Goal: Task Accomplishment & Management: Use online tool/utility

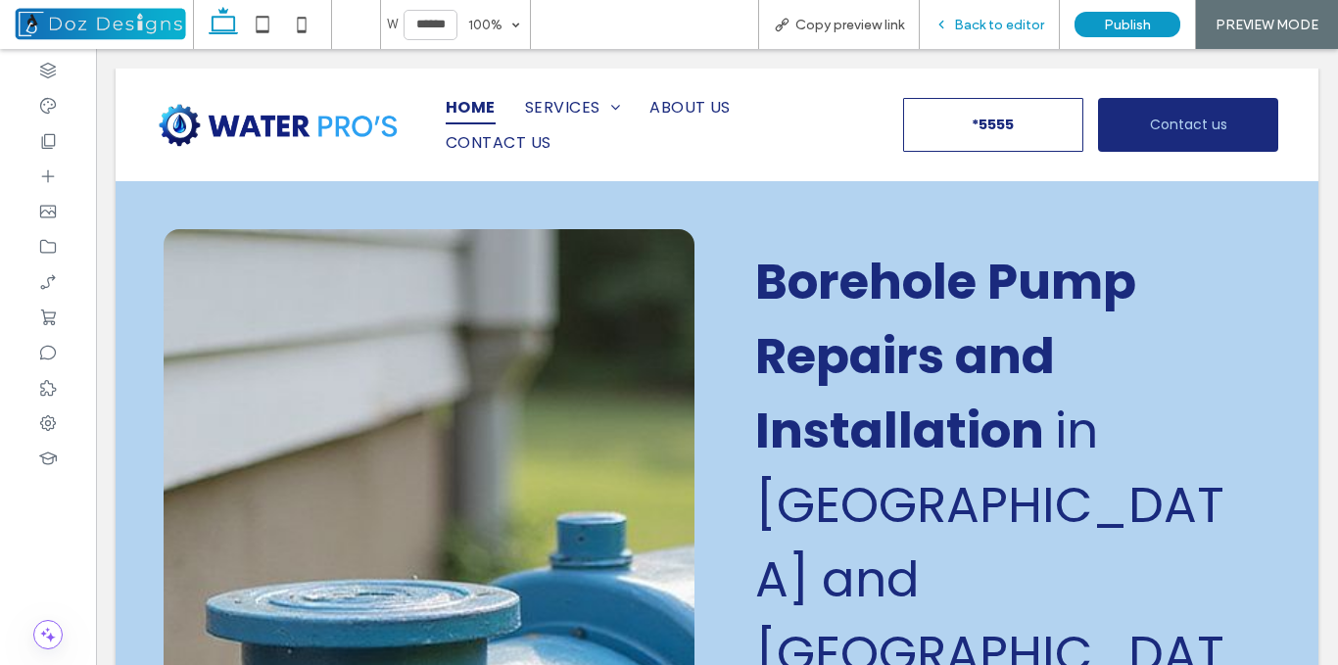
click at [948, 24] on icon at bounding box center [941, 25] width 14 height 14
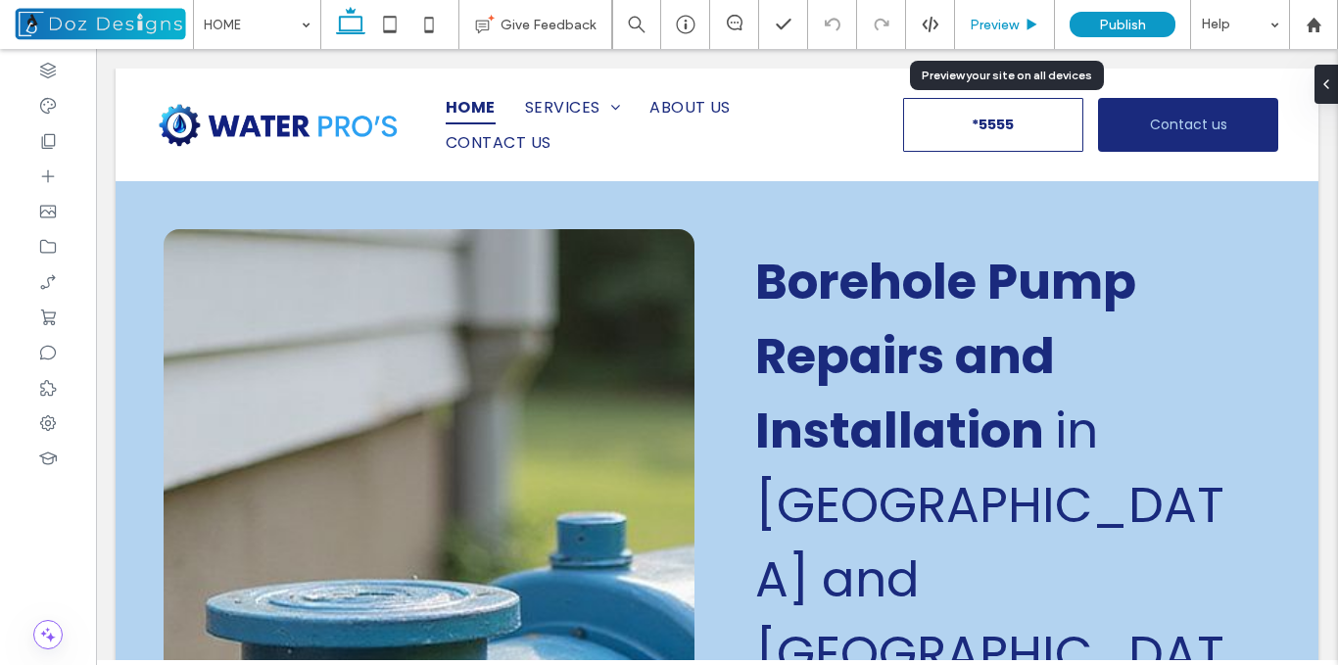
click at [1017, 21] on span "Preview" at bounding box center [993, 25] width 49 height 17
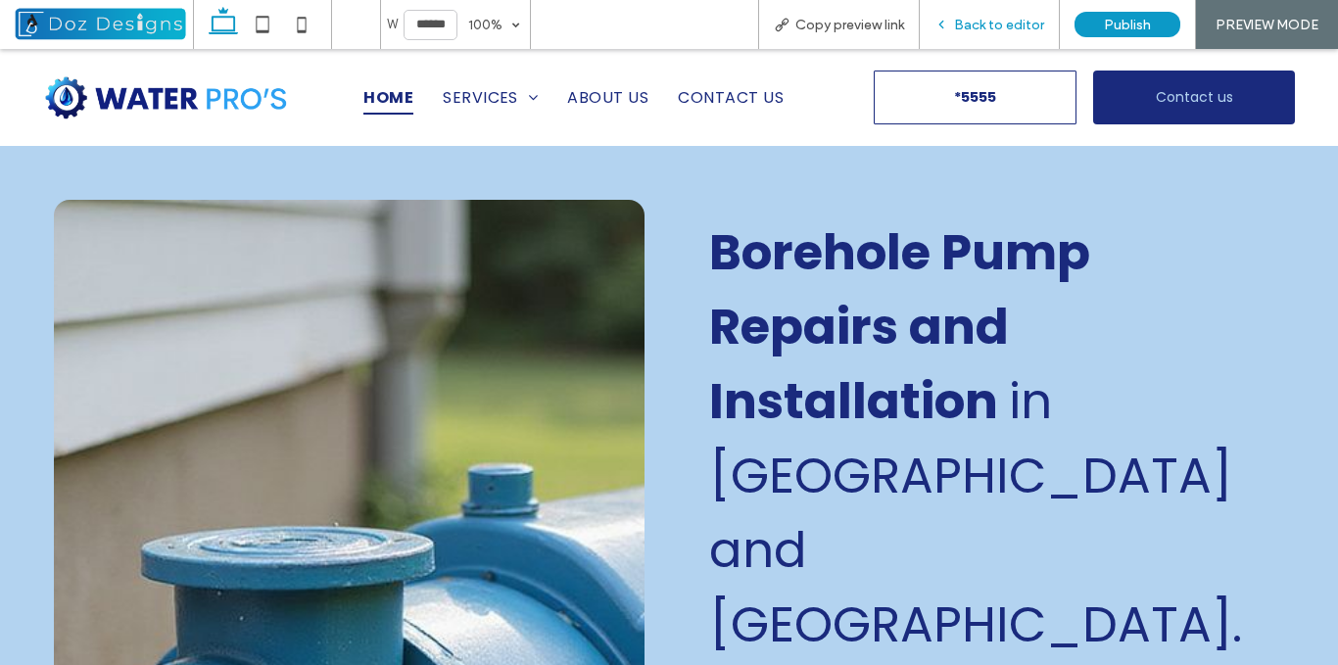
click at [953, 19] on div "Back to editor" at bounding box center [989, 25] width 139 height 17
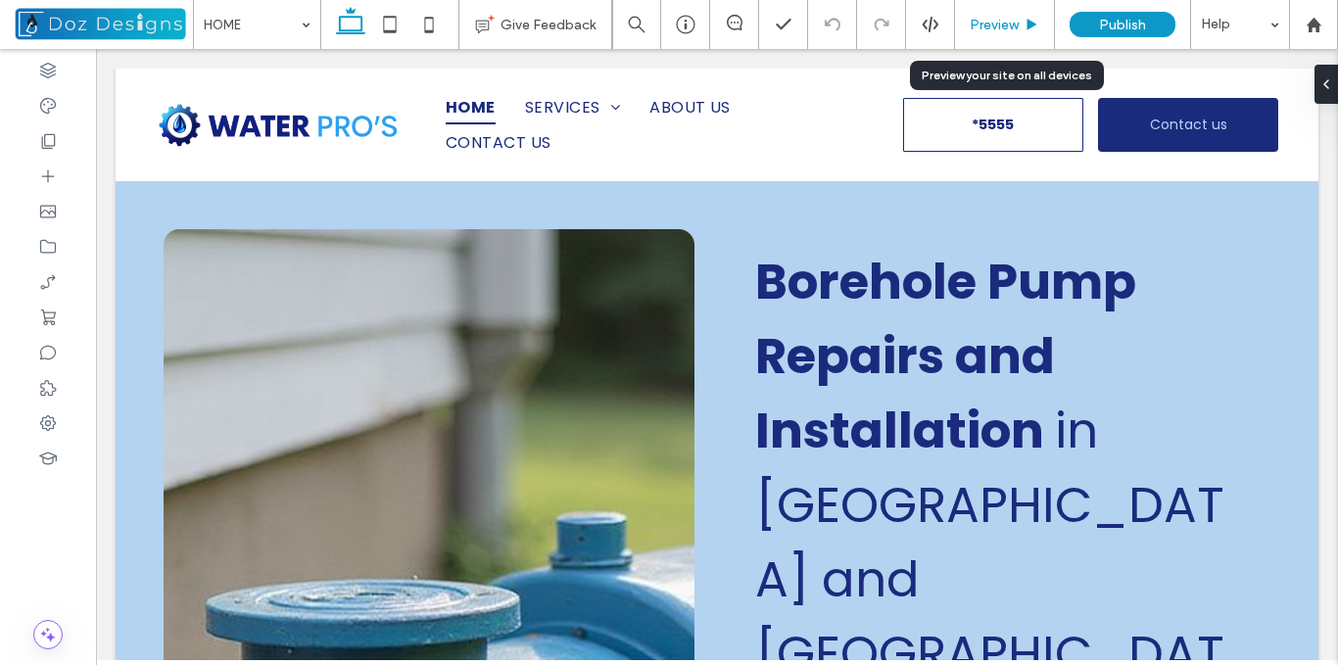
click at [1018, 29] on span "Preview" at bounding box center [993, 25] width 49 height 17
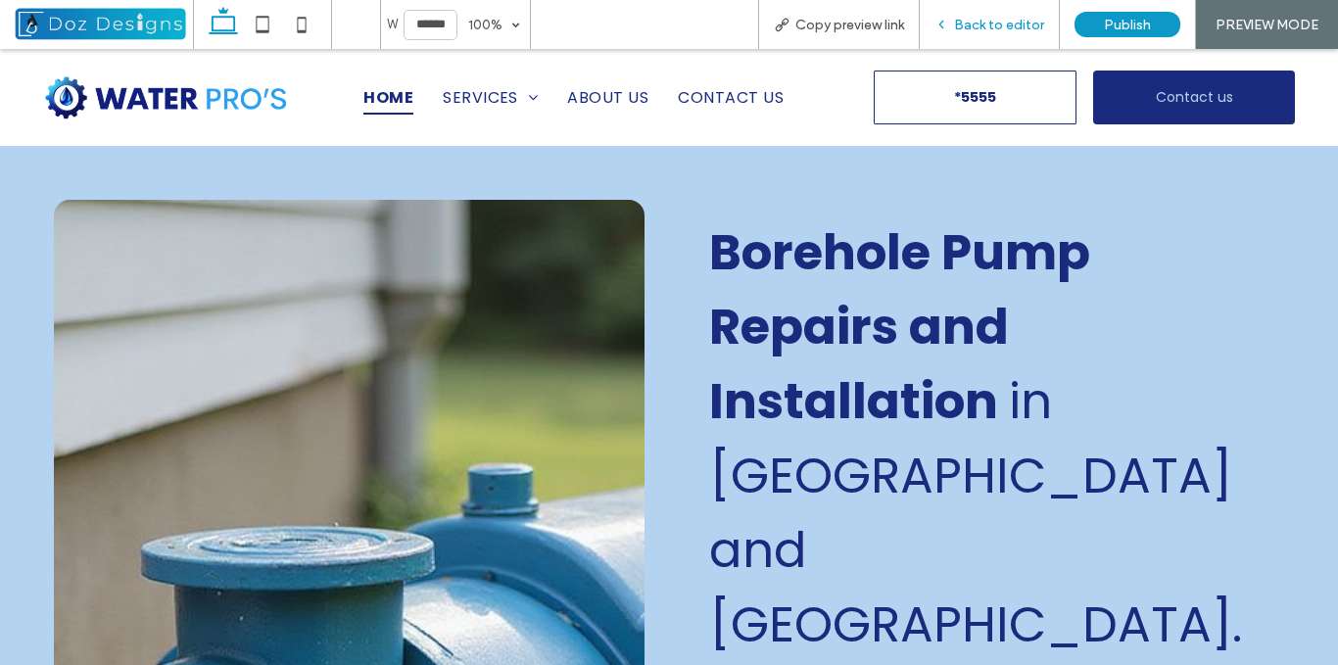
drag, startPoint x: 961, startPoint y: 31, endPoint x: 827, endPoint y: 34, distance: 134.2
click at [961, 31] on span "Back to editor" at bounding box center [999, 25] width 90 height 17
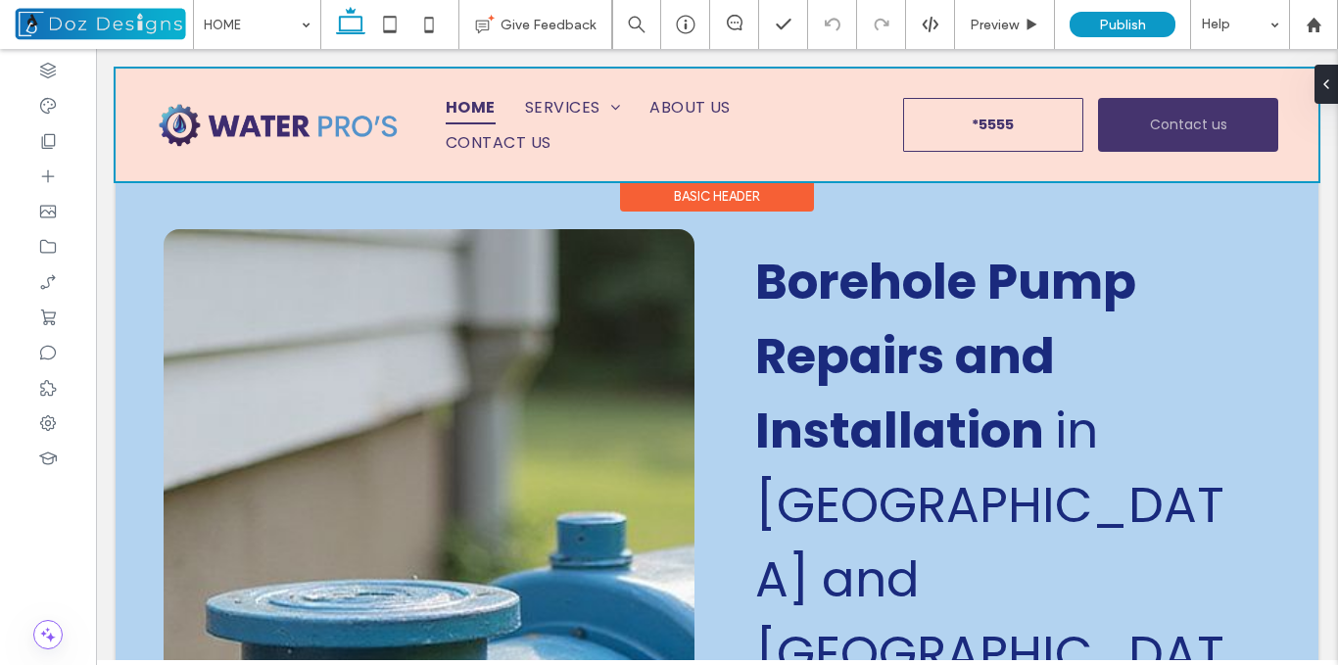
click at [376, 96] on div at bounding box center [717, 125] width 1203 height 113
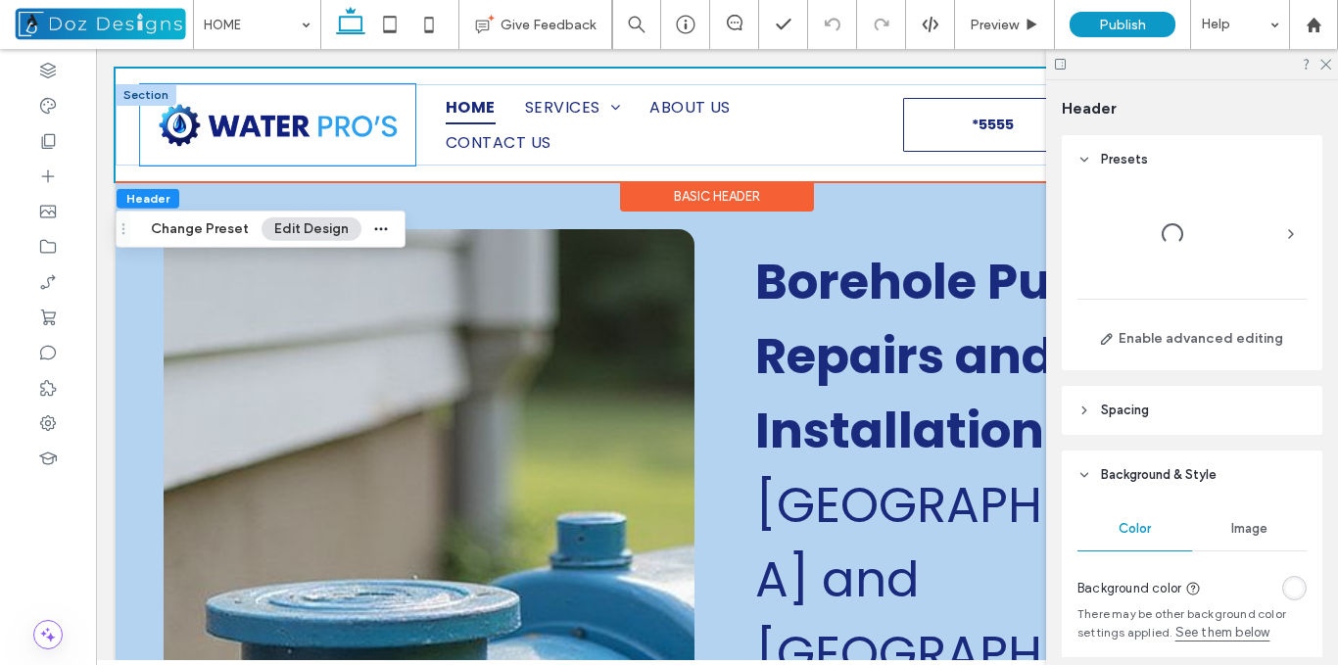
click at [403, 99] on div at bounding box center [277, 124] width 275 height 81
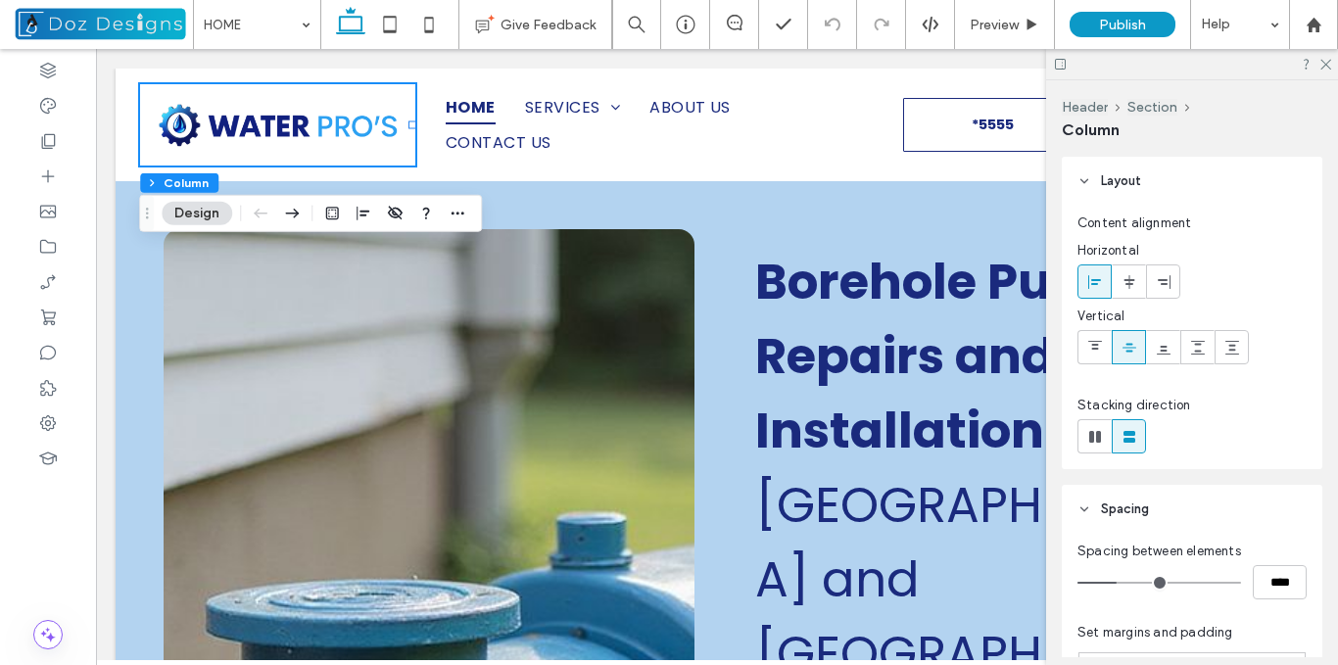
click at [1083, 179] on icon at bounding box center [1084, 181] width 14 height 14
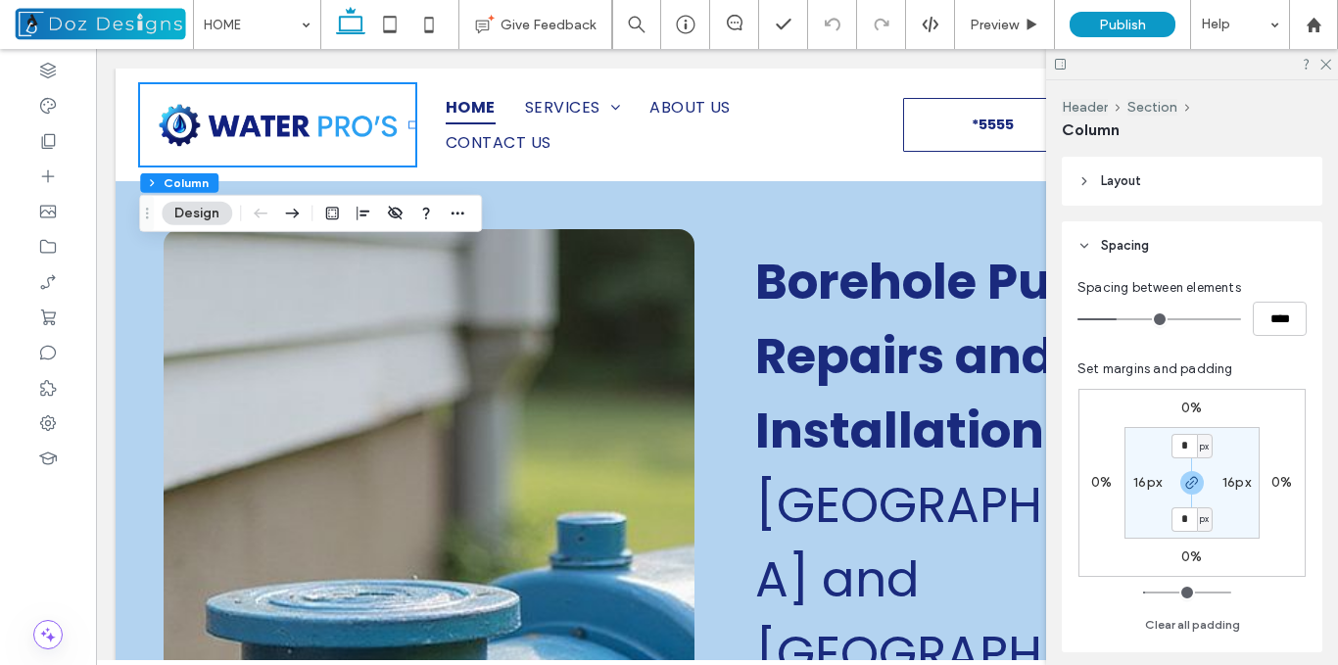
click at [1237, 488] on label "16px" at bounding box center [1236, 482] width 28 height 17
type input "**"
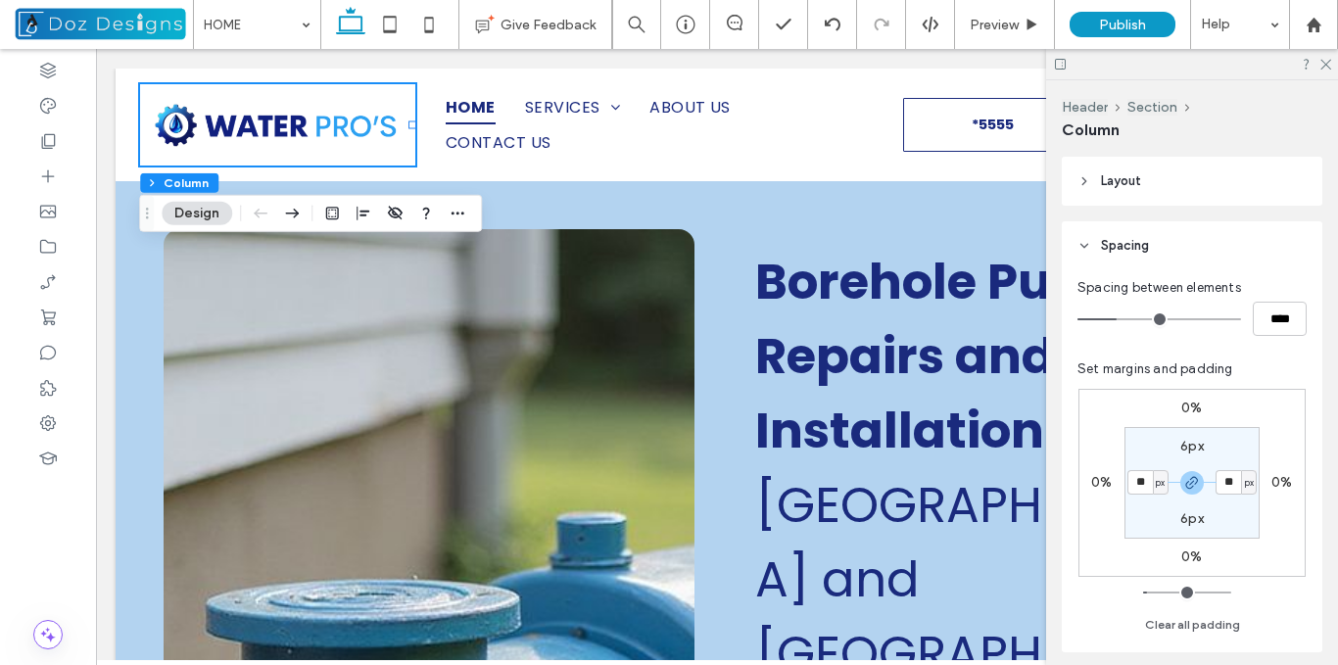
click at [1135, 481] on input "**" at bounding box center [1139, 482] width 25 height 24
type input "*"
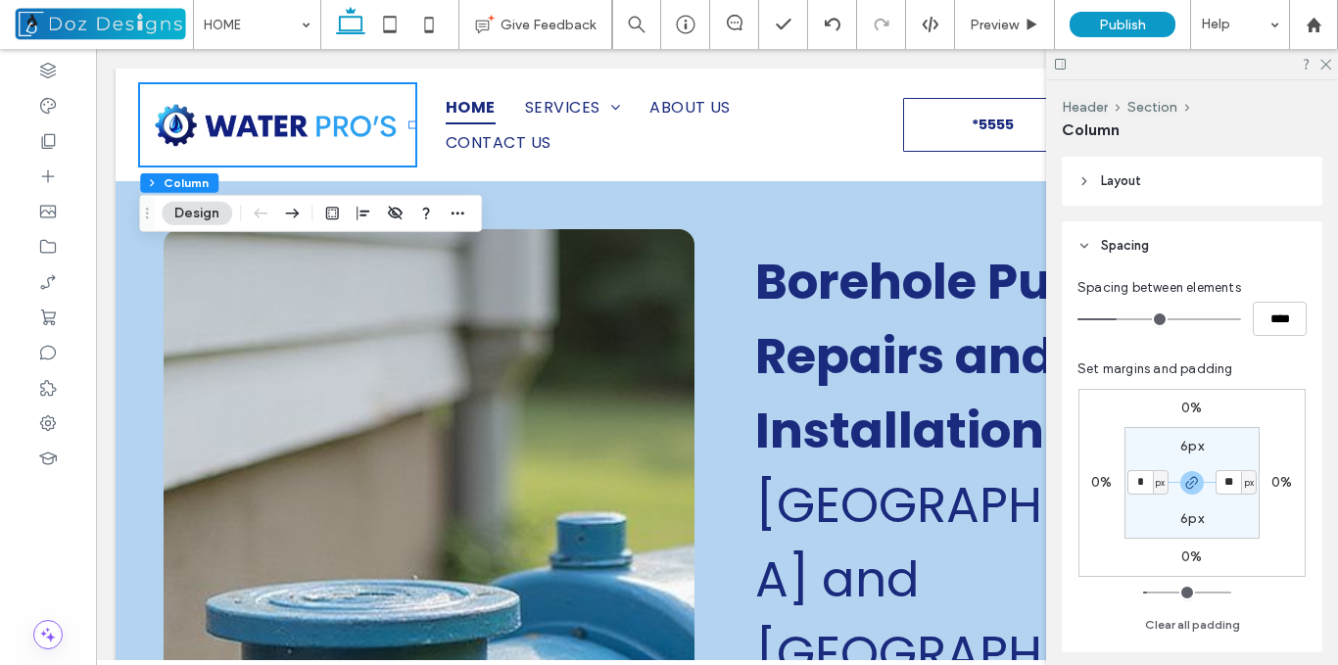
type input "*"
click at [1084, 182] on use at bounding box center [1084, 181] width 4 height 7
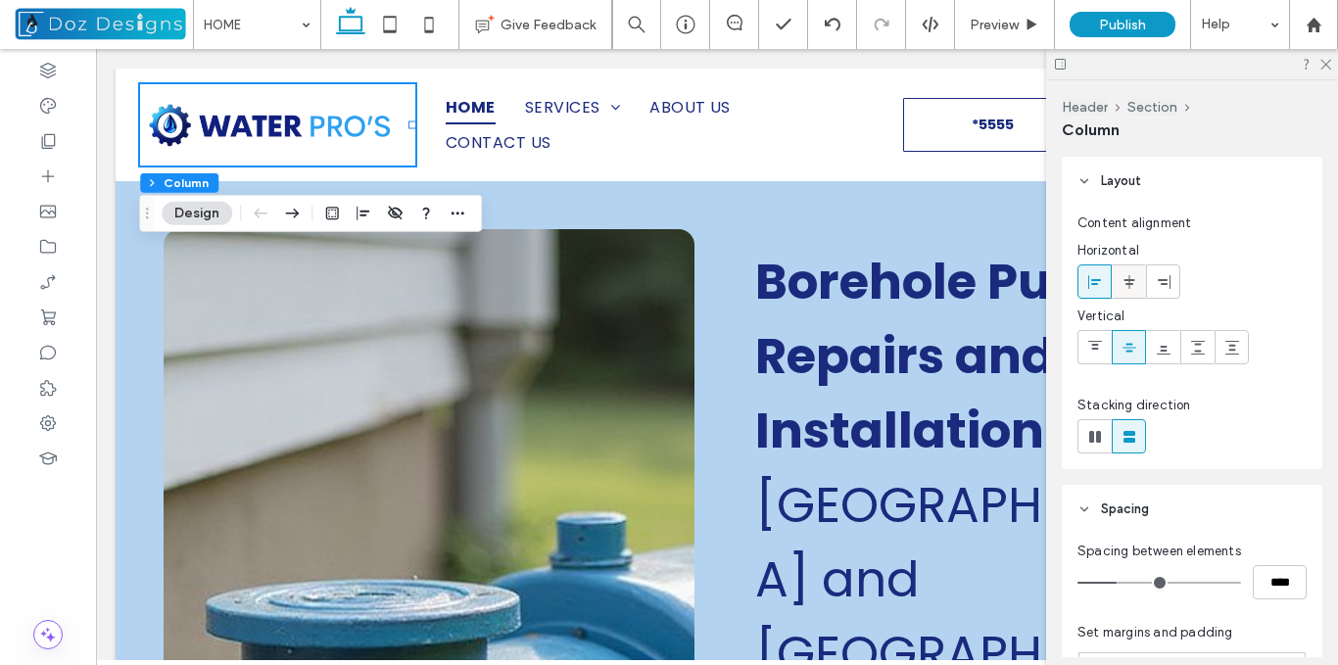
click at [1128, 281] on use at bounding box center [1128, 281] width 11 height 14
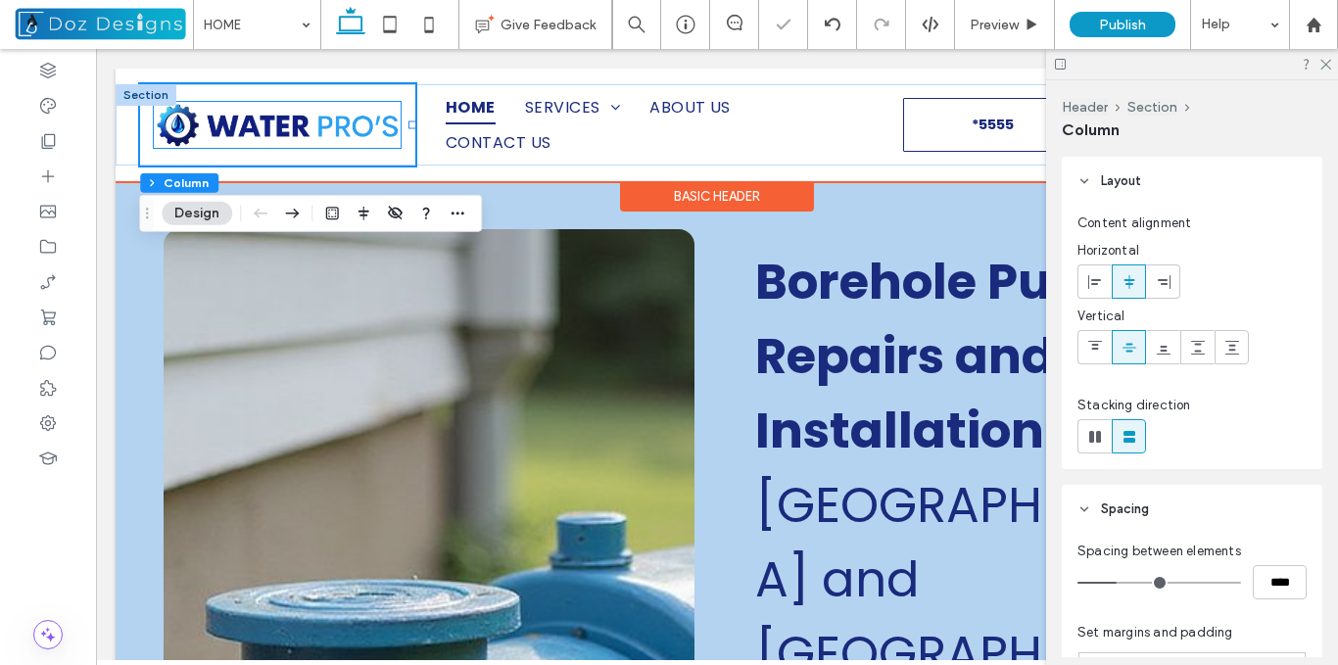
click at [283, 135] on img at bounding box center [277, 125] width 247 height 46
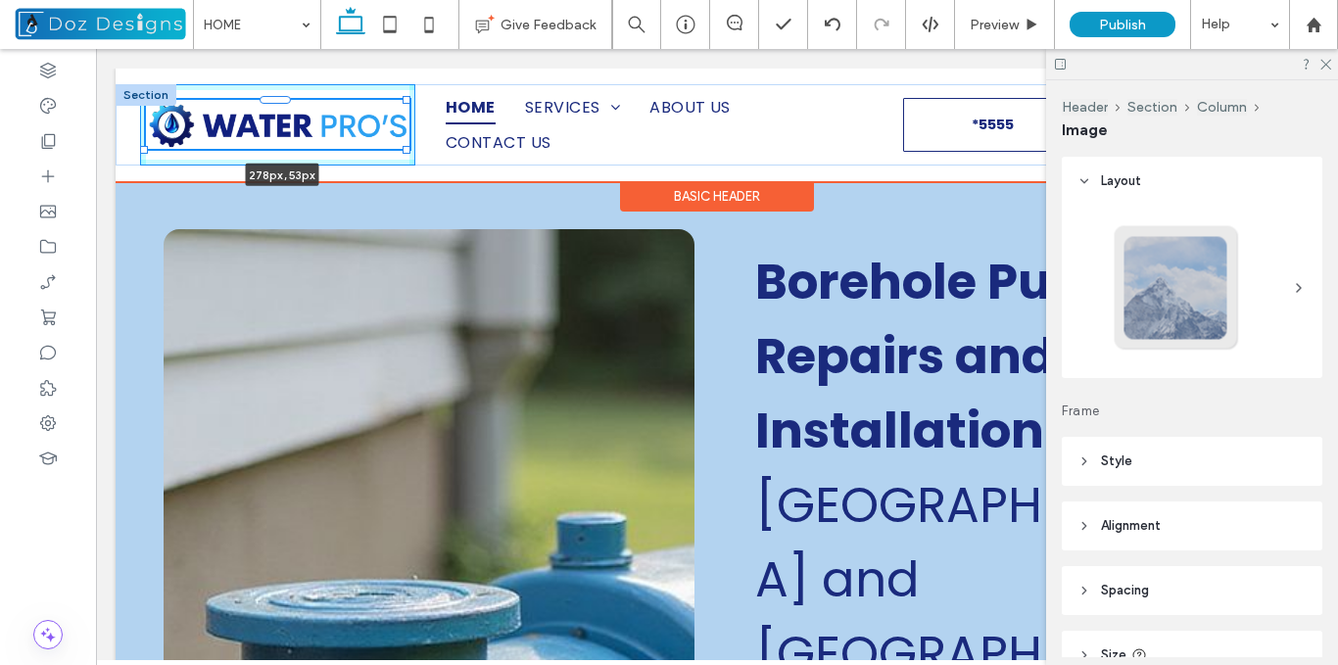
drag, startPoint x: 402, startPoint y: 152, endPoint x: 413, endPoint y: 158, distance: 13.1
click at [413, 158] on div "278px , 53px HOME SERVICES BOREHOLE PUMP INSTALLATION BOREHOLE PUMP REPAIRS BOR…" at bounding box center [717, 124] width 1203 height 81
type input "***"
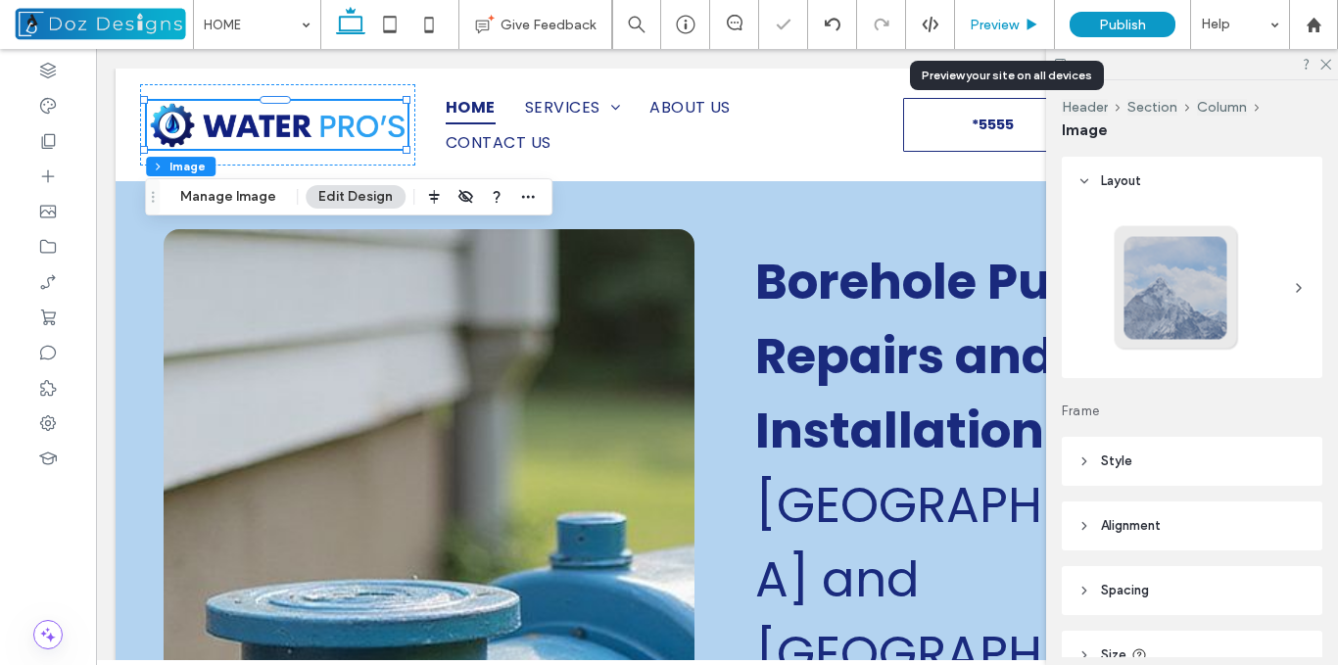
click at [1020, 22] on div "Preview" at bounding box center [1004, 25] width 99 height 17
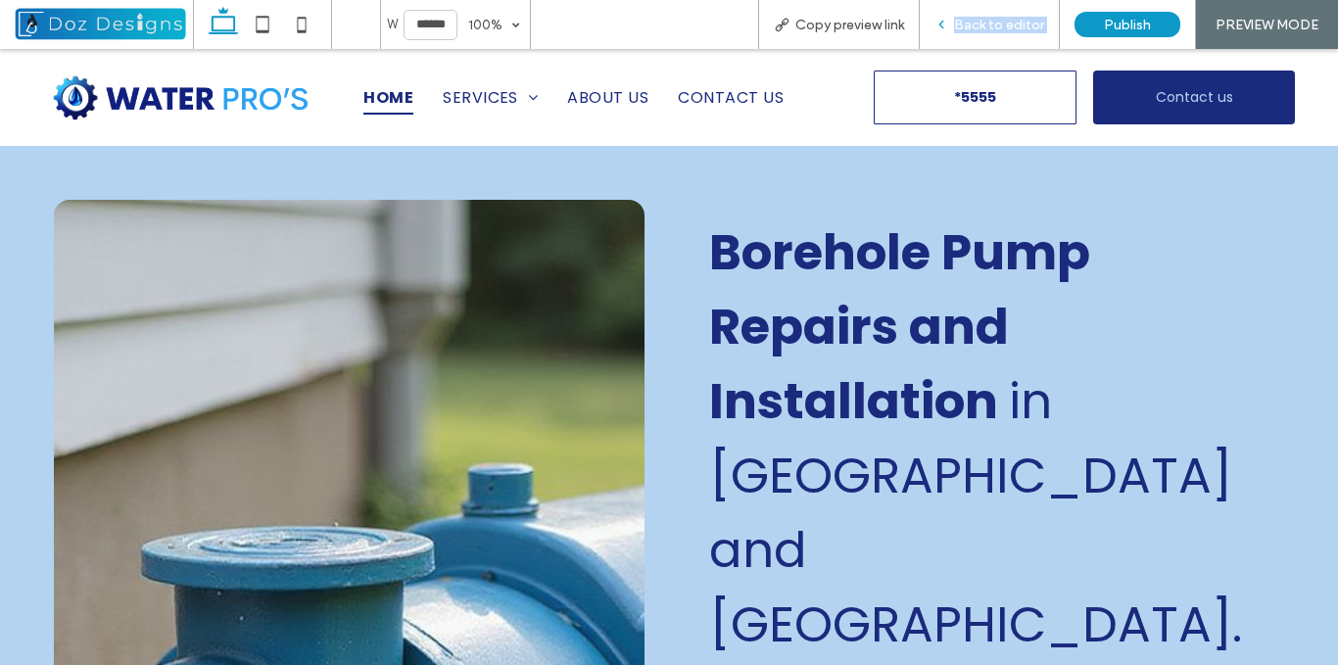
drag, startPoint x: 954, startPoint y: 29, endPoint x: 140, endPoint y: 129, distance: 819.9
click at [954, 29] on div "Back to editor" at bounding box center [989, 25] width 139 height 17
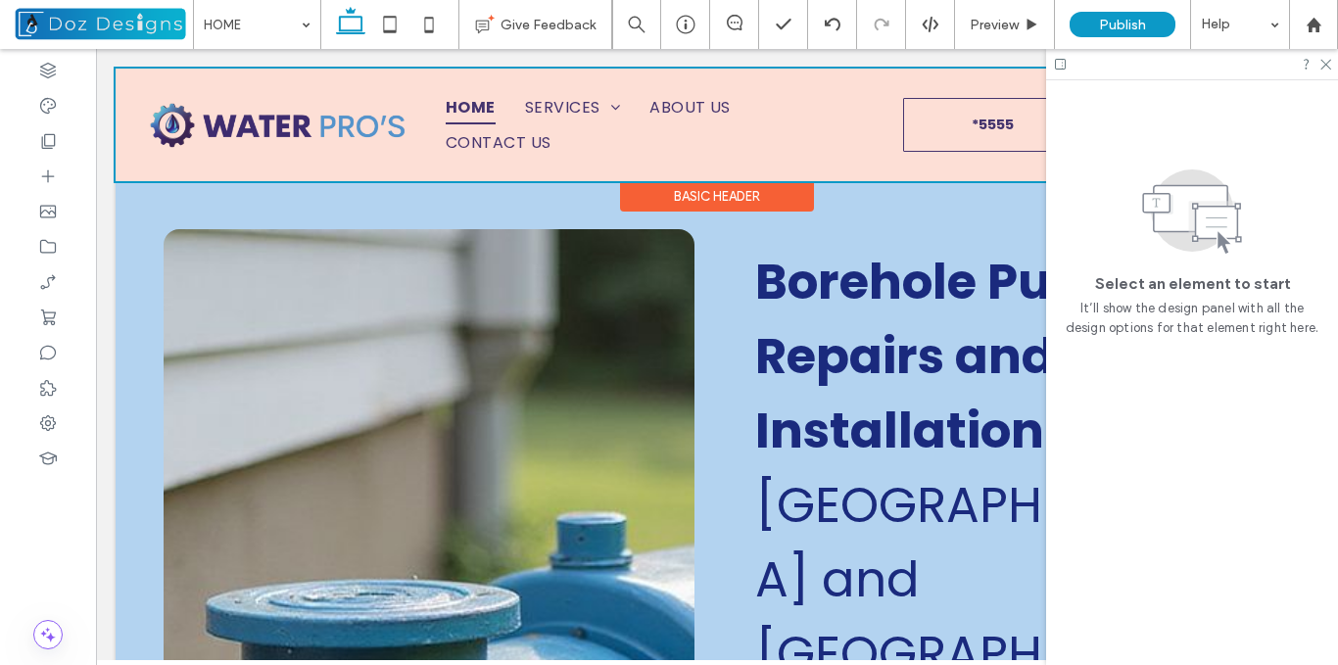
click at [922, 116] on div at bounding box center [717, 125] width 1203 height 113
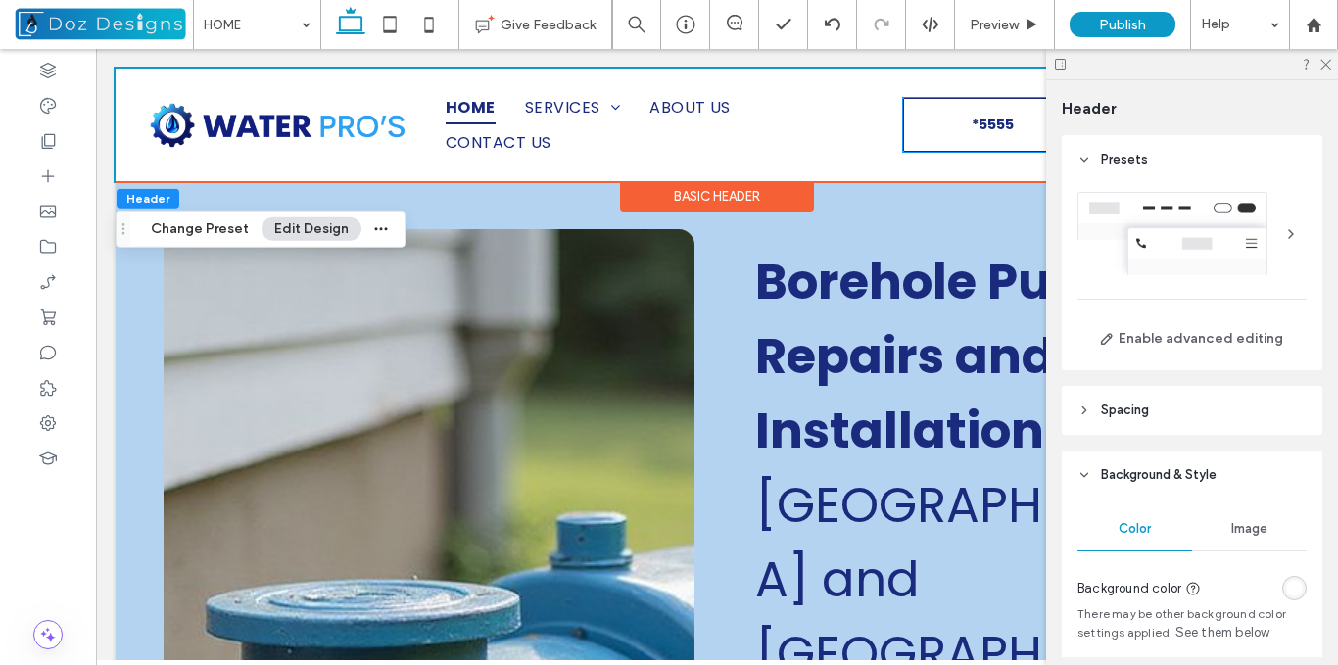
click at [922, 116] on link "*5555" at bounding box center [993, 125] width 180 height 54
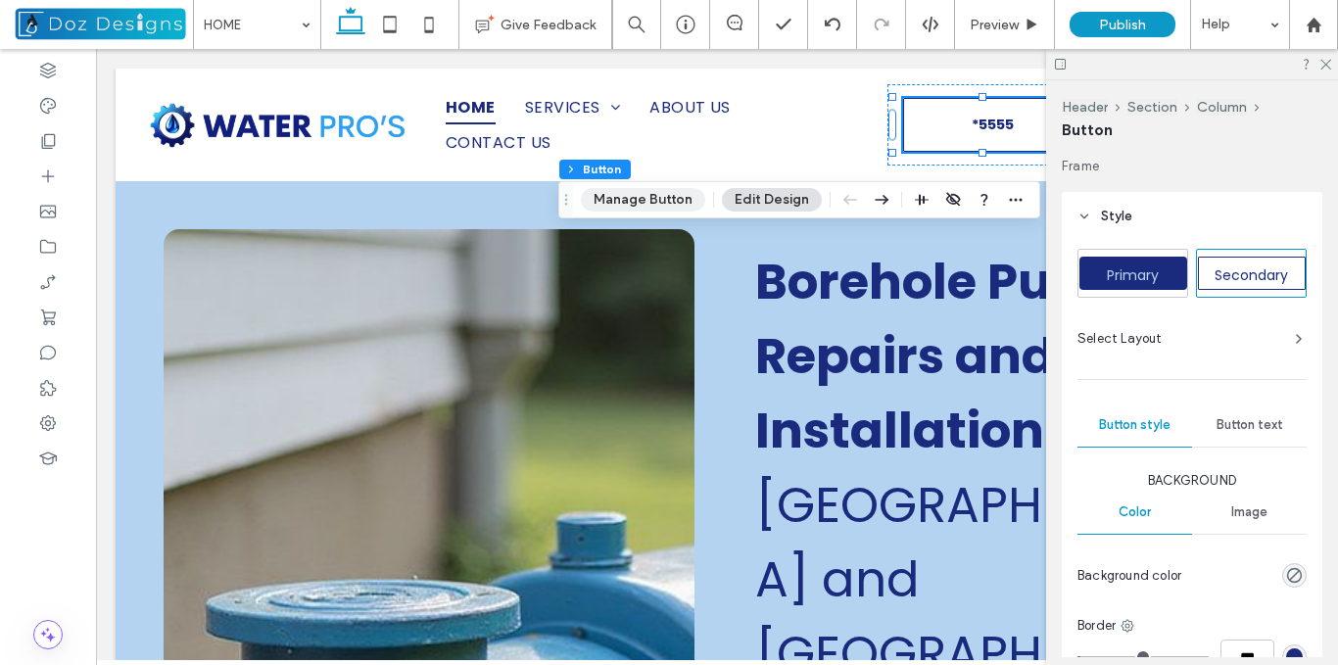
click at [662, 202] on button "Manage Button" at bounding box center [643, 200] width 124 height 24
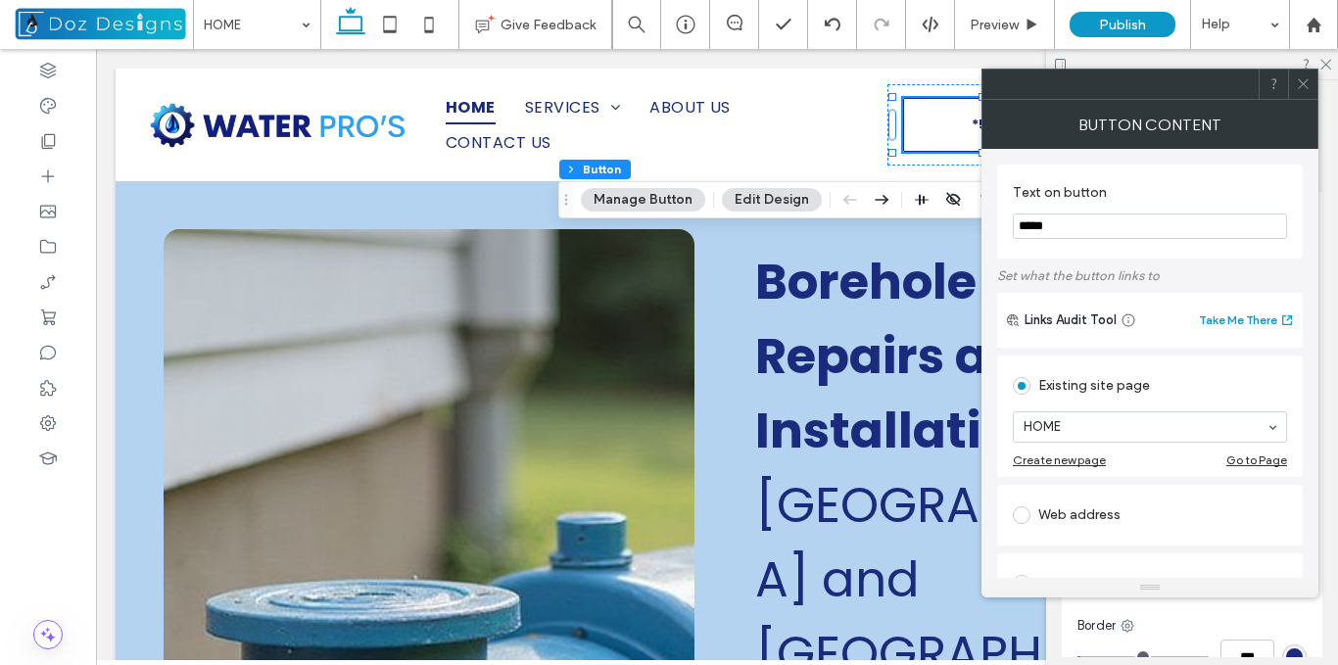
click at [1303, 80] on icon at bounding box center [1303, 83] width 15 height 15
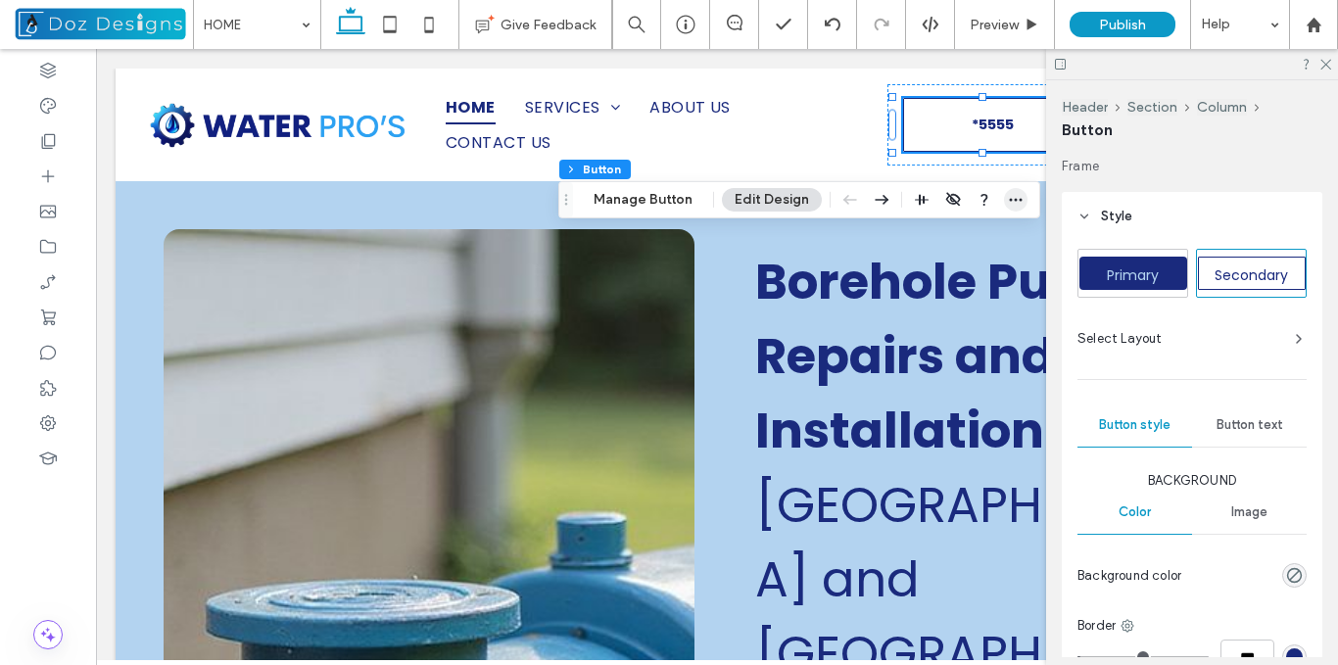
click at [1010, 201] on icon "button" at bounding box center [1016, 200] width 16 height 16
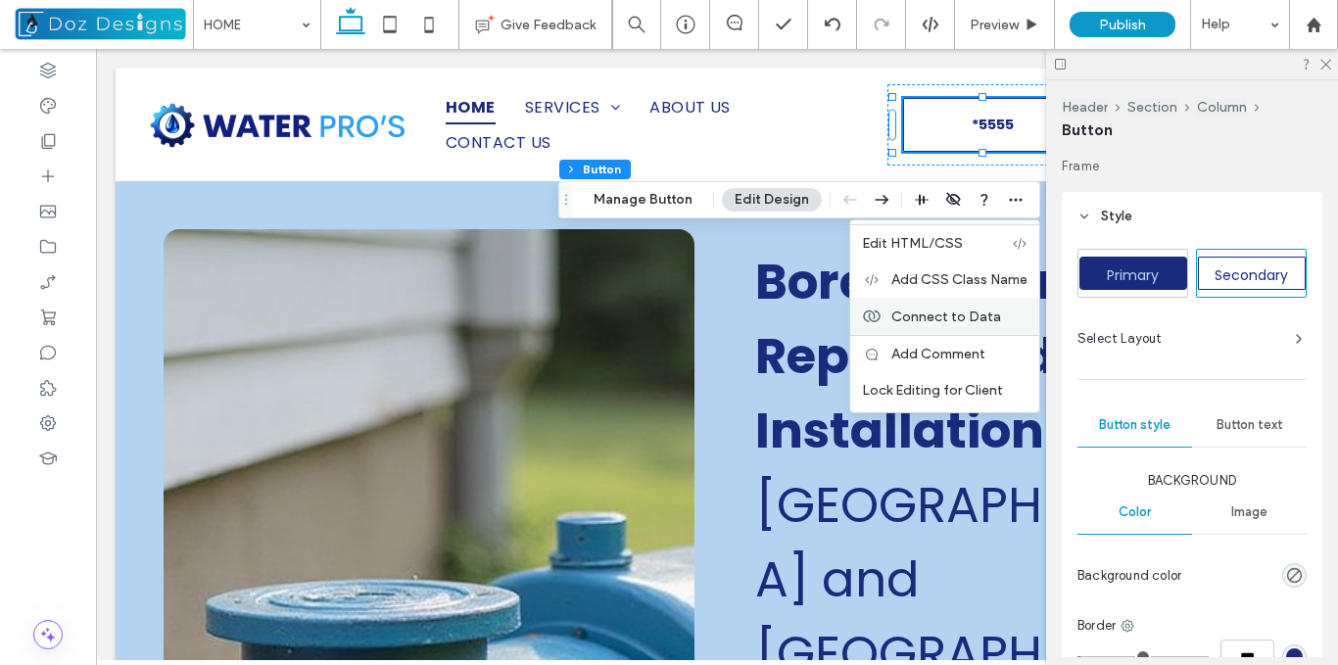
click at [969, 312] on span "Connect to Data" at bounding box center [946, 315] width 110 height 17
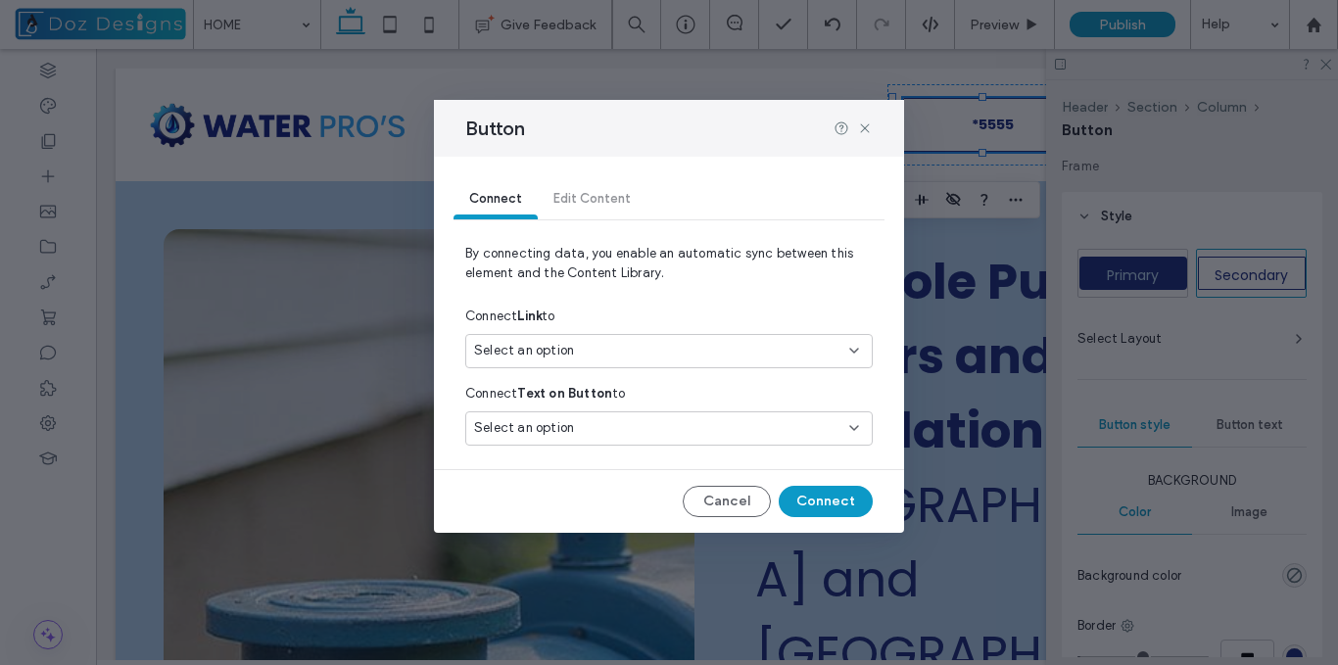
click at [616, 428] on div "Select an option" at bounding box center [657, 428] width 366 height 20
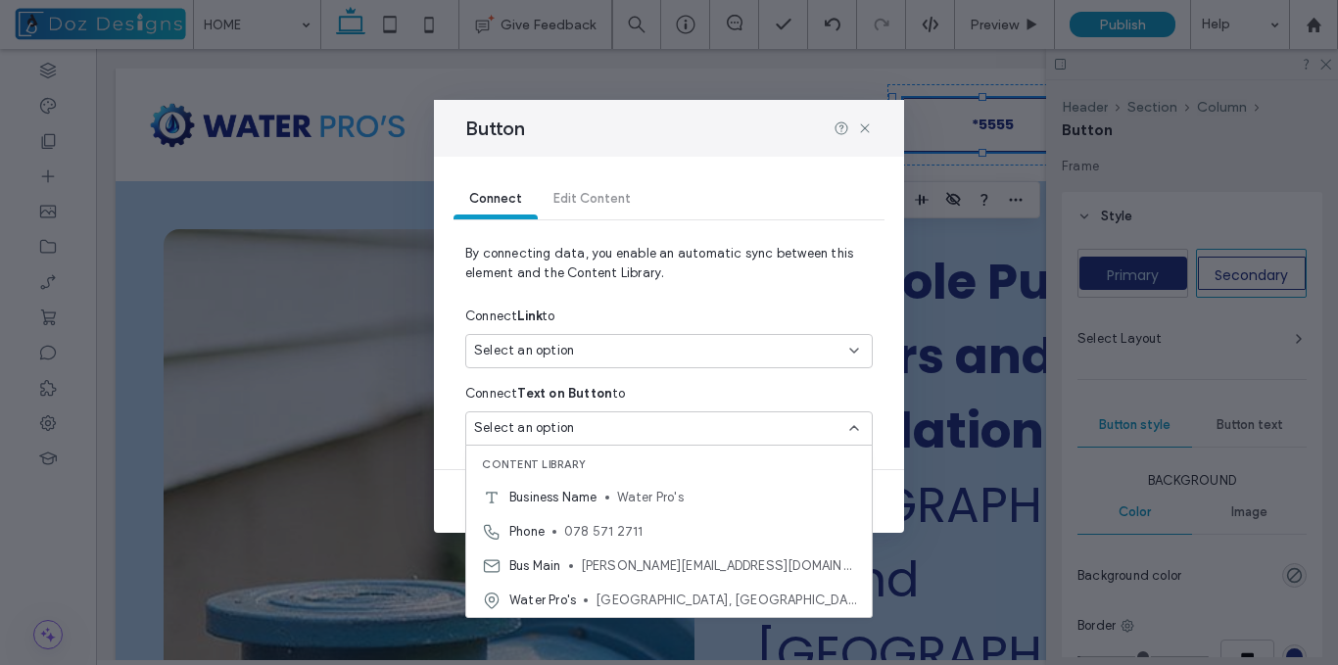
click at [659, 295] on span "By connecting data, you enable an automatic sync between this element and the C…" at bounding box center [668, 271] width 407 height 55
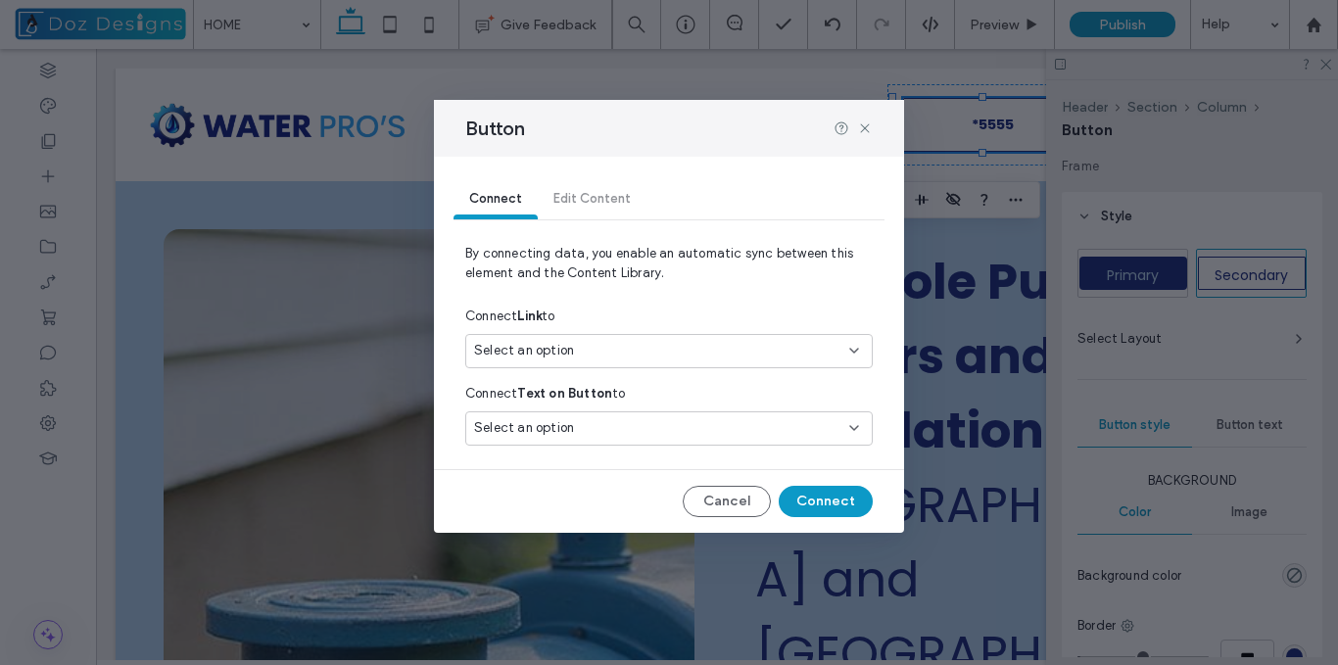
click at [664, 355] on div "Select an option" at bounding box center [657, 351] width 366 height 20
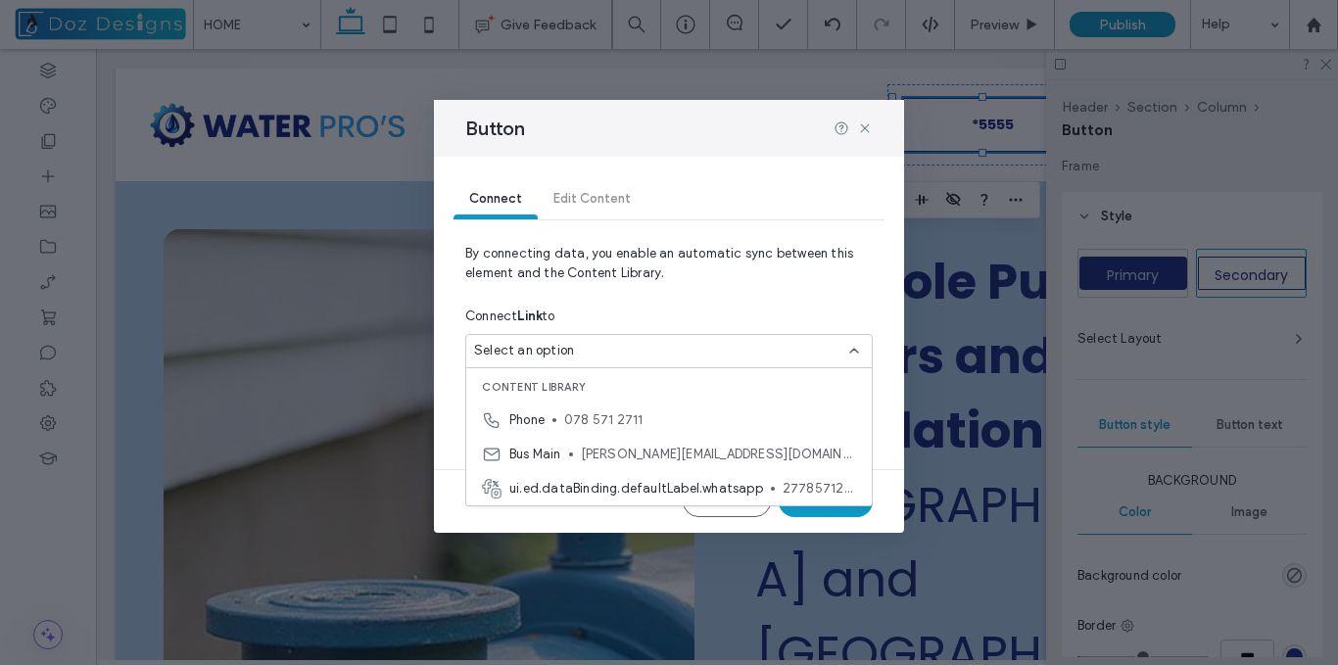
click at [668, 297] on span "By connecting data, you enable an automatic sync between this element and the C…" at bounding box center [668, 271] width 407 height 55
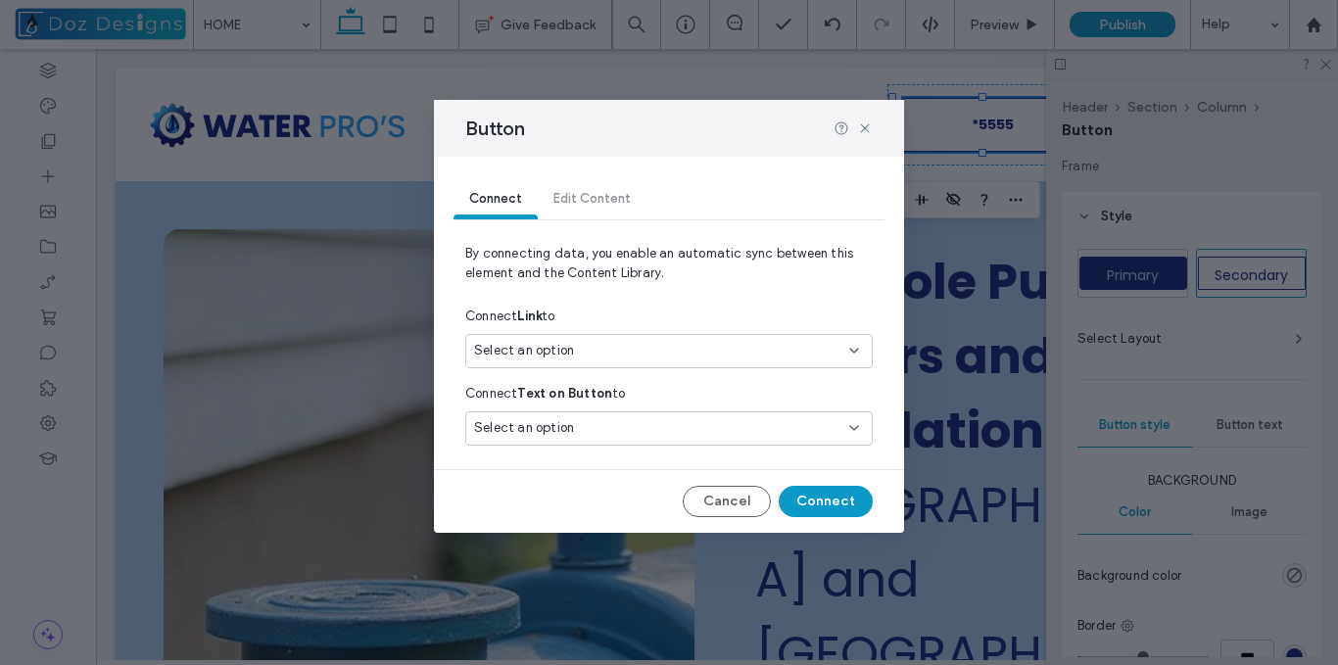
click at [662, 435] on div "Select an option" at bounding box center [657, 428] width 366 height 20
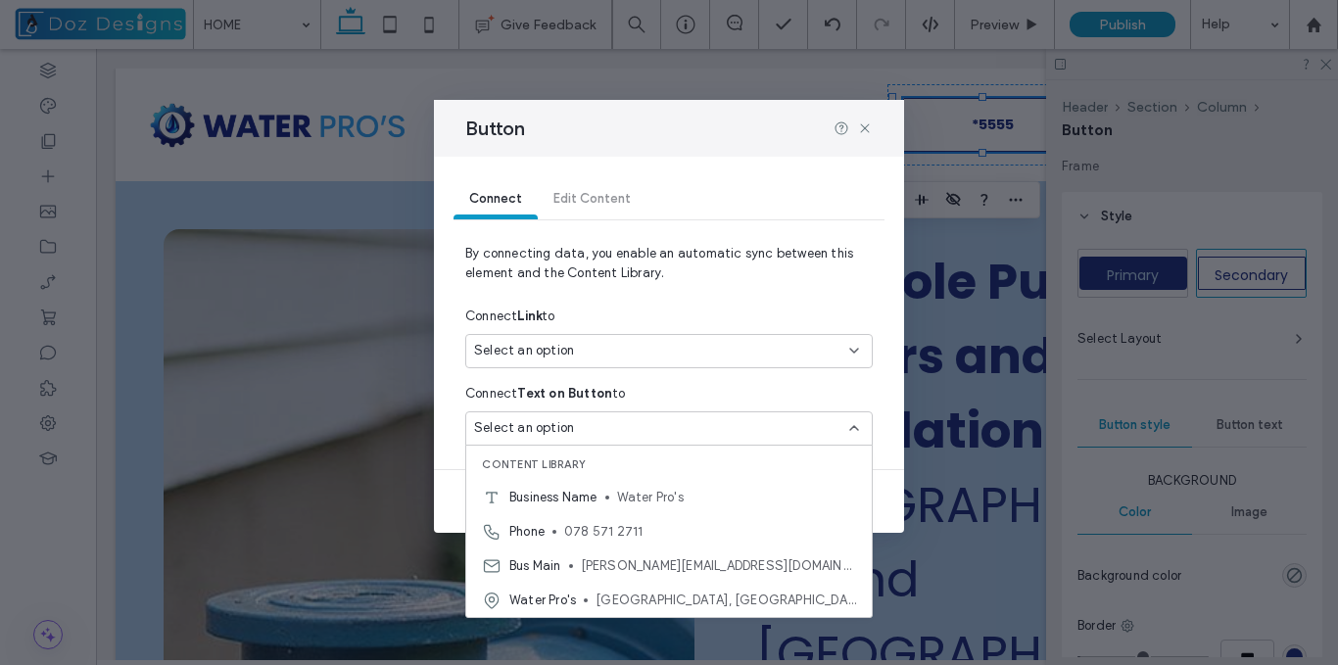
click at [660, 391] on div "Connect Text on Button to" at bounding box center [668, 393] width 407 height 35
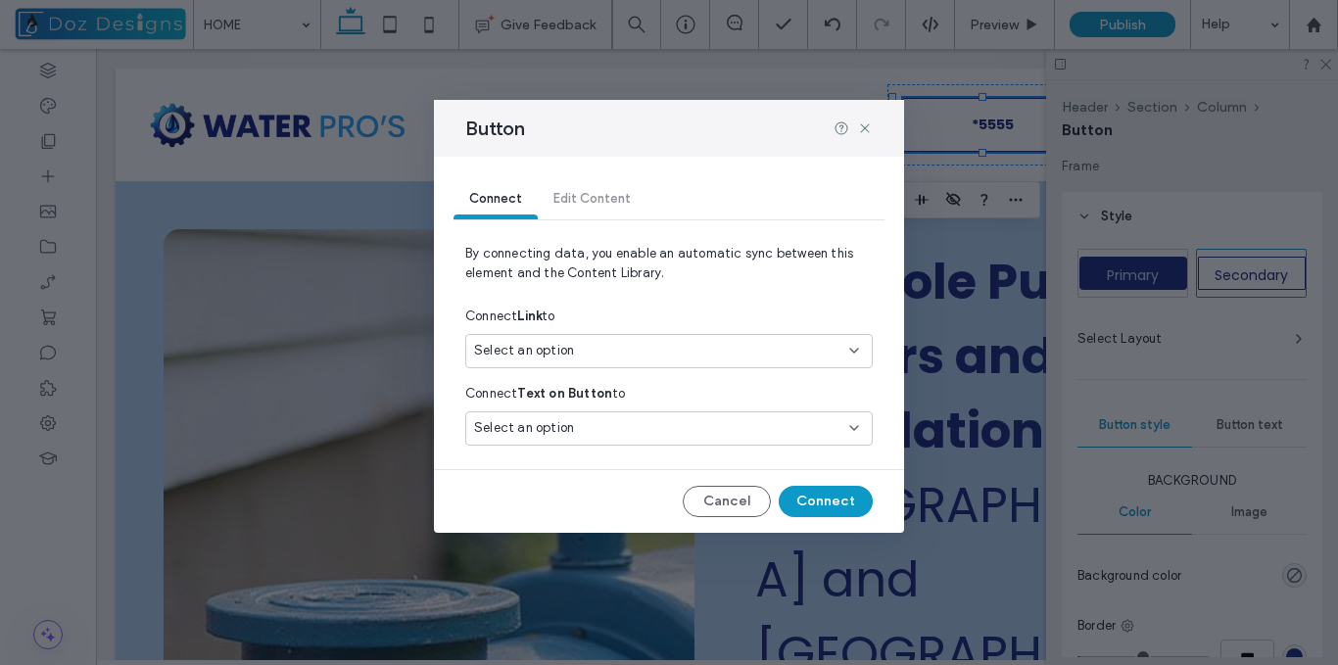
click at [738, 351] on div "Select an option" at bounding box center [657, 351] width 366 height 20
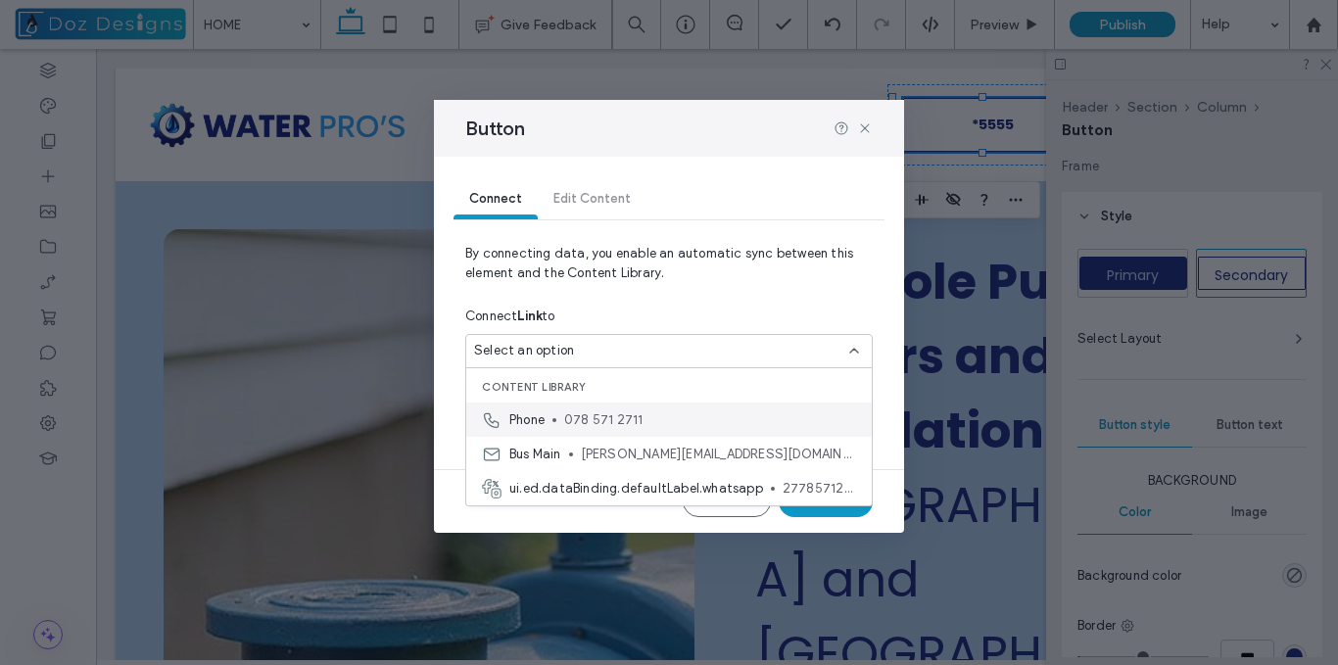
click at [629, 419] on span "078 571 2711" at bounding box center [710, 420] width 292 height 20
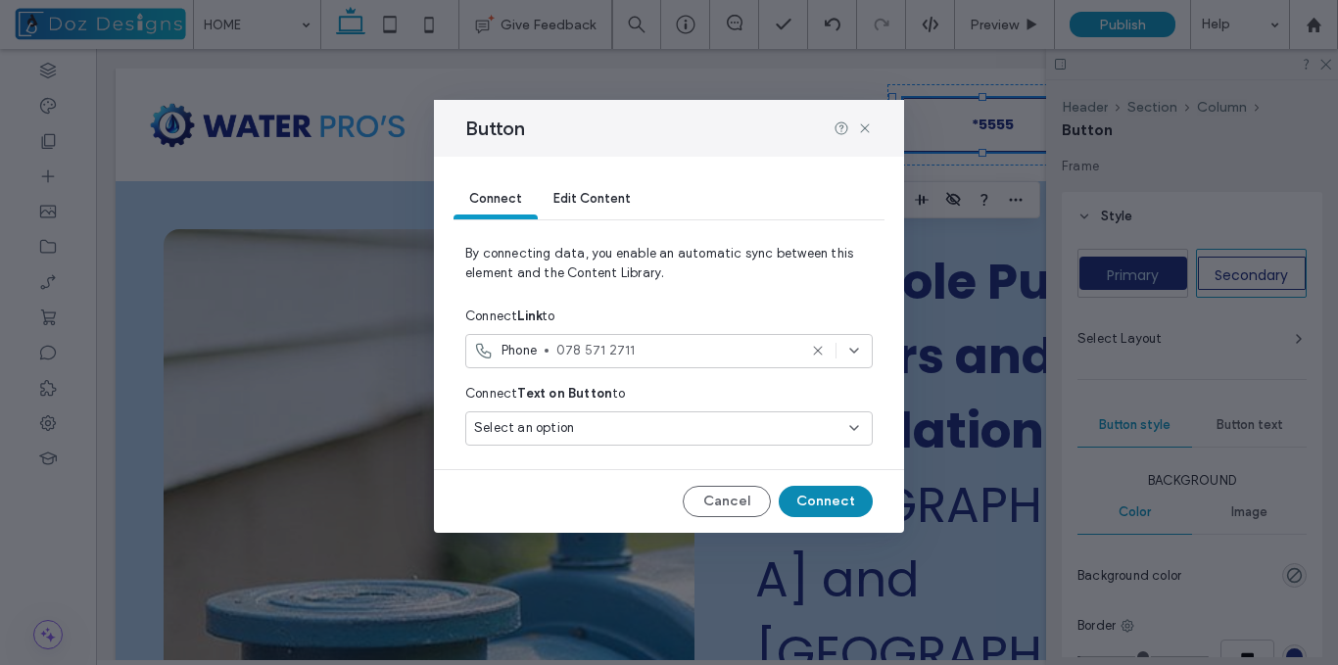
click at [830, 501] on button "Connect" at bounding box center [826, 501] width 94 height 31
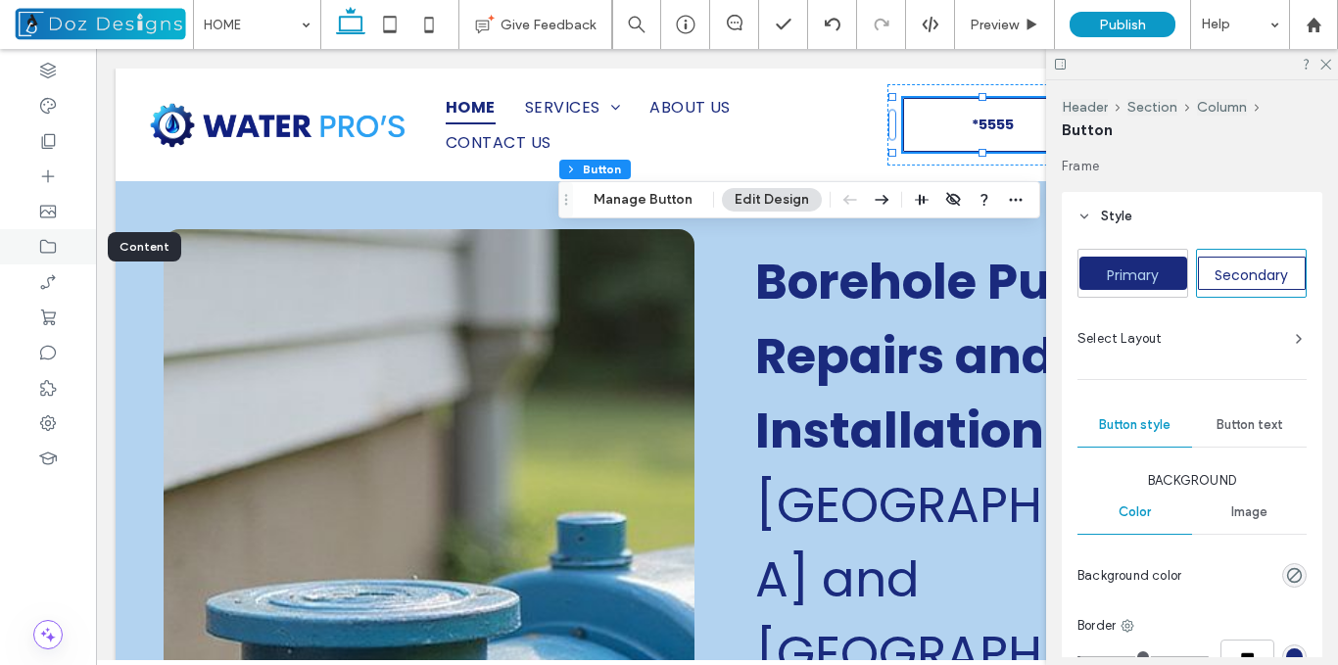
click at [55, 251] on use at bounding box center [48, 247] width 16 height 14
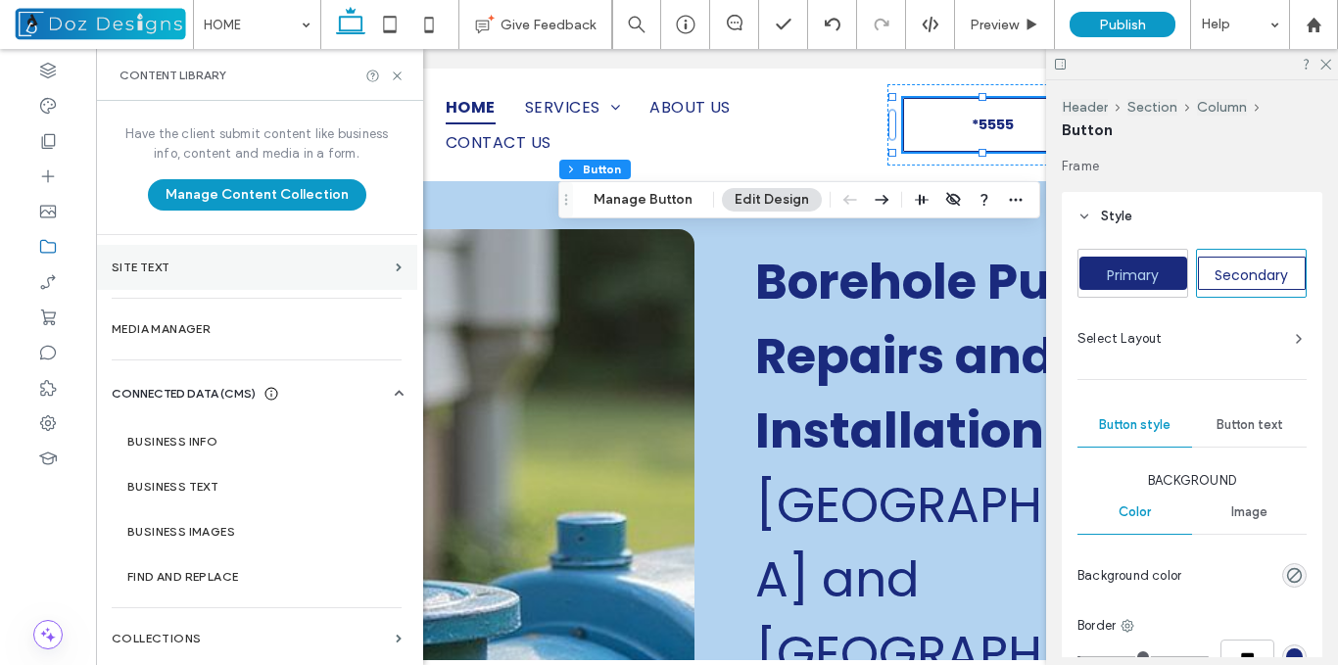
click at [367, 268] on label "Site Text" at bounding box center [250, 267] width 276 height 14
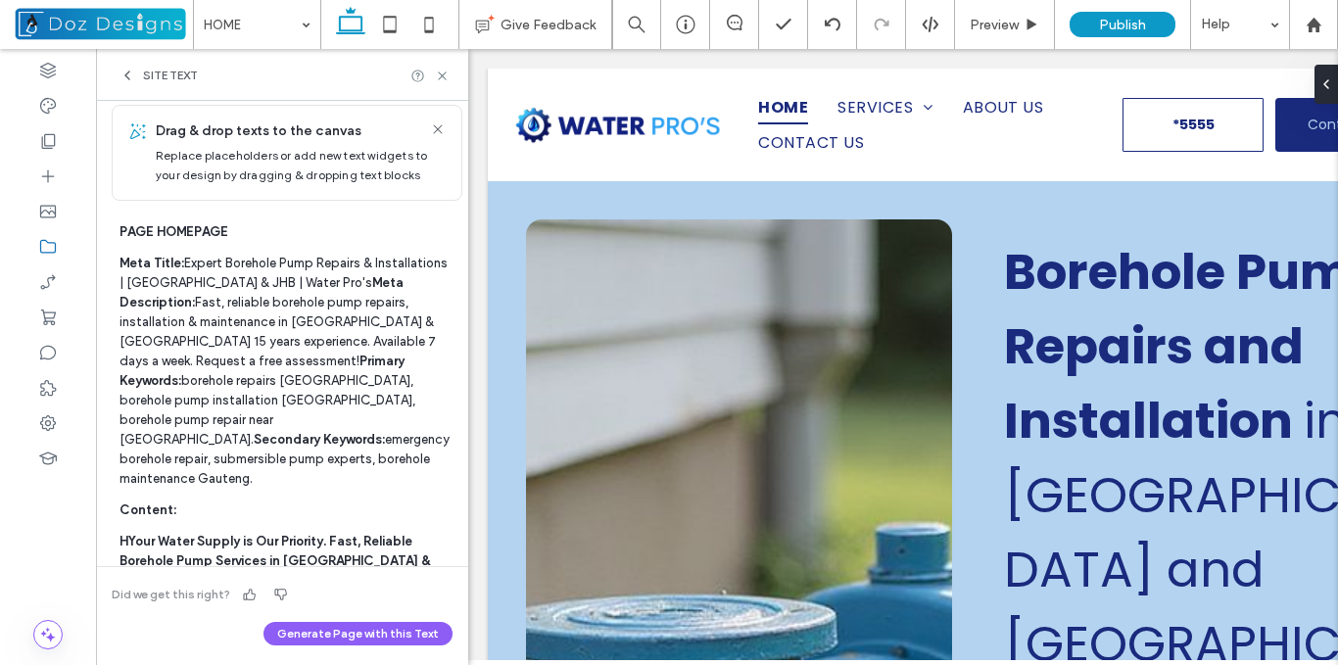
scroll to position [165, 0]
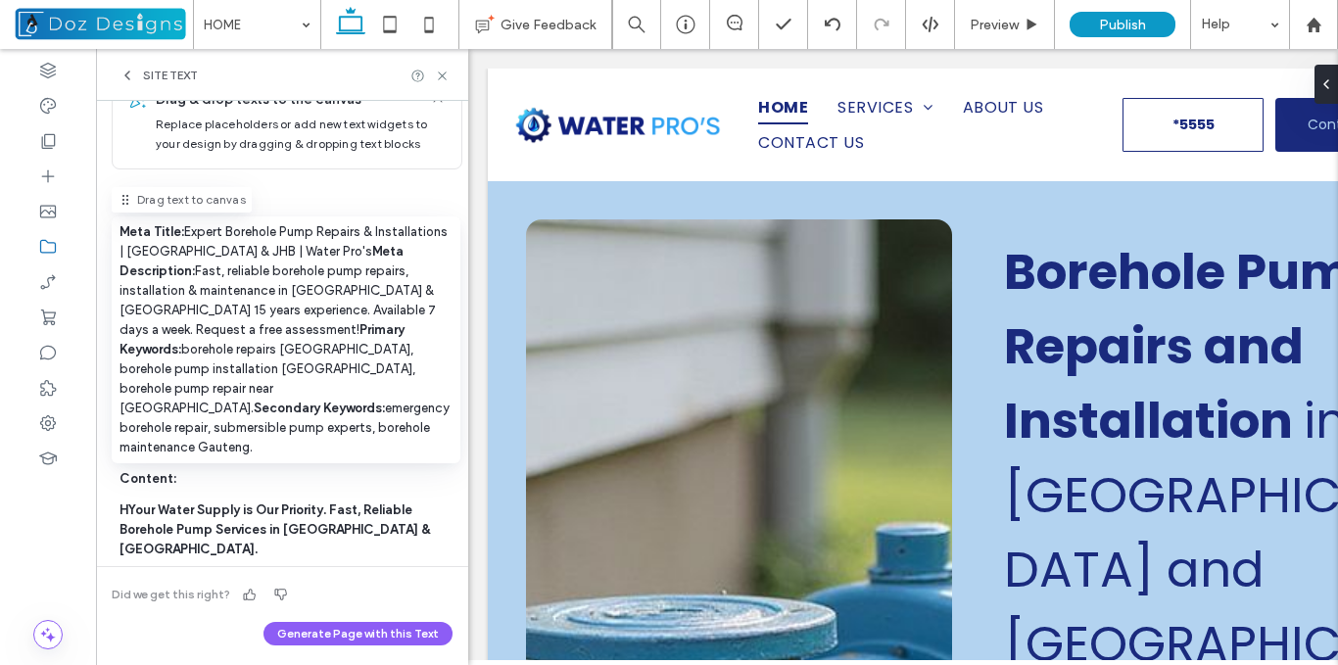
click at [331, 262] on p "Meta Title: Expert Borehole Pump Repairs & Installations | [GEOGRAPHIC_DATA] & …" at bounding box center [285, 339] width 333 height 235
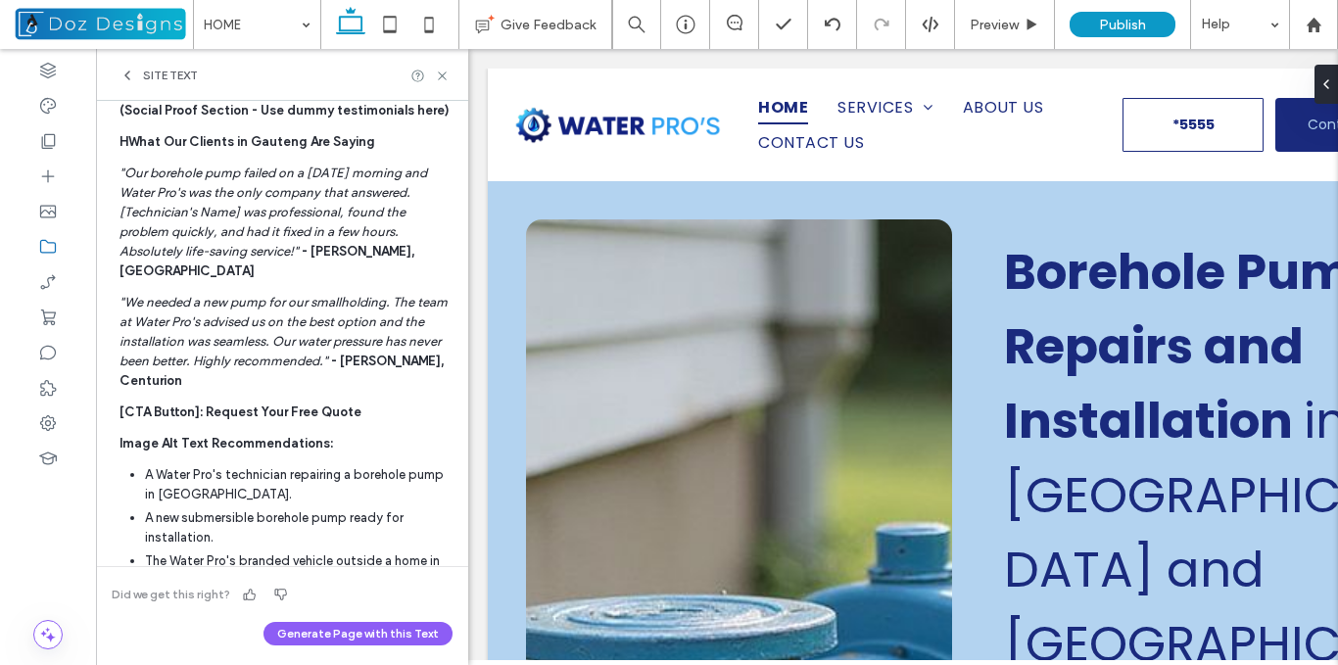
scroll to position [0, 0]
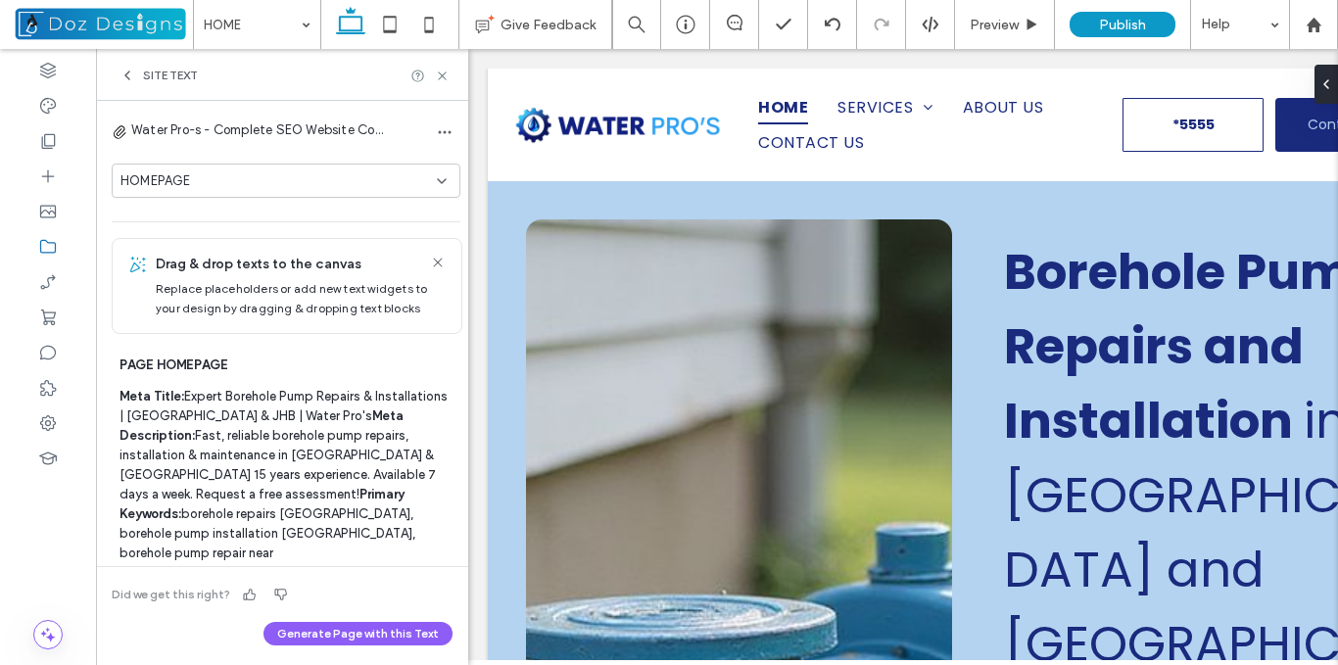
click at [121, 77] on icon at bounding box center [127, 76] width 16 height 16
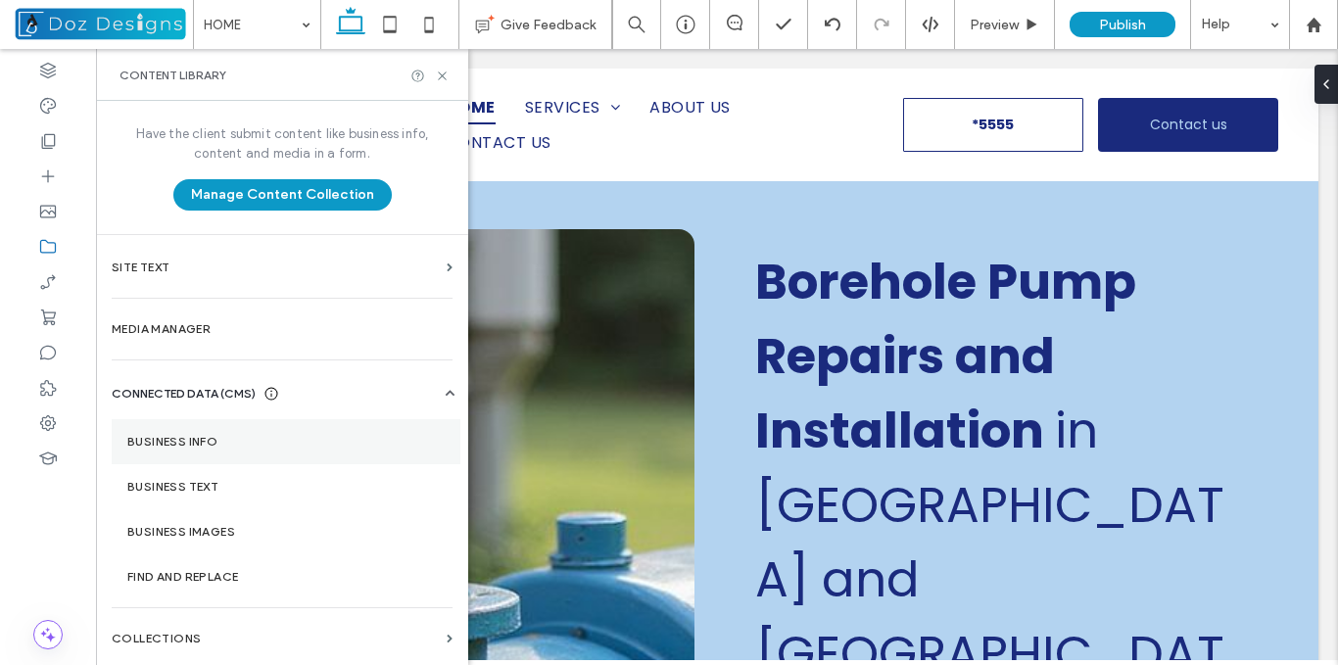
click at [255, 445] on label "Business Info" at bounding box center [285, 442] width 317 height 14
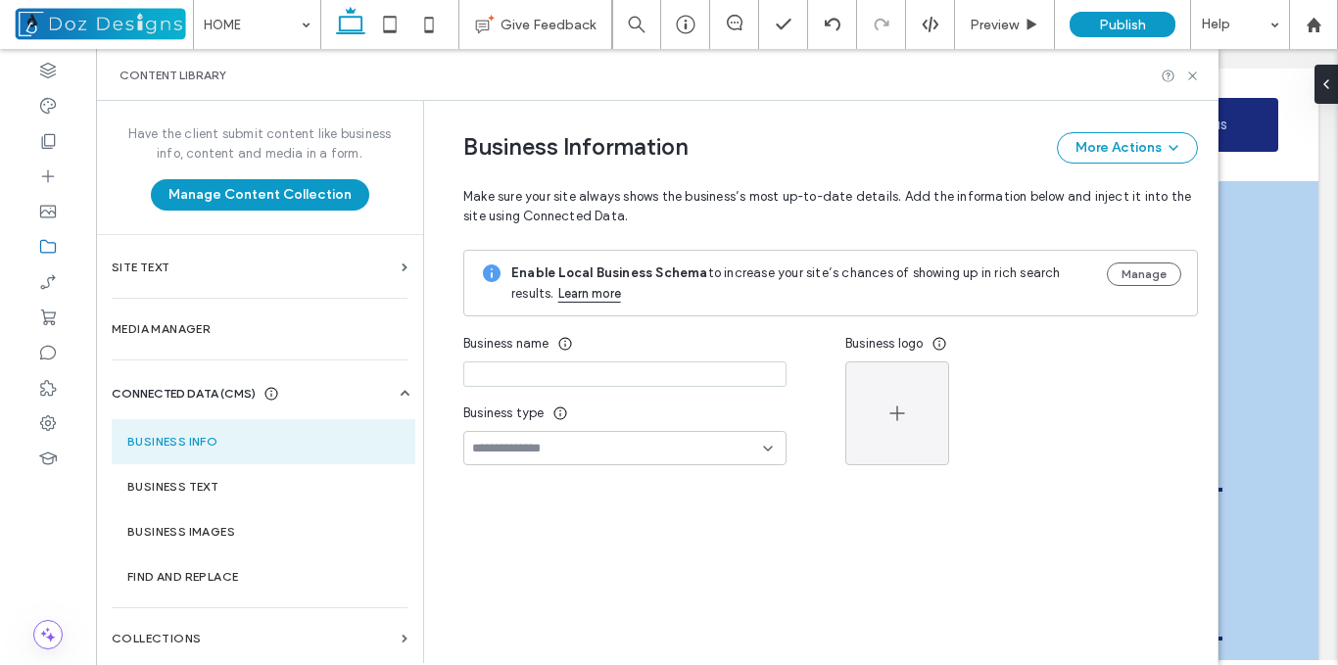
type input "**********"
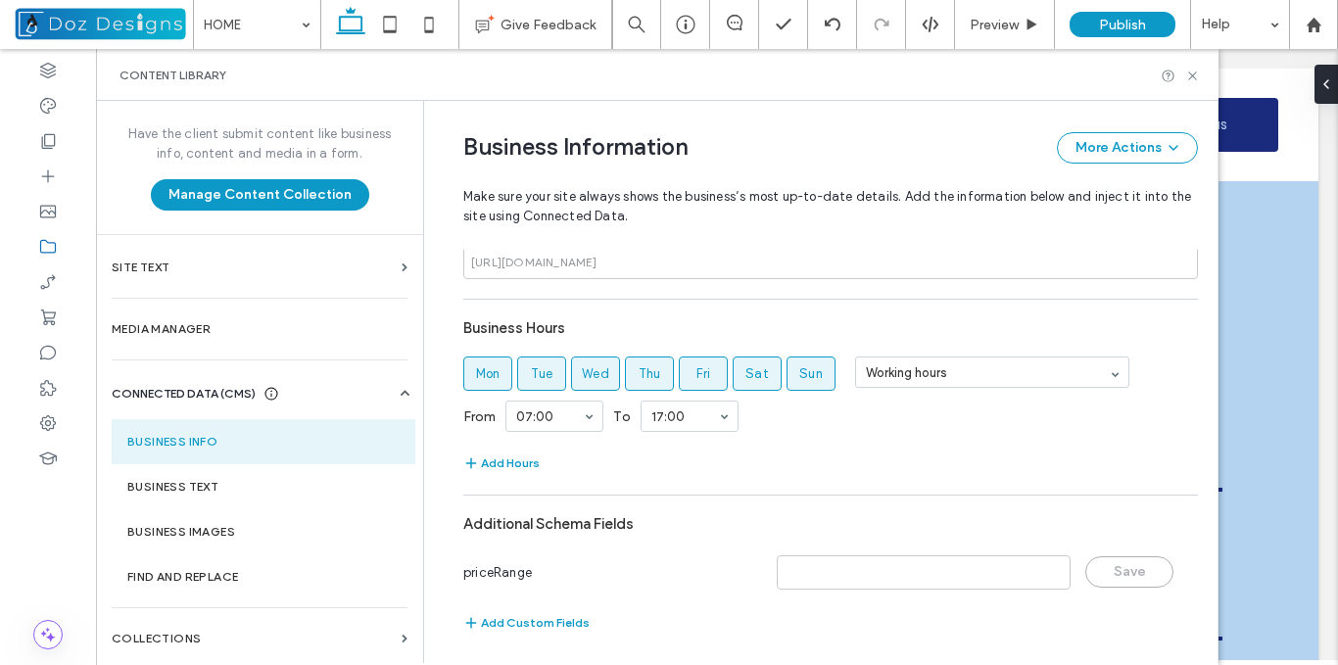
scroll to position [1248, 0]
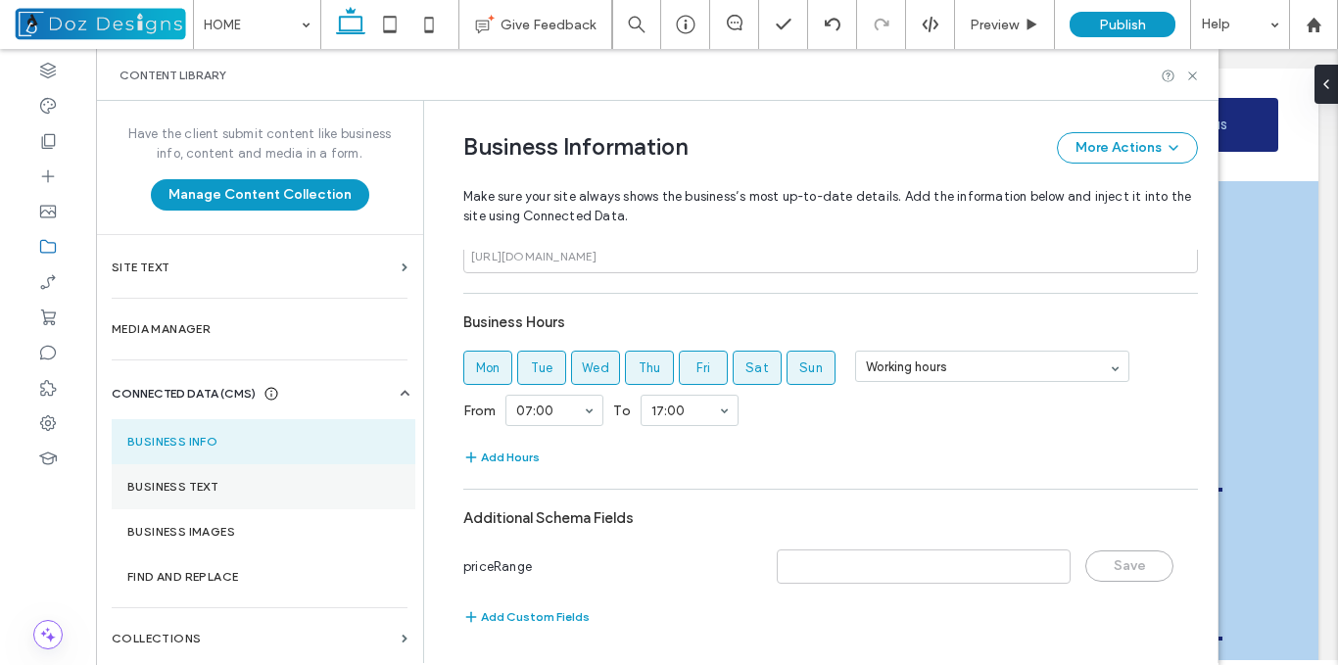
click at [202, 488] on label "Business Text" at bounding box center [263, 487] width 272 height 14
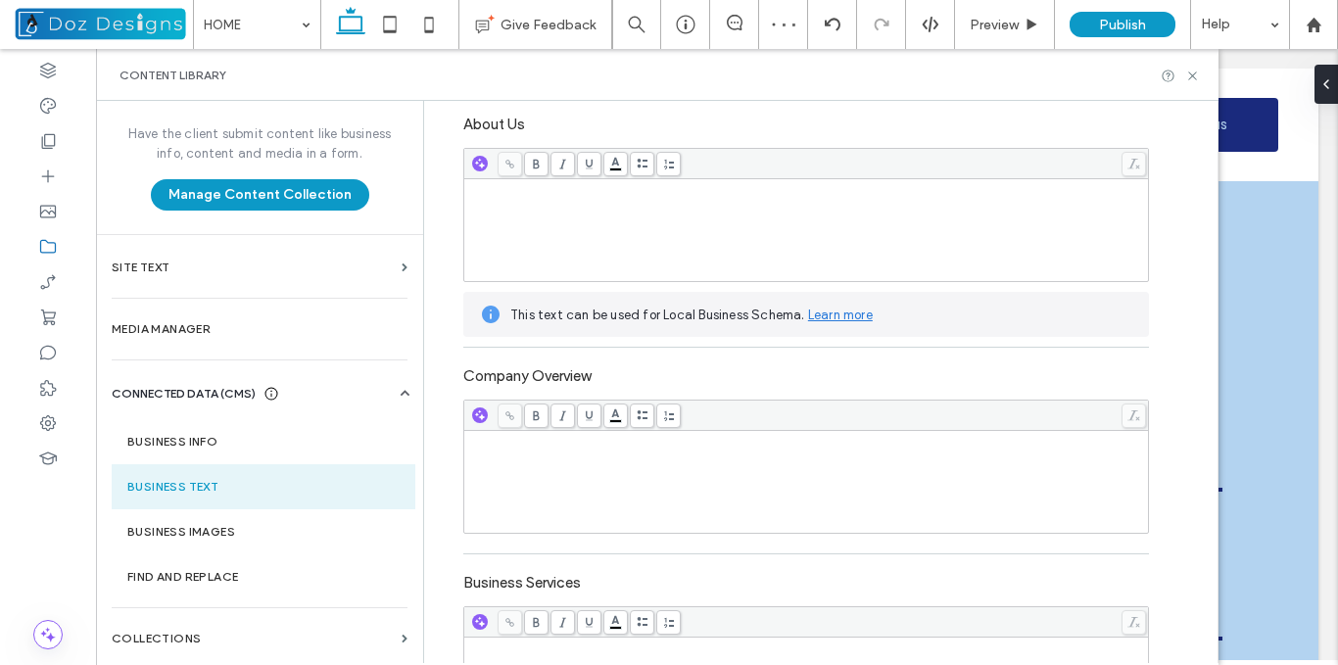
scroll to position [0, 0]
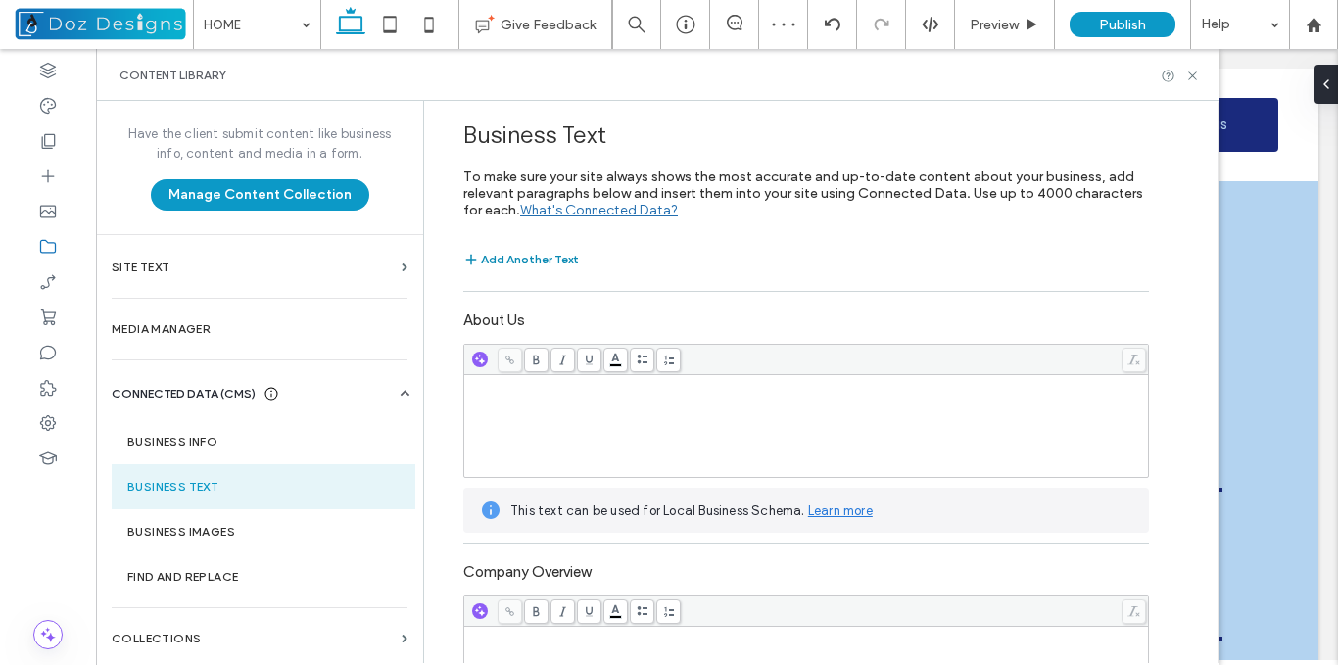
click at [498, 259] on button "Add Another Text" at bounding box center [521, 260] width 116 height 24
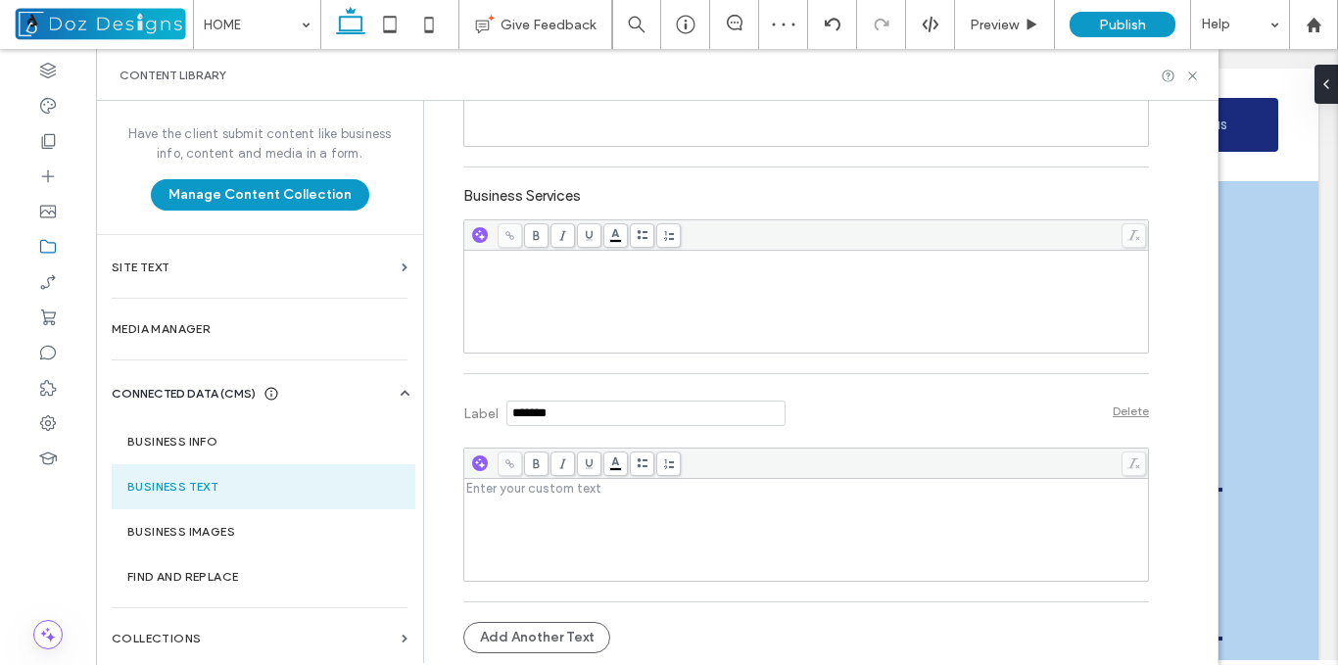
click at [555, 412] on input "Label" at bounding box center [645, 413] width 279 height 25
click at [551, 411] on input "Label" at bounding box center [645, 413] width 279 height 25
click at [574, 413] on input "Label" at bounding box center [645, 413] width 279 height 25
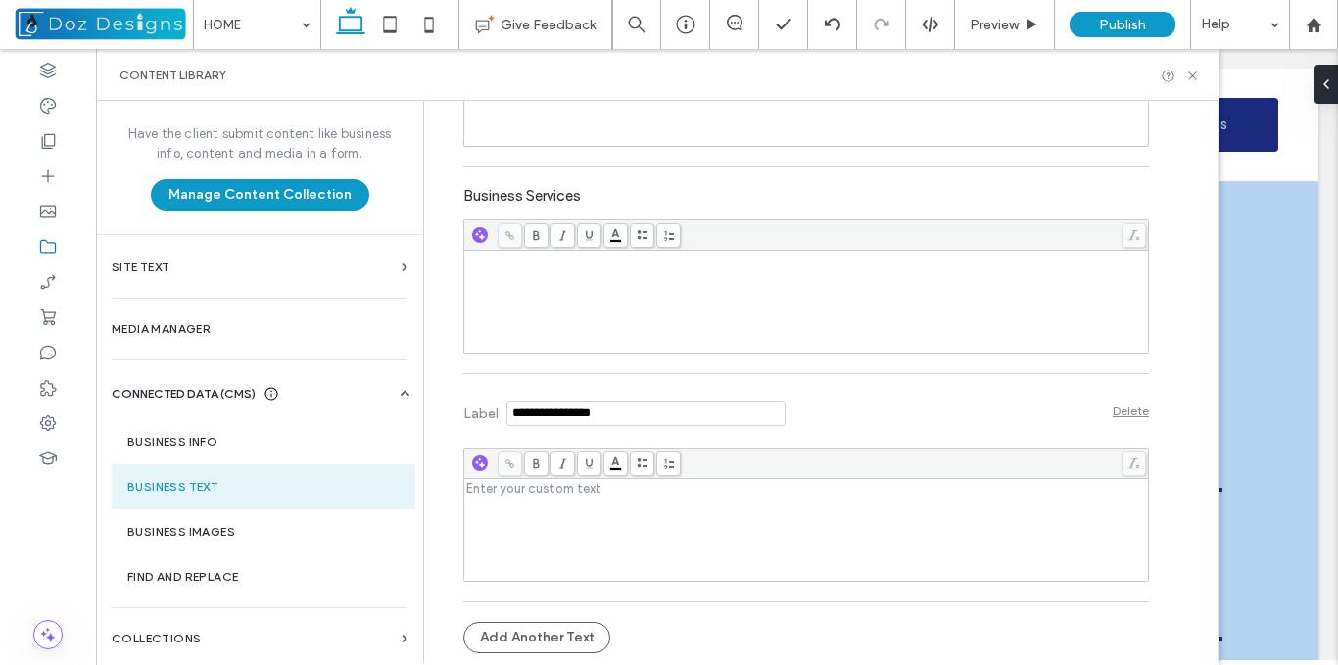
type input "**********"
click at [585, 490] on div "Rich Text Editor" at bounding box center [806, 488] width 679 height 14
click at [1190, 73] on icon at bounding box center [1192, 76] width 15 height 15
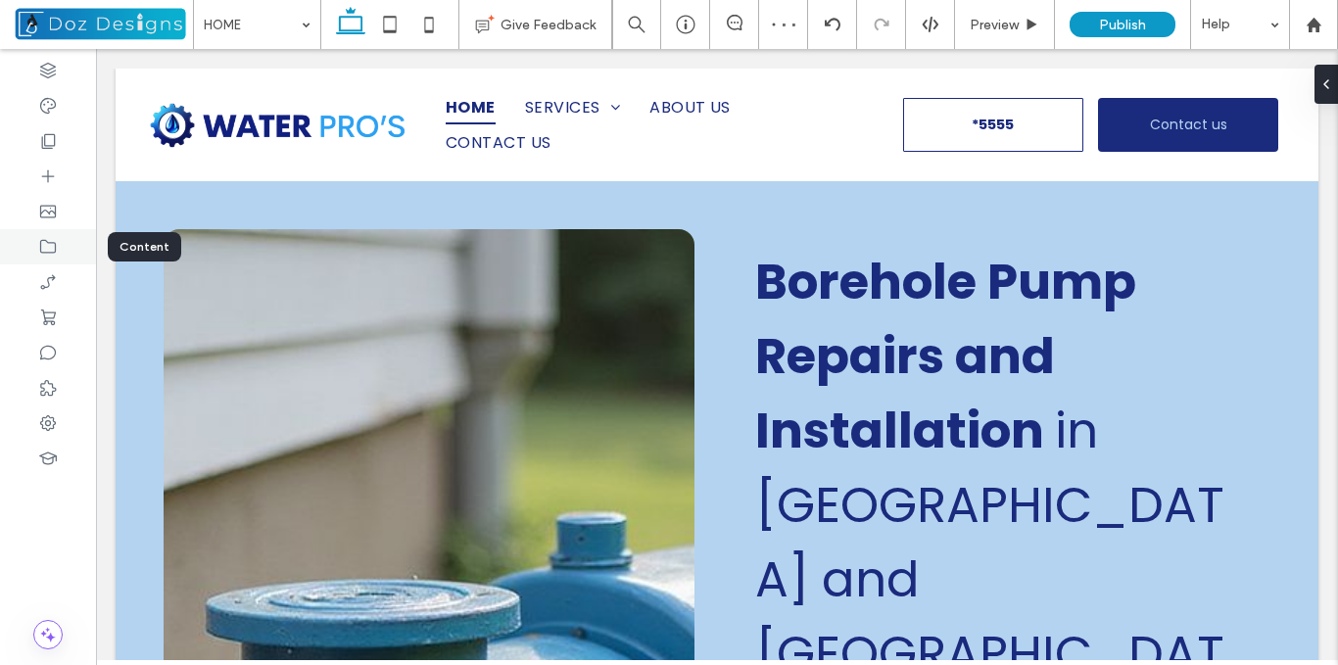
click at [48, 255] on icon at bounding box center [48, 247] width 20 height 20
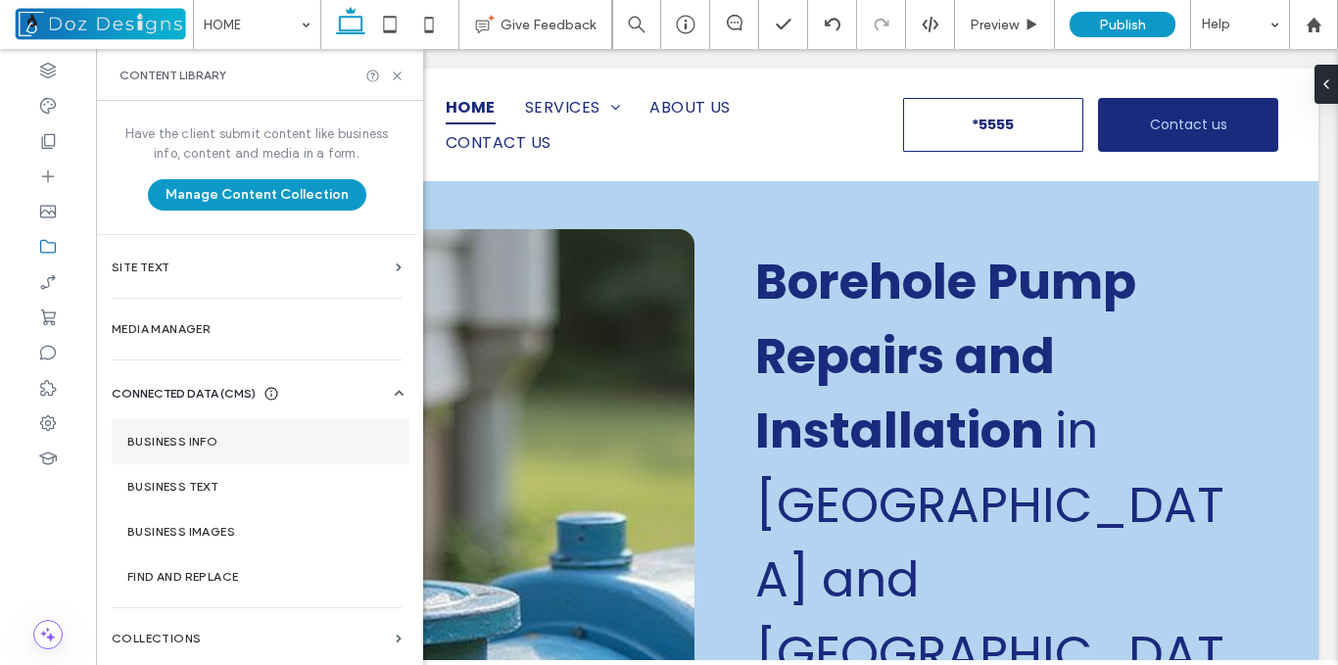
click at [252, 451] on section "Business Info" at bounding box center [261, 441] width 298 height 45
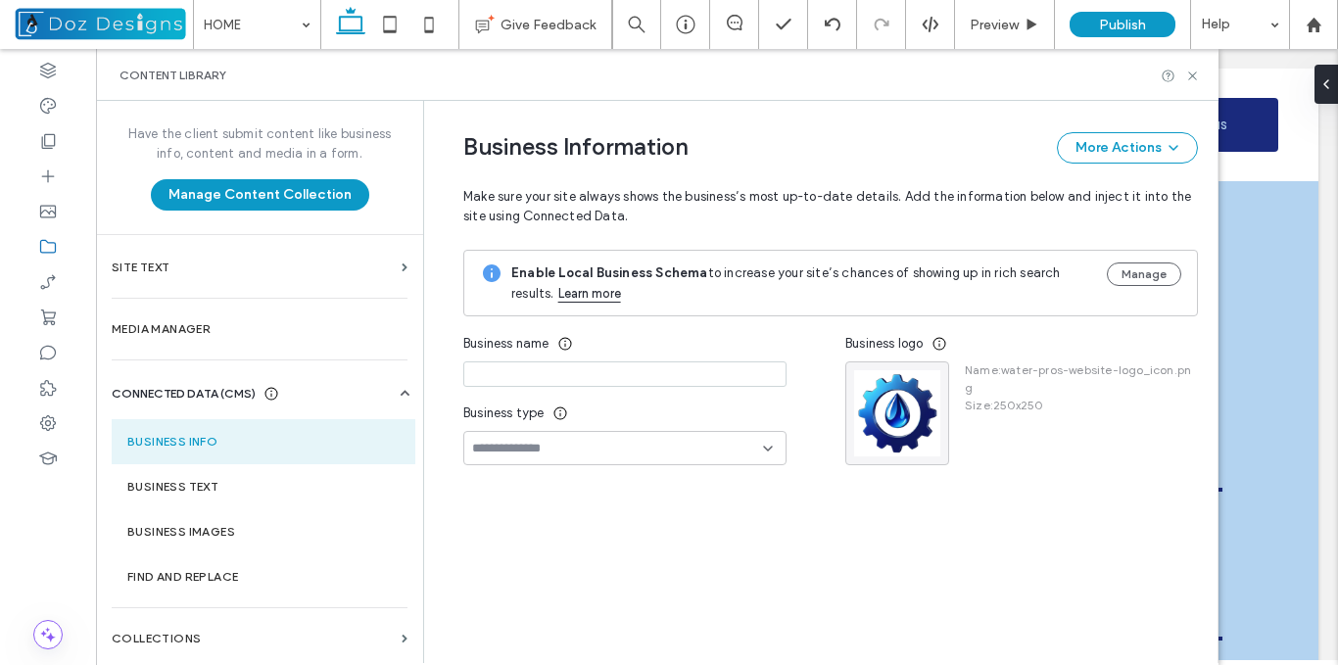
type input "**********"
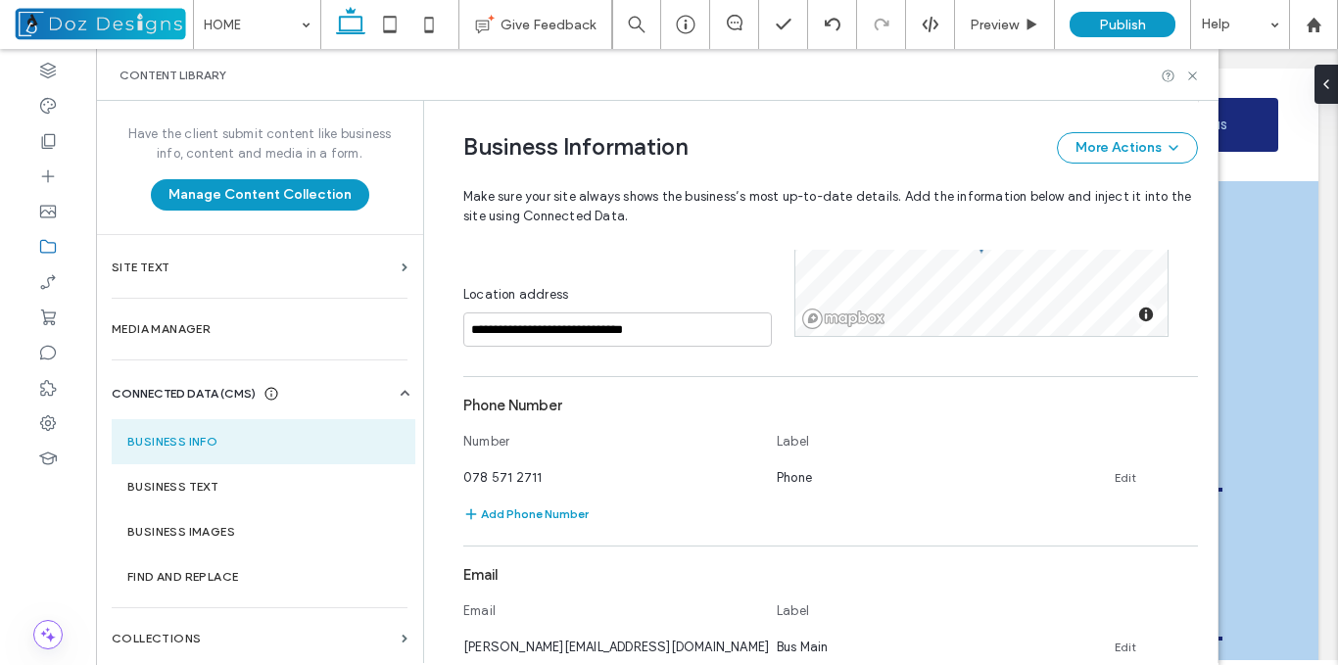
scroll to position [705, 0]
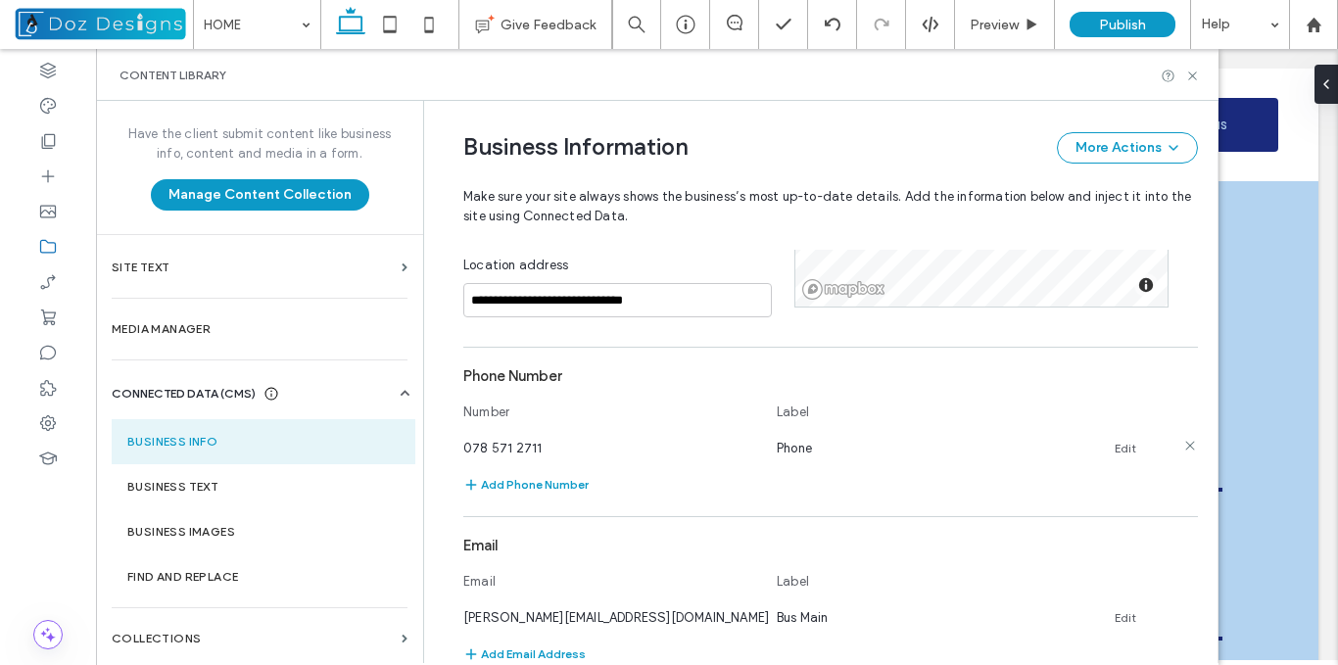
click at [557, 452] on div "078 571 2711" at bounding box center [610, 448] width 294 height 21
drag, startPoint x: 536, startPoint y: 448, endPoint x: 449, endPoint y: 445, distance: 86.2
click at [449, 445] on div "**********" at bounding box center [816, 301] width 764 height 1810
copy span "078 571 2711"
click at [217, 489] on label "Business Text" at bounding box center [263, 487] width 272 height 14
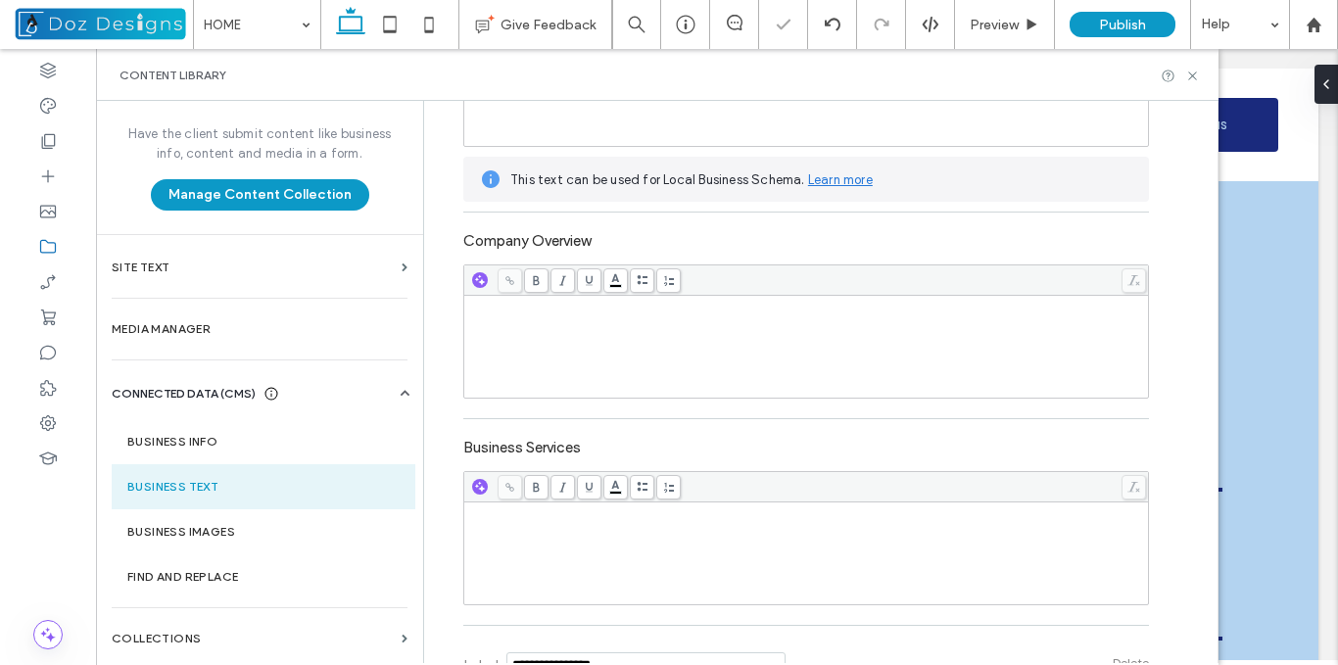
scroll to position [583, 0]
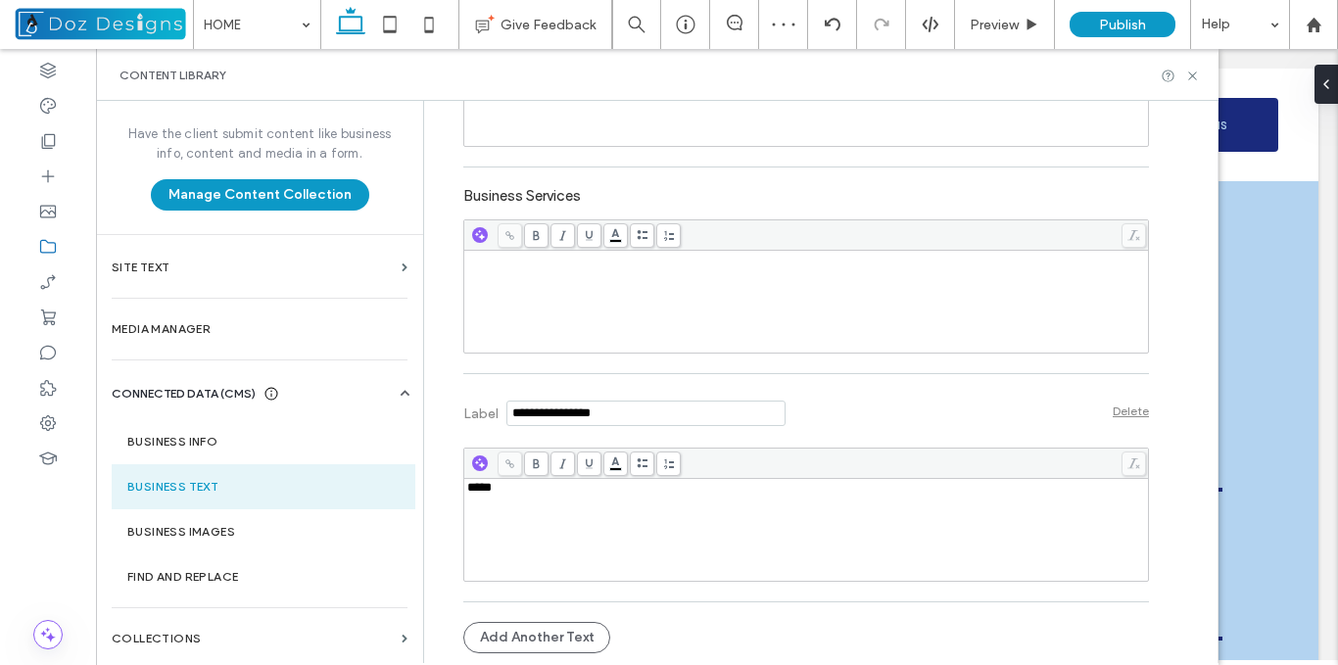
click at [549, 505] on div "****" at bounding box center [806, 530] width 679 height 98
click at [1159, 498] on div "**********" at bounding box center [825, 382] width 783 height 562
click at [1191, 71] on icon at bounding box center [1192, 76] width 15 height 15
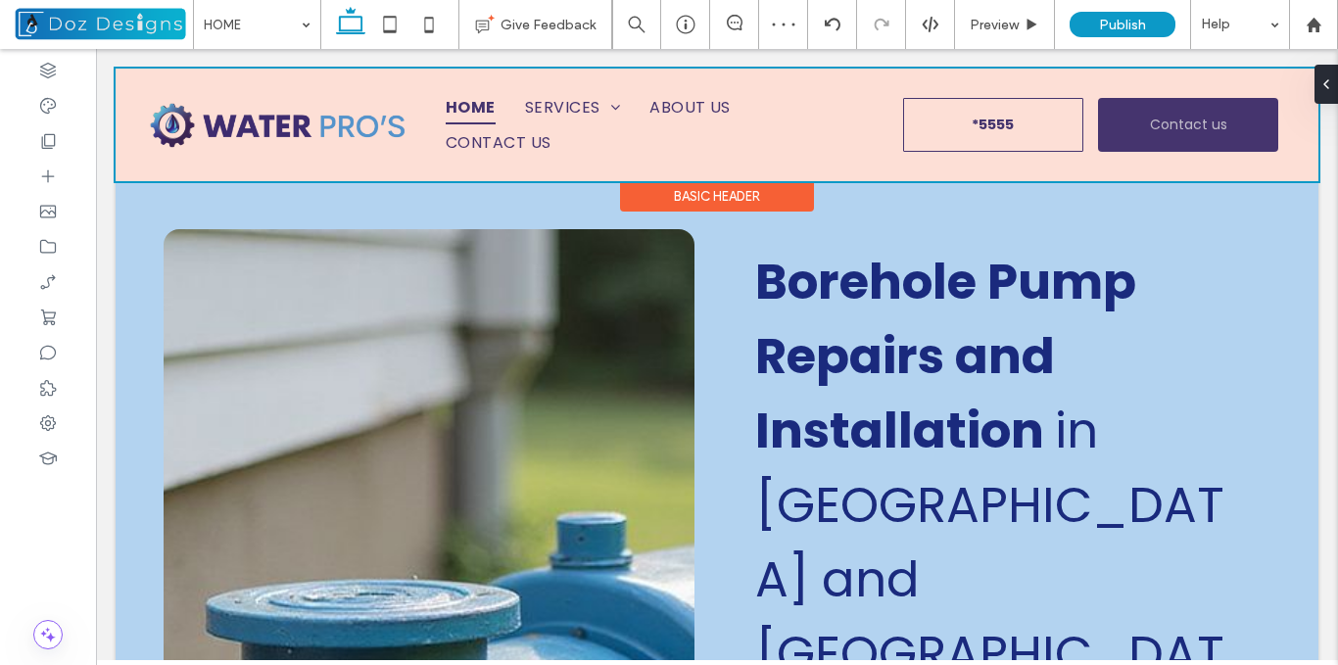
scroll to position [0, 0]
click at [903, 116] on div at bounding box center [717, 125] width 1203 height 113
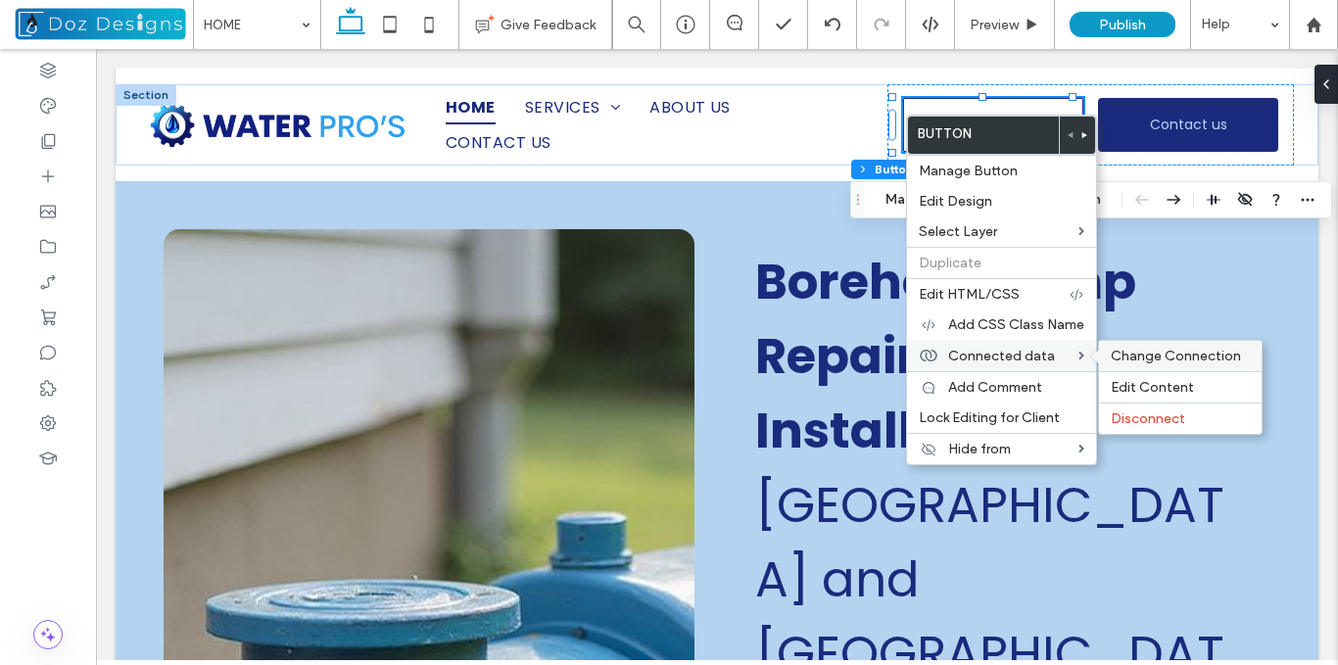
click at [1188, 356] on span "Change Connection" at bounding box center [1176, 356] width 130 height 17
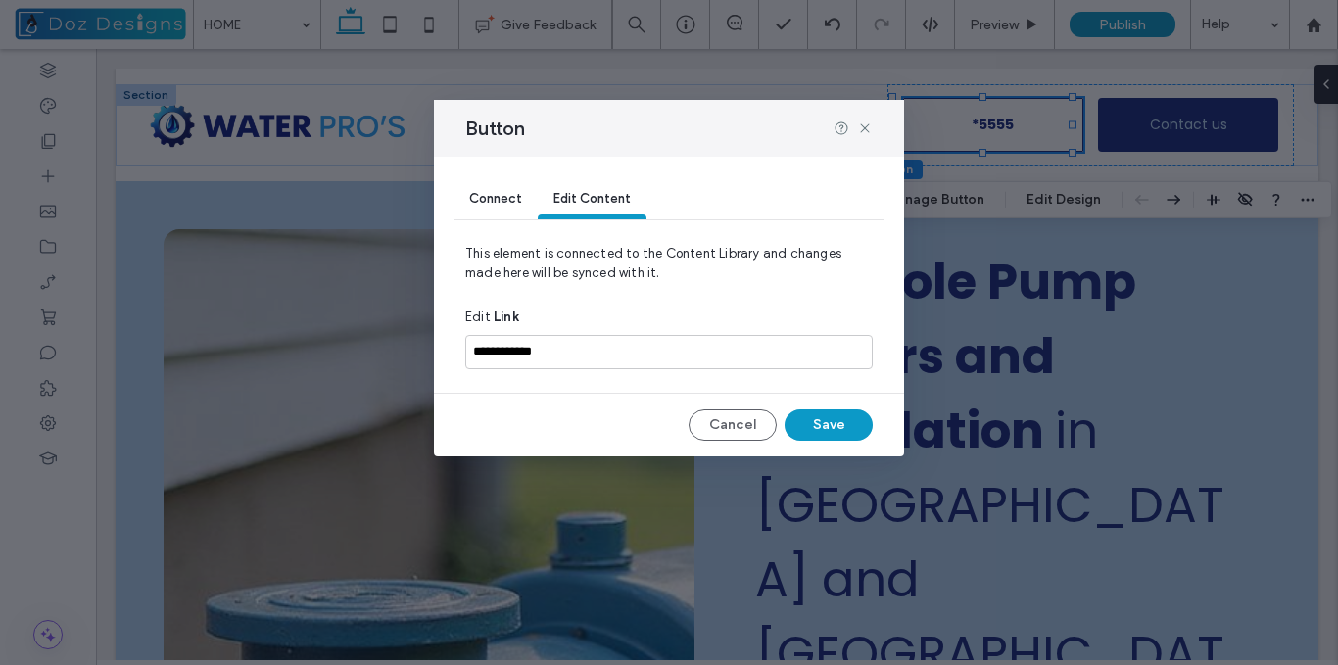
click at [499, 193] on span "Connect" at bounding box center [495, 198] width 53 height 15
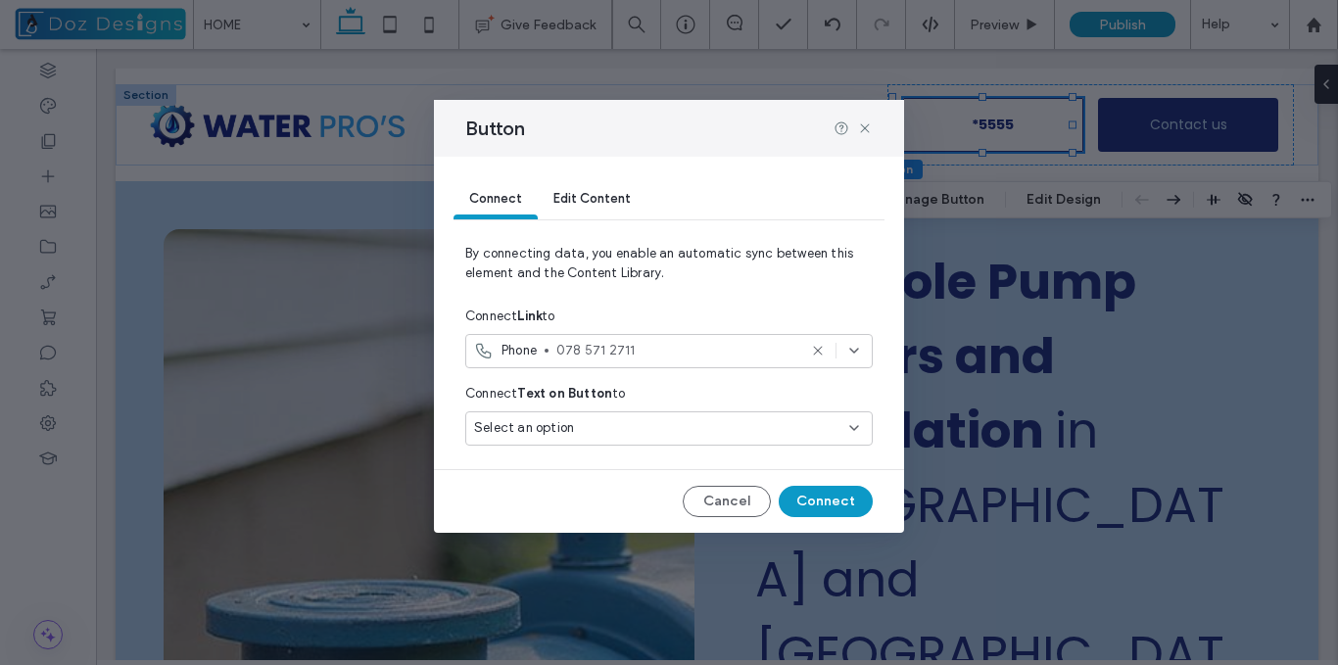
click at [624, 417] on div "Select an option" at bounding box center [668, 428] width 407 height 34
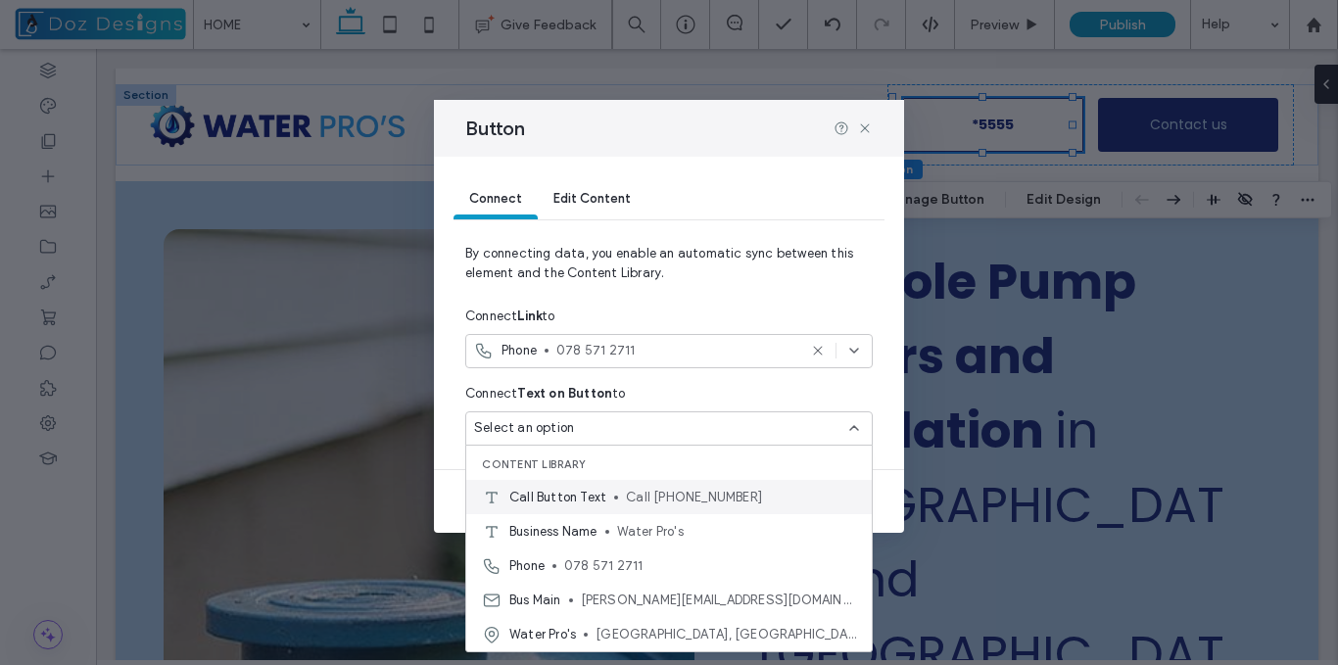
click at [691, 494] on span "Call [PHONE_NUMBER]" at bounding box center [741, 498] width 230 height 20
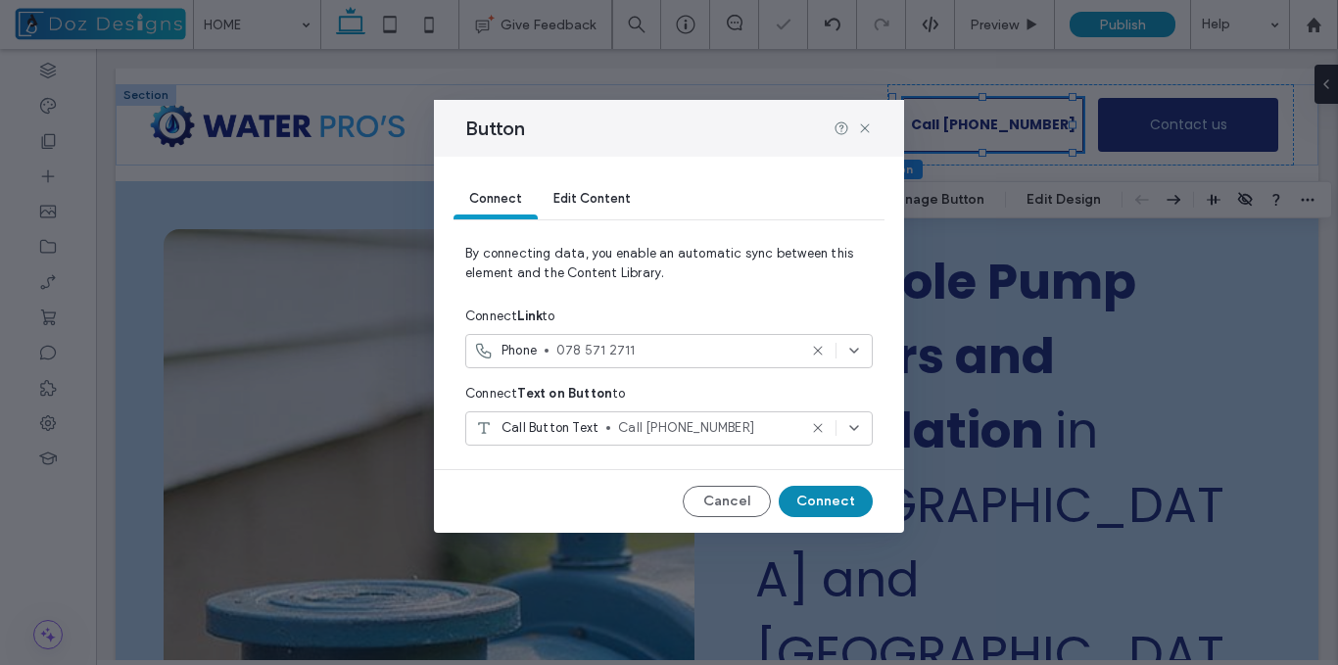
click at [828, 504] on button "Connect" at bounding box center [826, 501] width 94 height 31
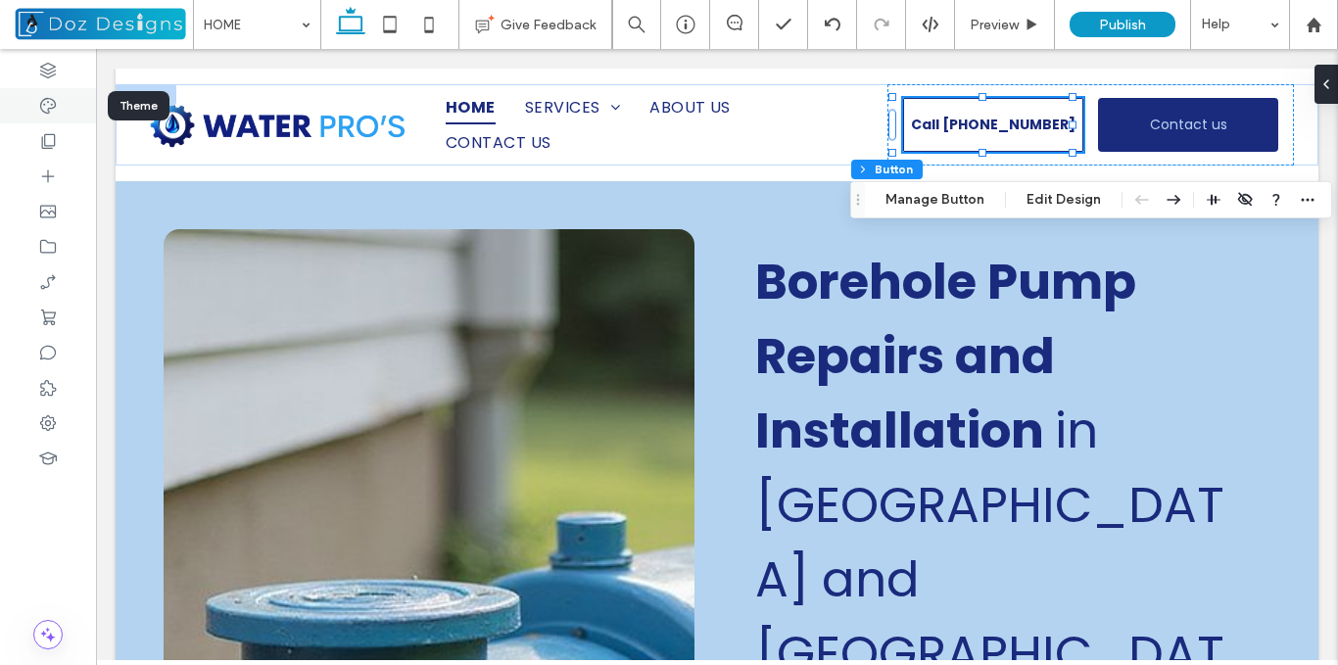
click at [48, 105] on icon at bounding box center [48, 106] width 20 height 20
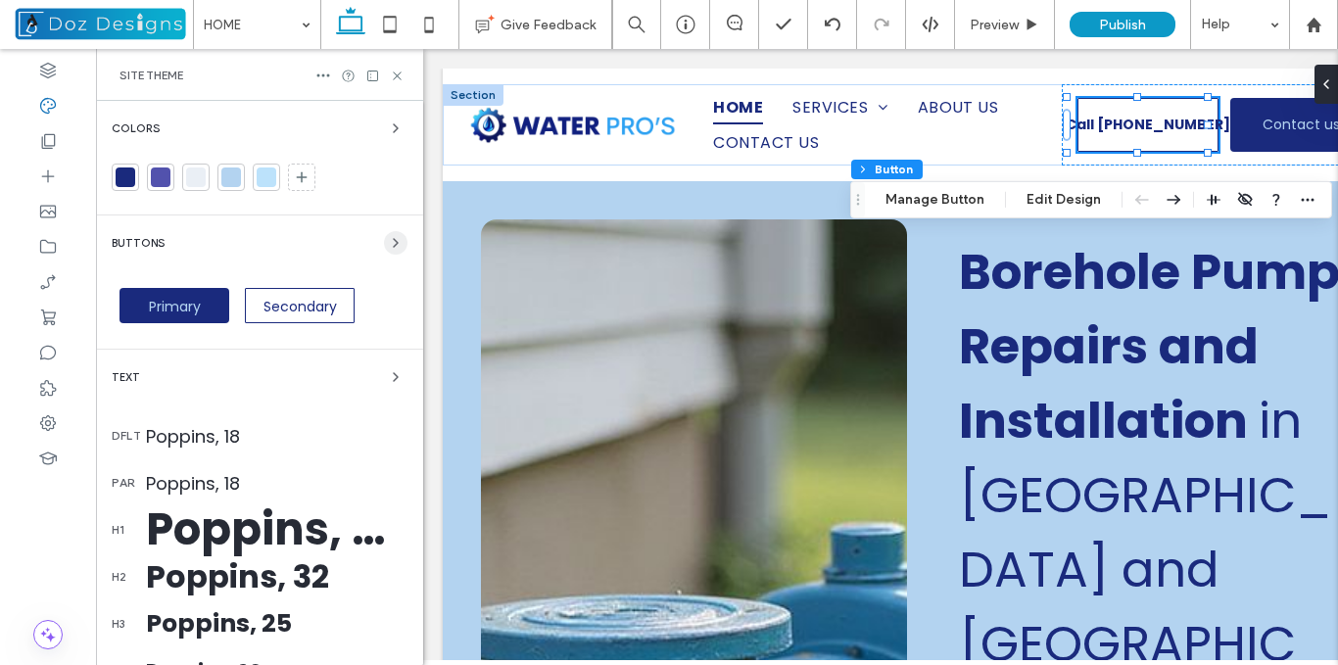
click at [394, 240] on use "button" at bounding box center [396, 243] width 4 height 8
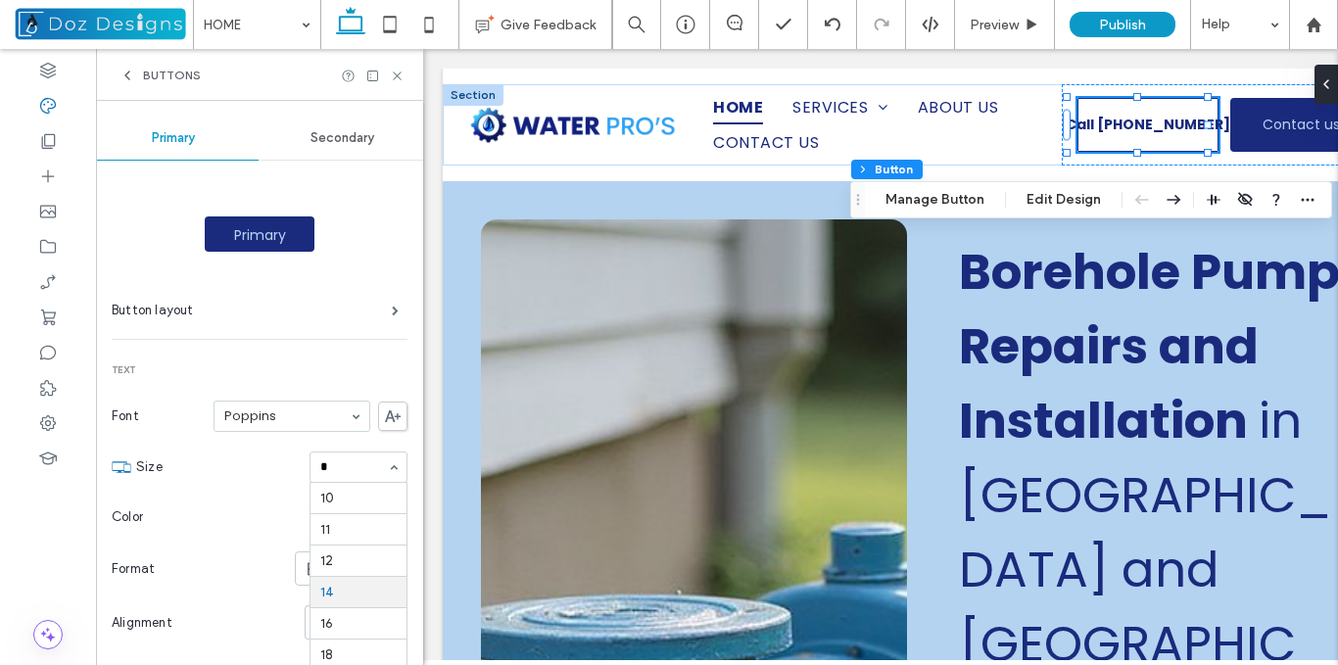
type input "**"
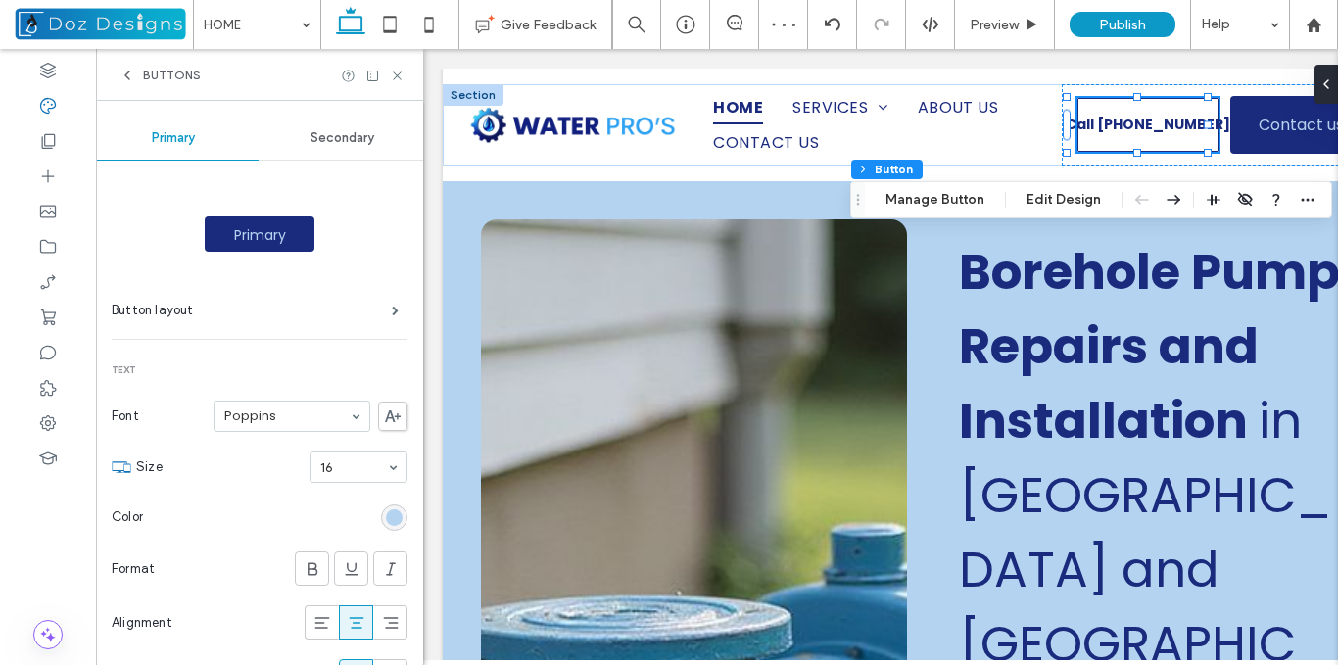
click at [328, 136] on span "Secondary" at bounding box center [342, 138] width 64 height 16
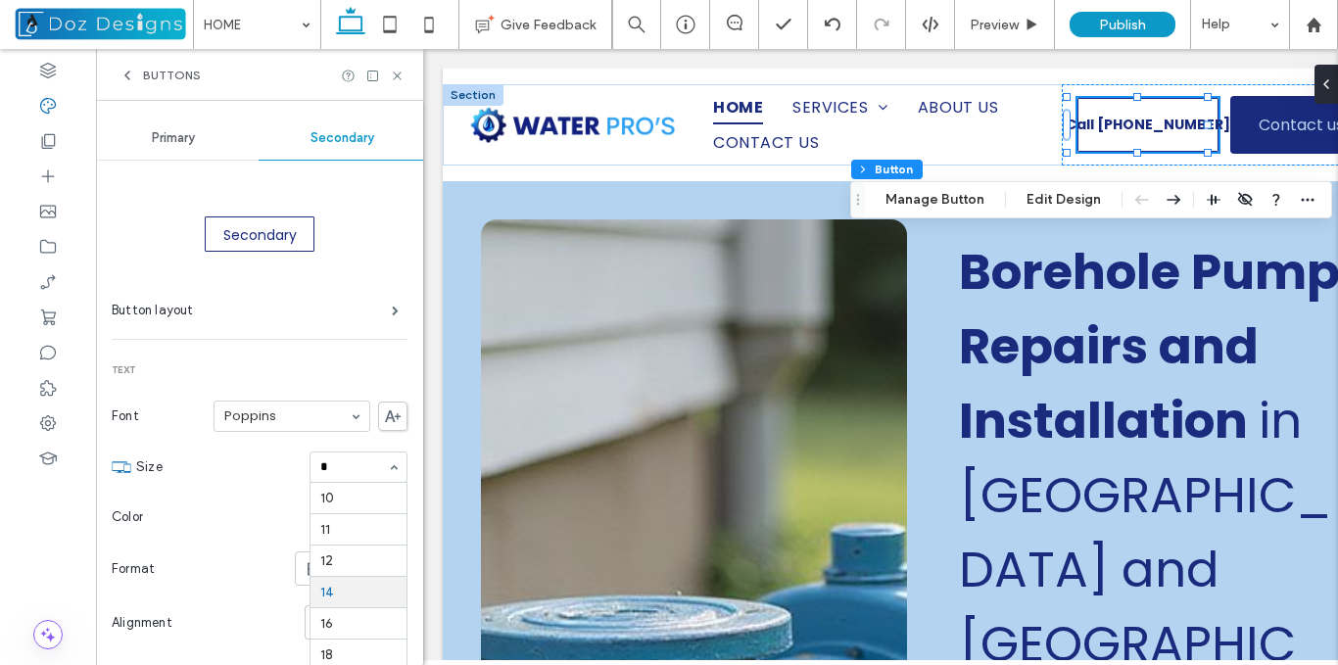
type input "**"
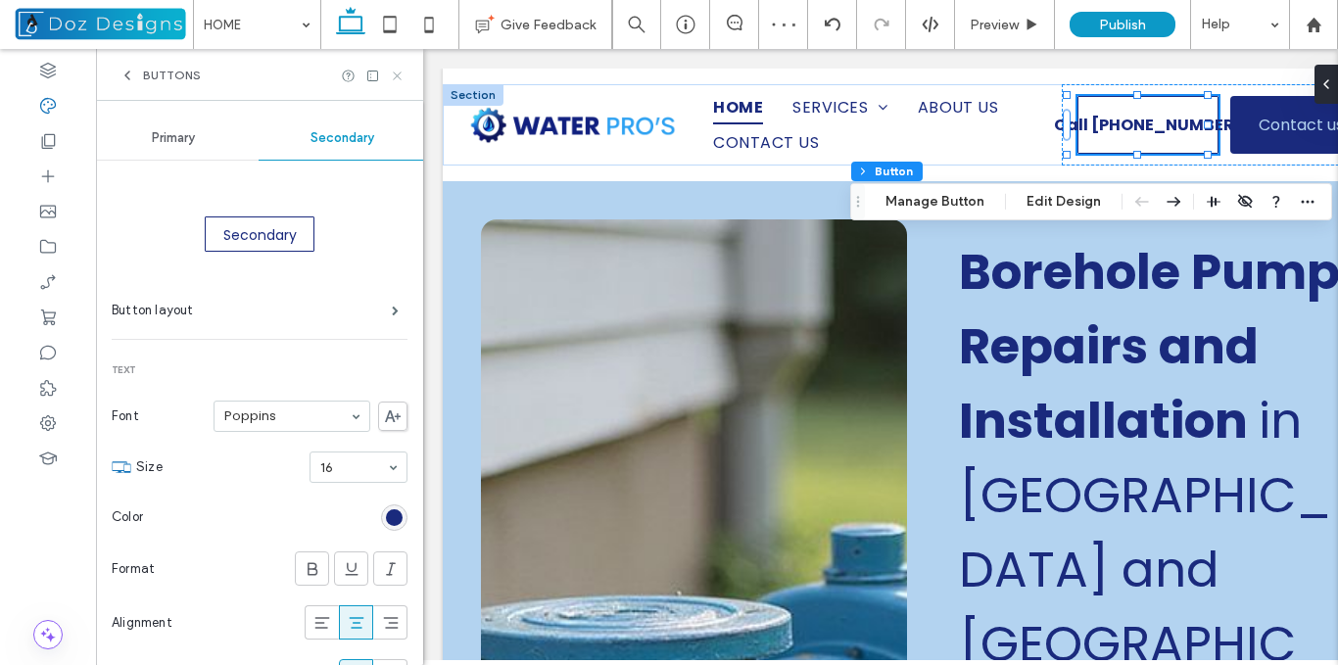
drag, startPoint x: 396, startPoint y: 70, endPoint x: 21, endPoint y: 24, distance: 377.9
click at [396, 70] on icon at bounding box center [397, 76] width 15 height 15
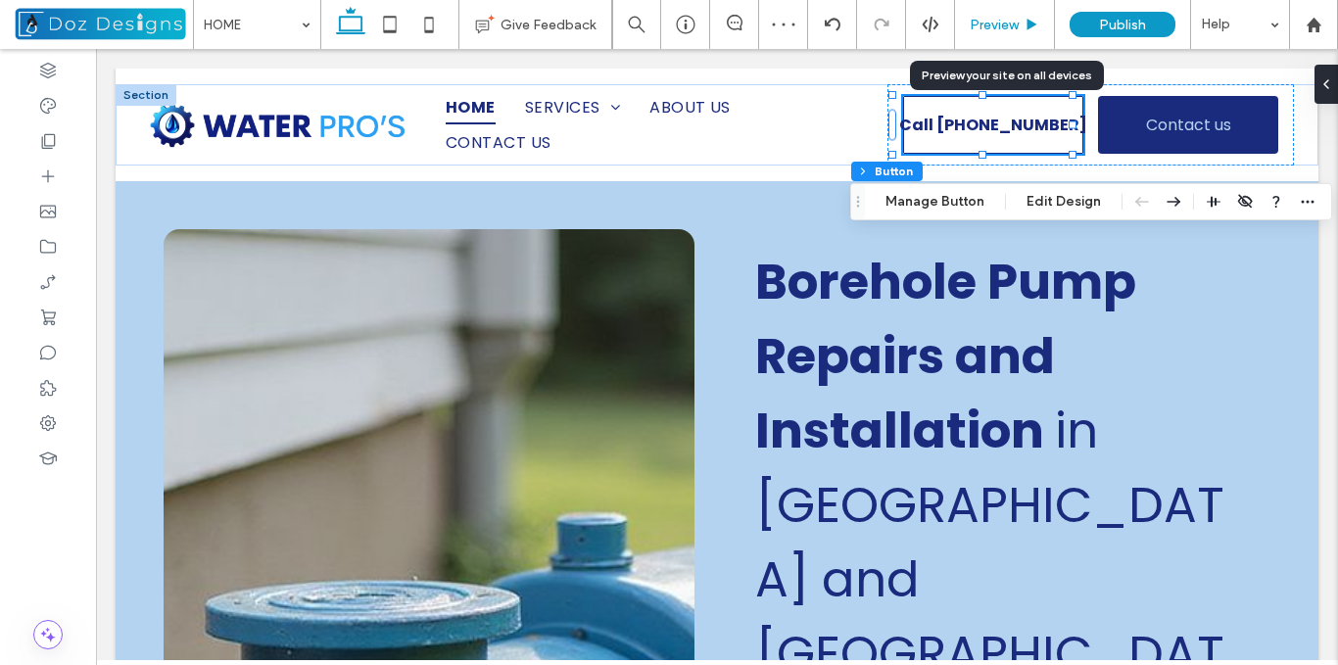
drag, startPoint x: 1026, startPoint y: 26, endPoint x: 1126, endPoint y: 89, distance: 117.9
click at [1026, 26] on icon at bounding box center [1031, 25] width 15 height 15
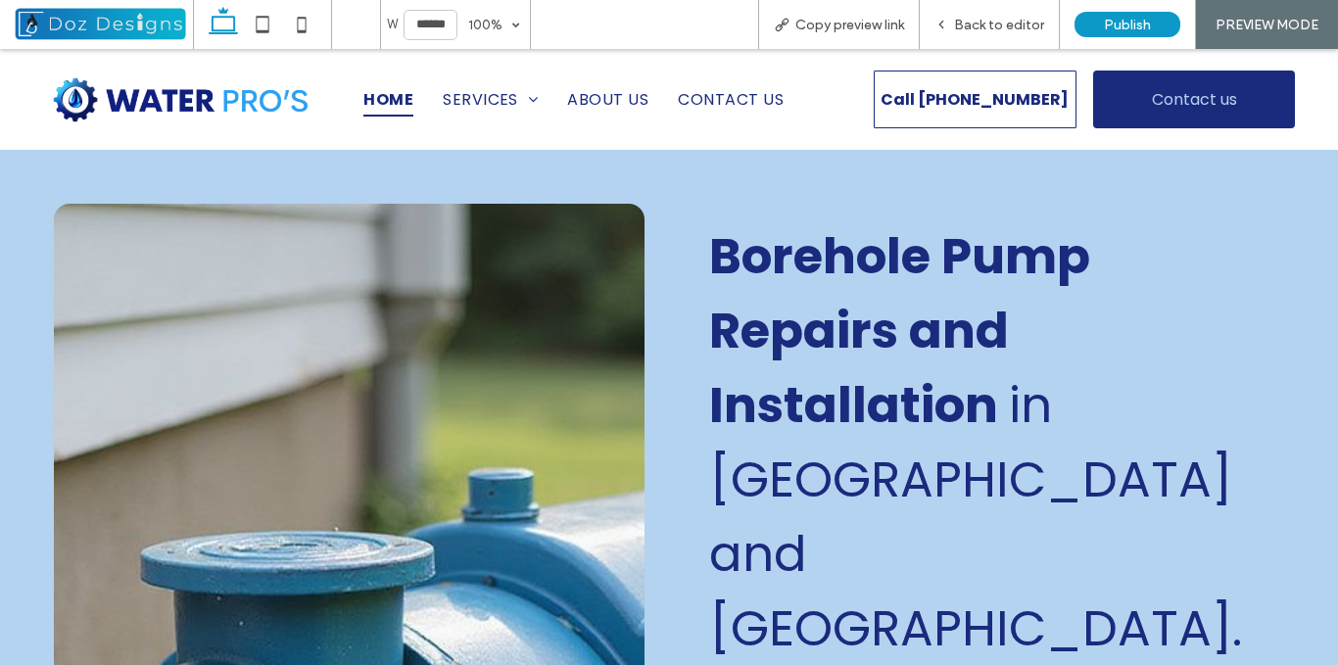
drag, startPoint x: 1330, startPoint y: 109, endPoint x: 1282, endPoint y: 79, distance: 56.3
drag, startPoint x: 967, startPoint y: 22, endPoint x: 0, endPoint y: 203, distance: 983.4
click at [955, 23] on div "Back to editor" at bounding box center [989, 25] width 139 height 17
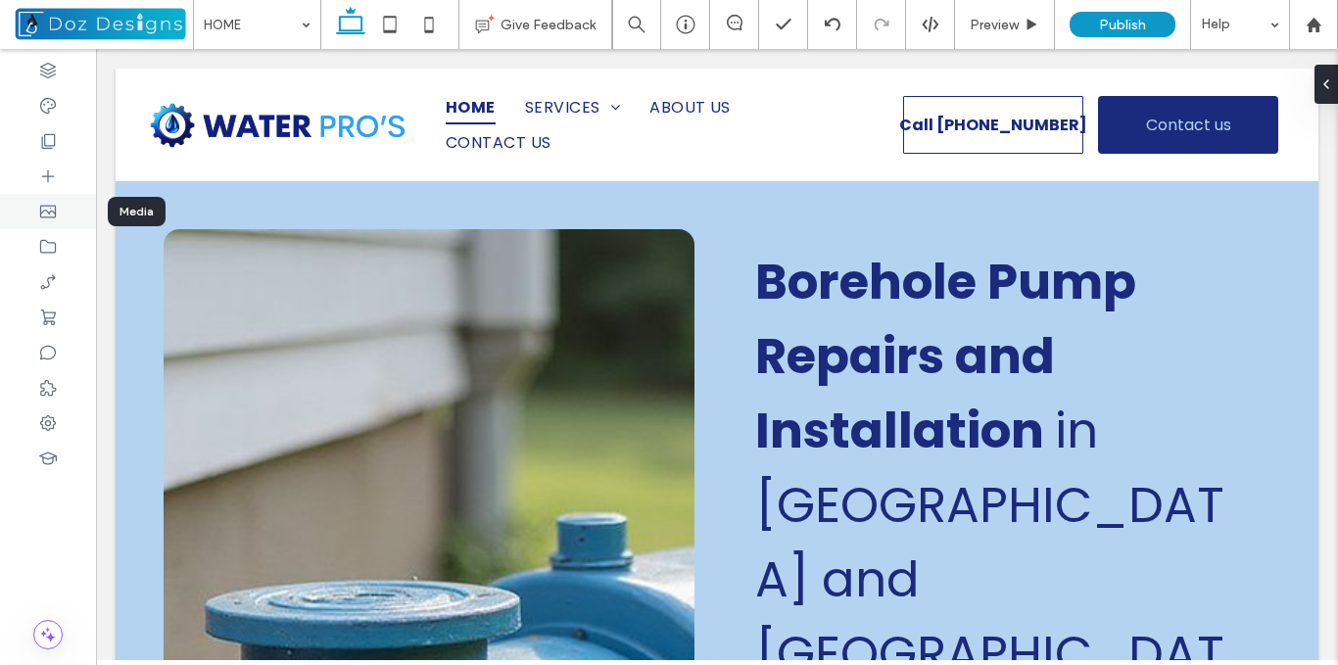
click at [51, 208] on icon at bounding box center [48, 212] width 20 height 20
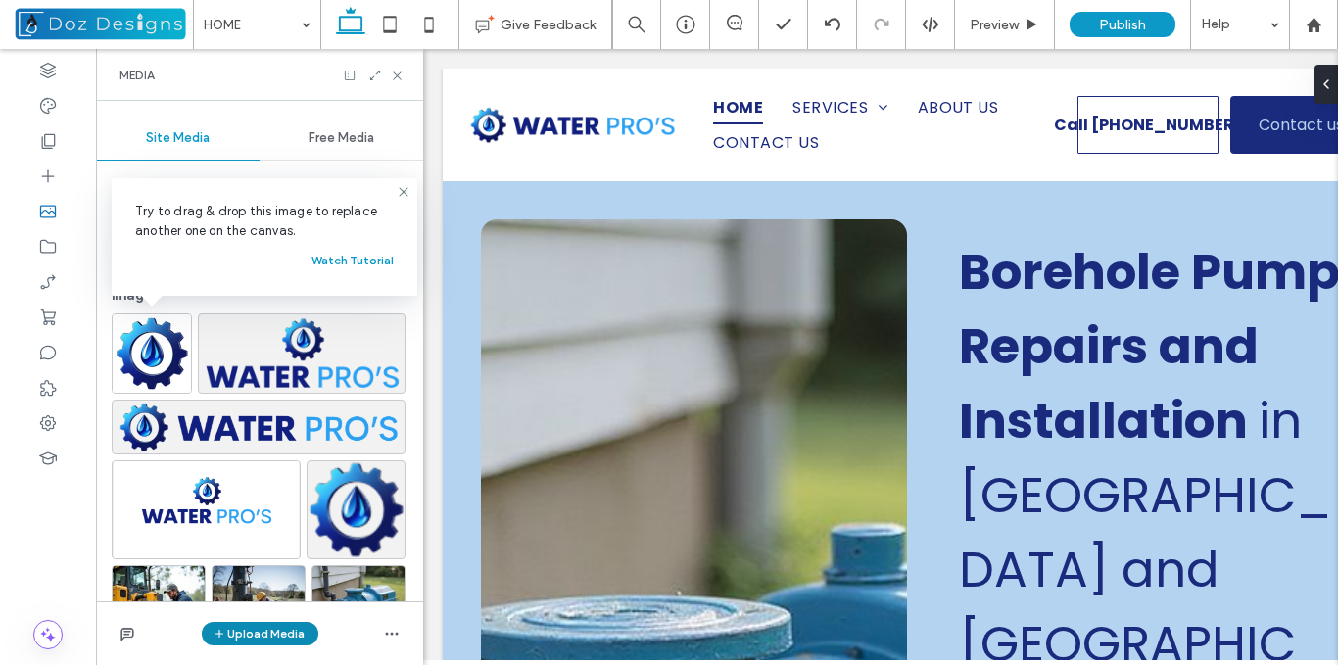
click at [265, 636] on button "Upload Media" at bounding box center [260, 634] width 117 height 24
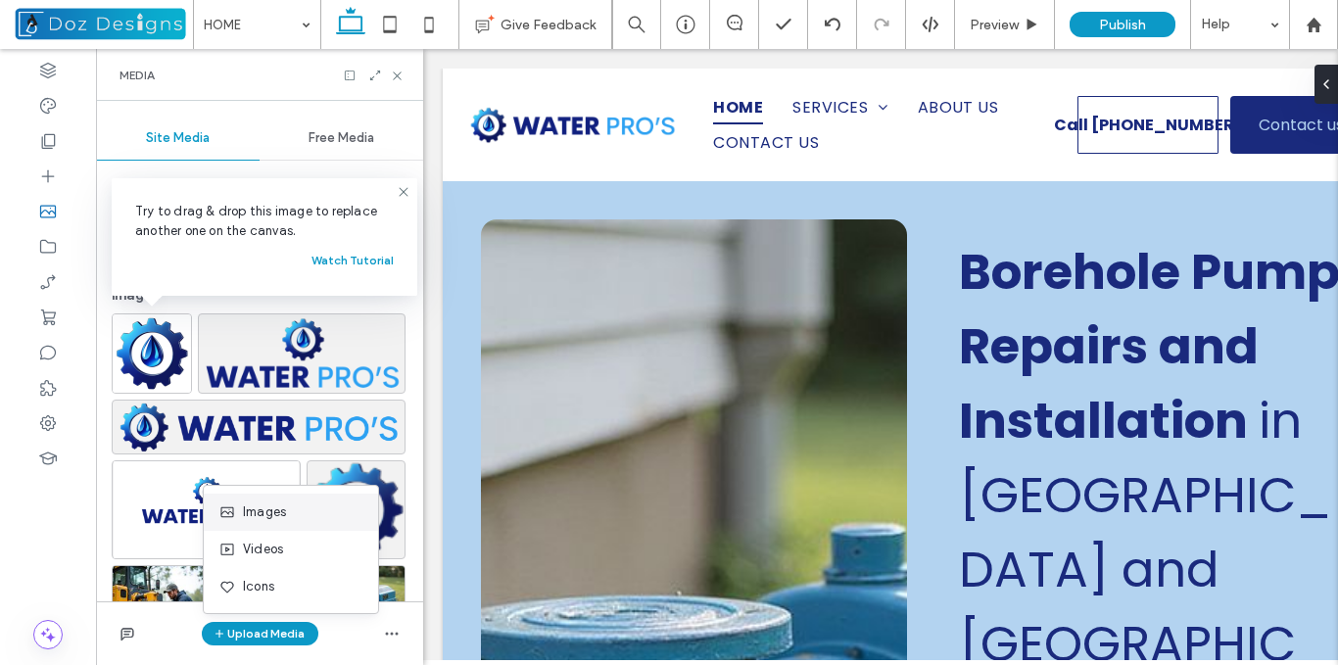
click at [248, 510] on span "Images" at bounding box center [264, 512] width 43 height 20
drag, startPoint x: 402, startPoint y: 76, endPoint x: 243, endPoint y: 109, distance: 161.9
click at [401, 76] on icon at bounding box center [397, 76] width 15 height 15
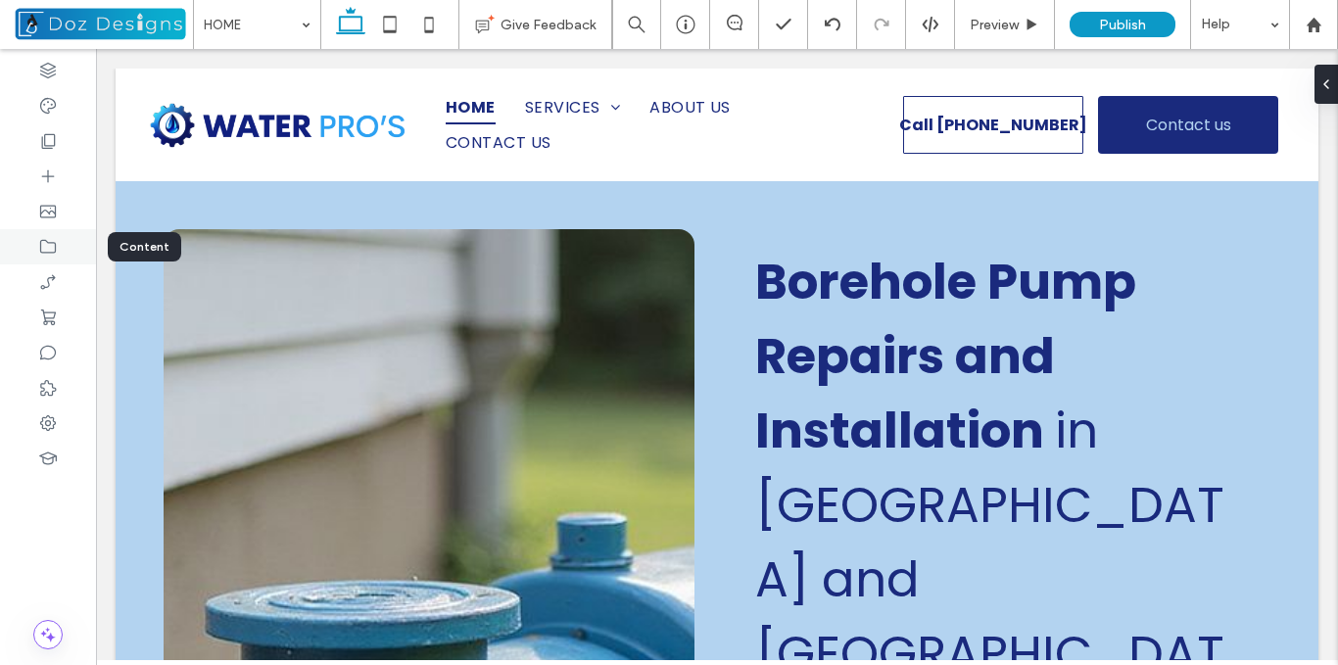
click at [49, 251] on icon at bounding box center [48, 247] width 20 height 20
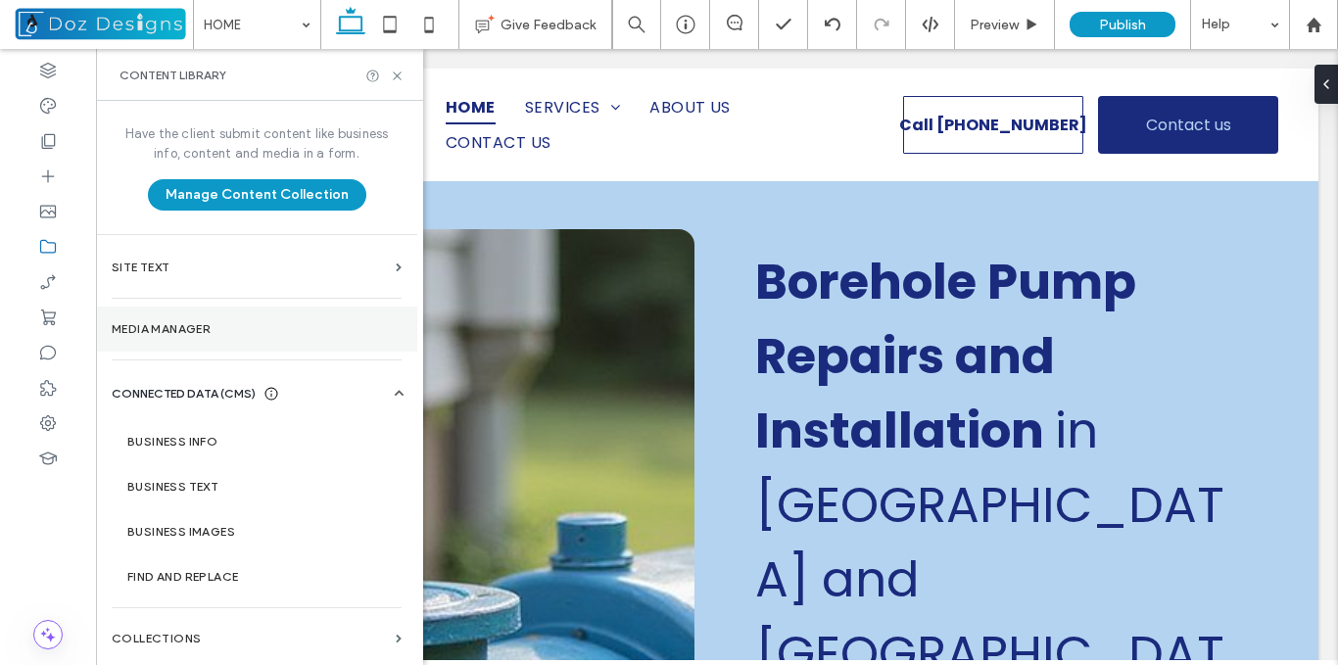
click at [210, 329] on label "Media Manager" at bounding box center [257, 329] width 290 height 14
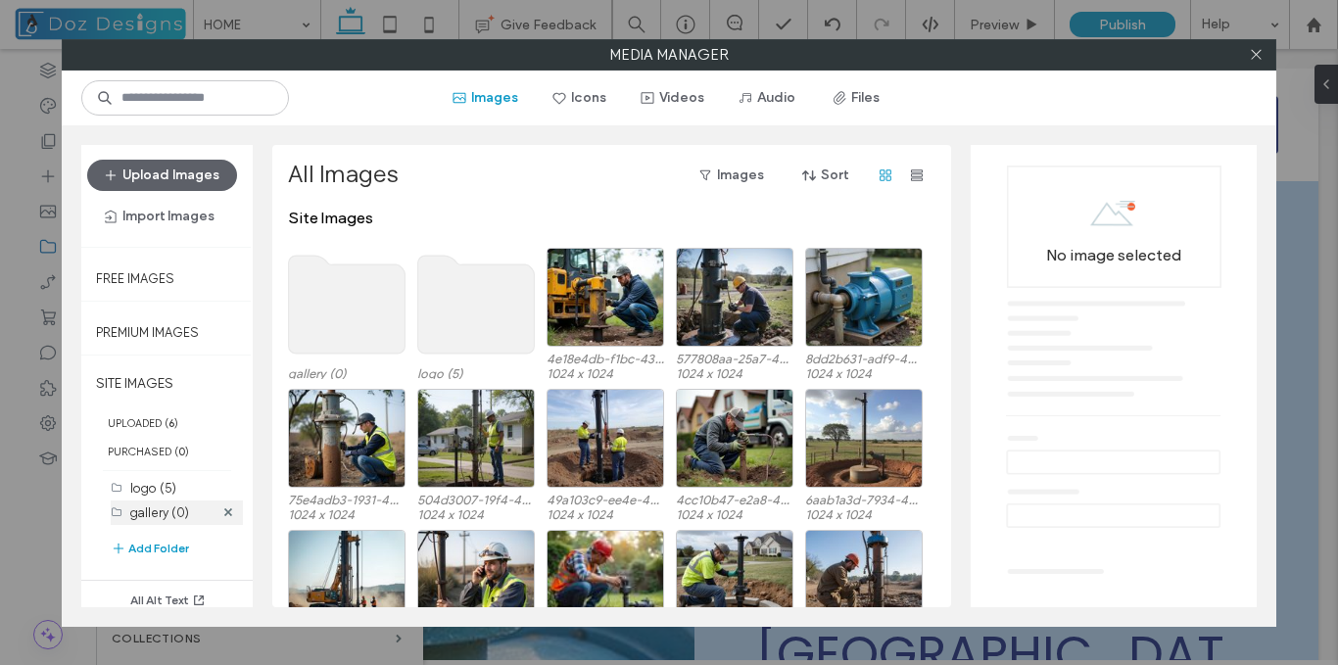
click at [160, 514] on label "gallery (0)" at bounding box center [159, 512] width 59 height 15
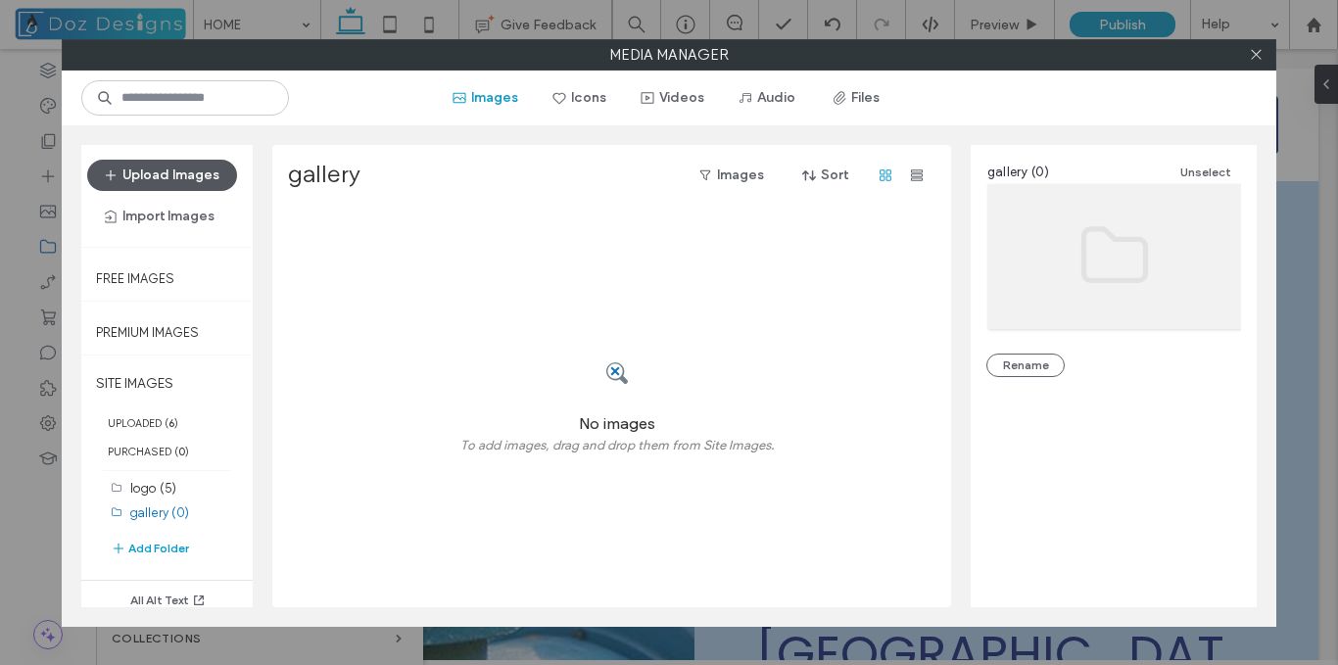
click at [192, 173] on button "Upload Images" at bounding box center [162, 175] width 150 height 31
click at [154, 212] on button "Import Images" at bounding box center [159, 216] width 145 height 31
click at [184, 306] on span "From Online Platforms" at bounding box center [194, 305] width 132 height 20
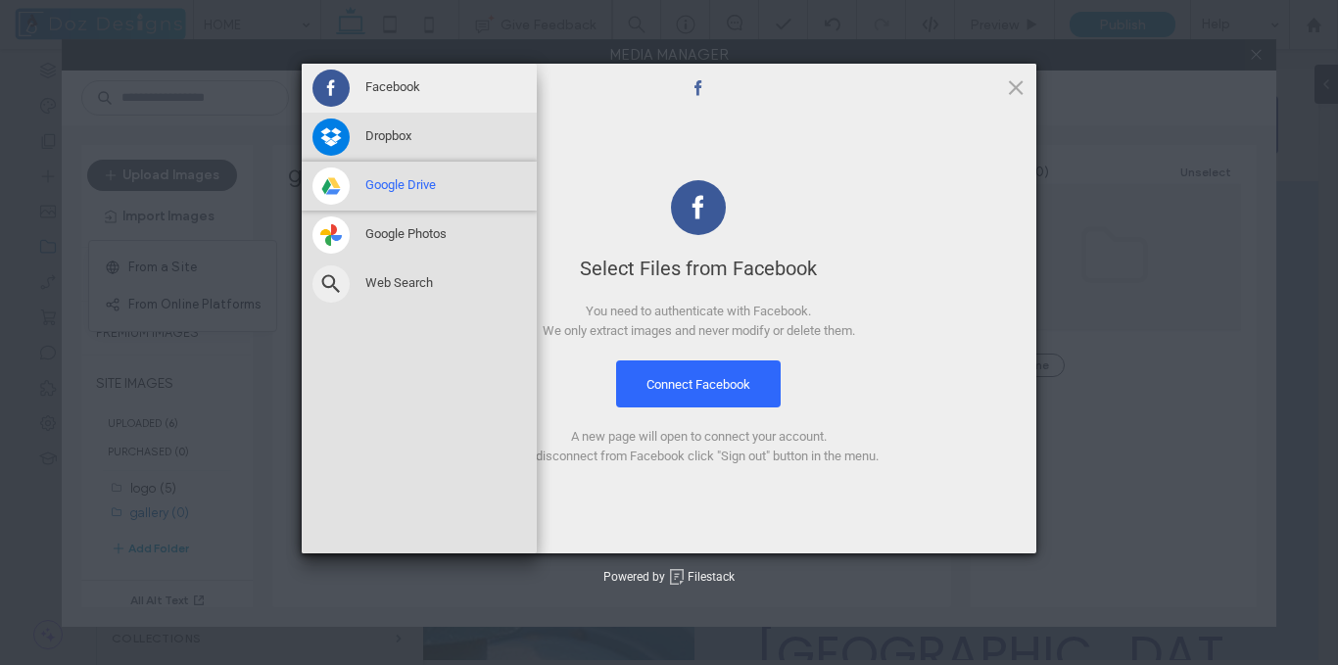
click at [412, 180] on span "Google Drive" at bounding box center [400, 185] width 71 height 18
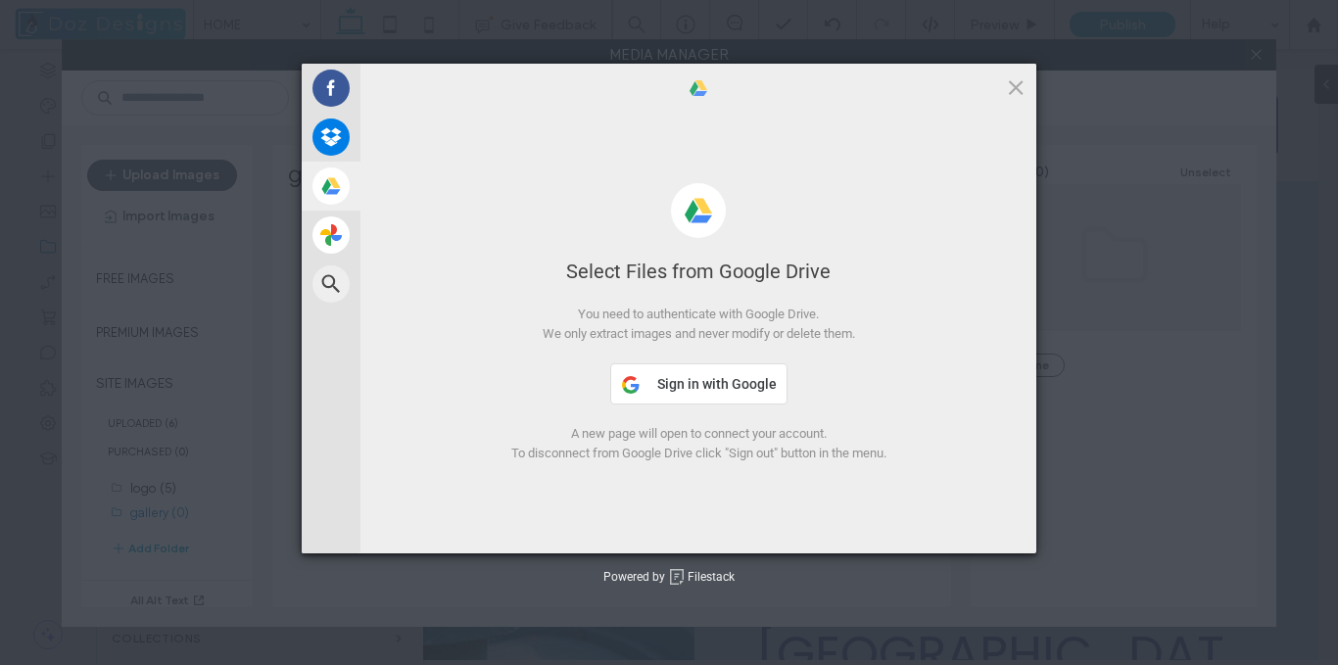
click at [709, 380] on span "Sign in with Google" at bounding box center [716, 384] width 119 height 16
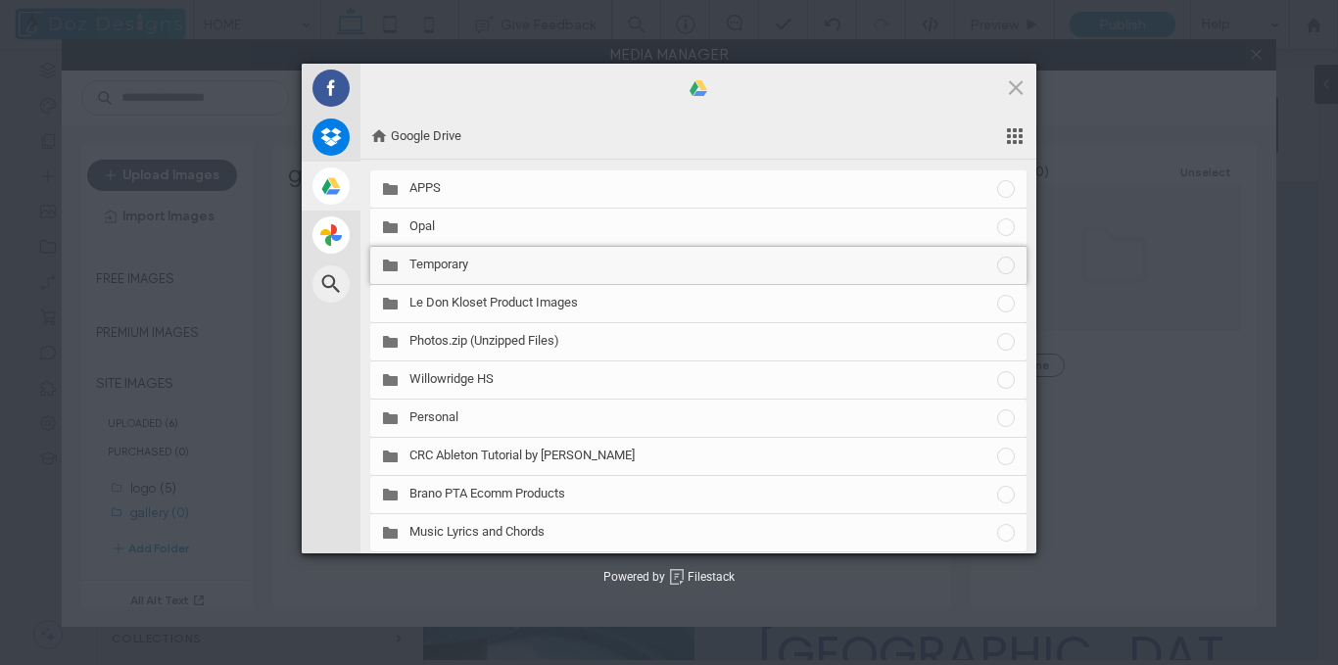
click at [517, 271] on span "Temporary" at bounding box center [702, 265] width 586 height 18
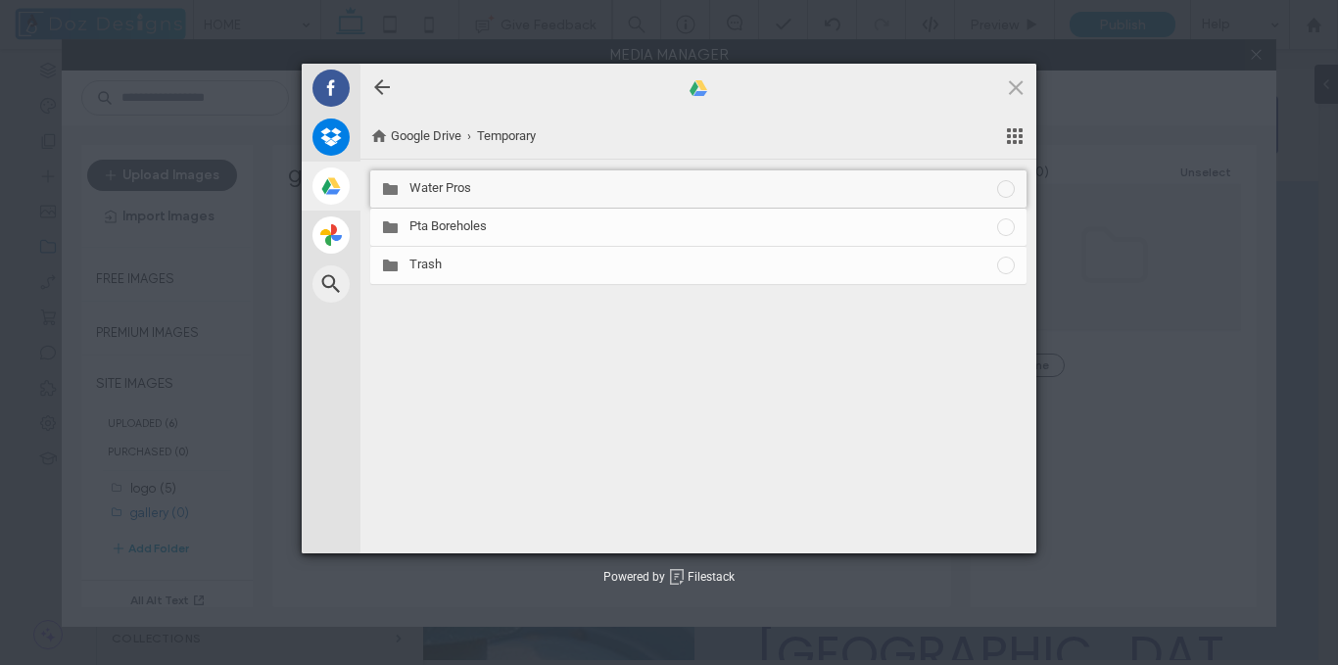
click at [468, 190] on span "Water Pros" at bounding box center [702, 188] width 586 height 18
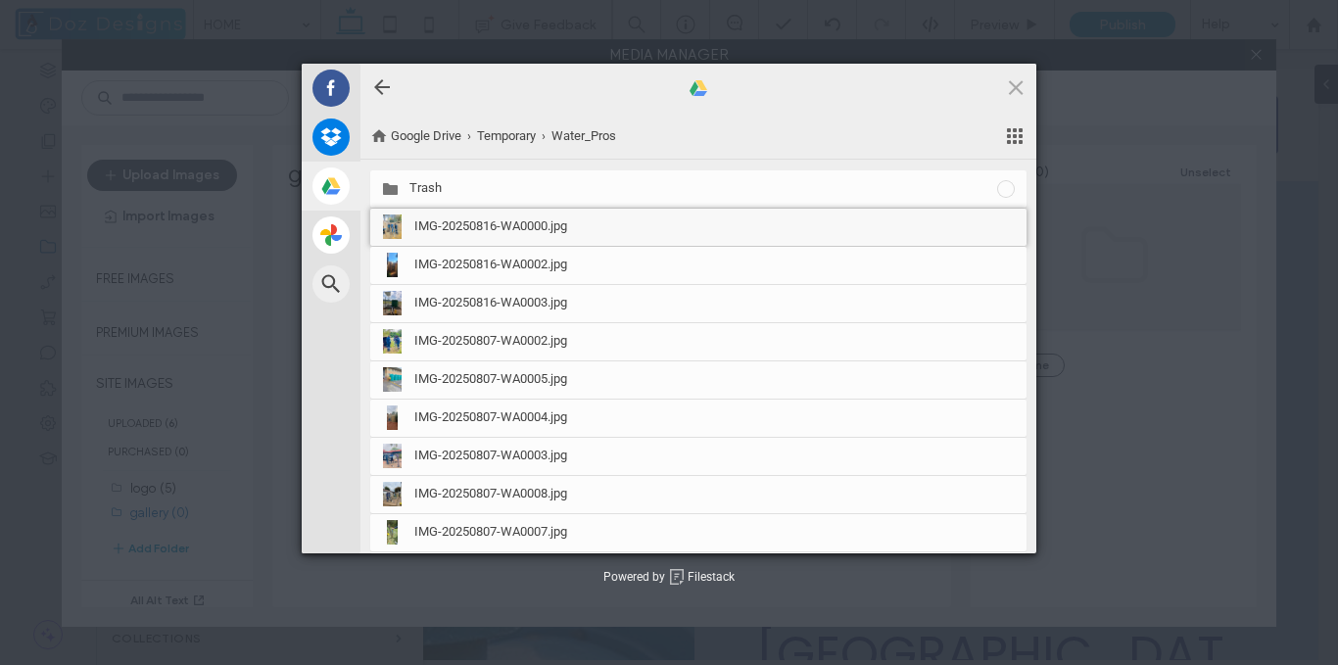
click at [925, 229] on span "IMG-20250816-WA0000.jpg" at bounding box center [715, 226] width 602 height 18
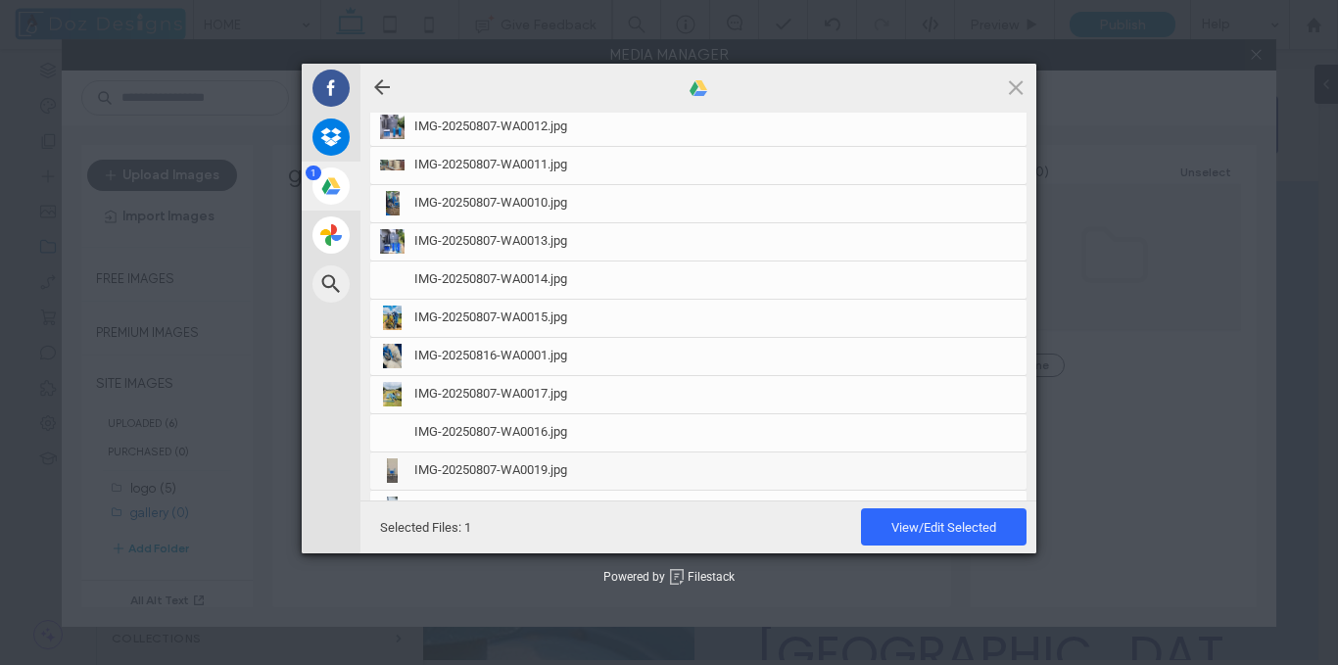
scroll to position [558, 0]
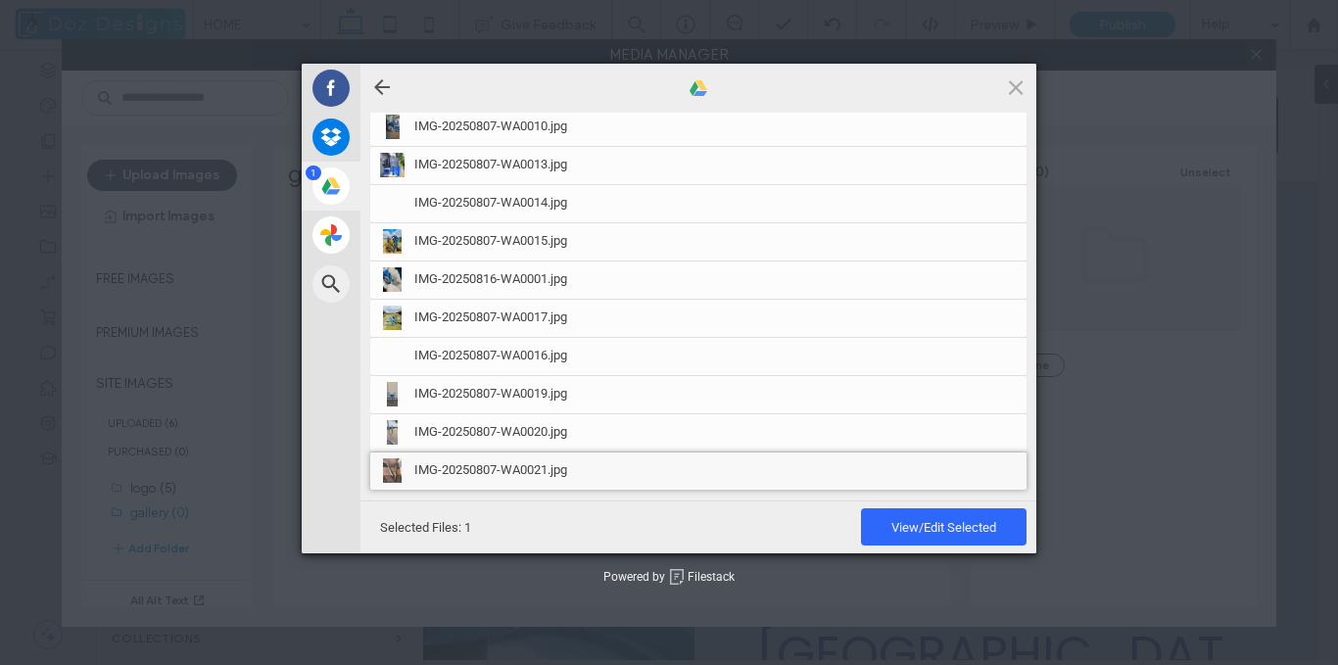
click at [757, 472] on span "IMG-20250807-WA0021.jpg" at bounding box center [715, 470] width 602 height 18
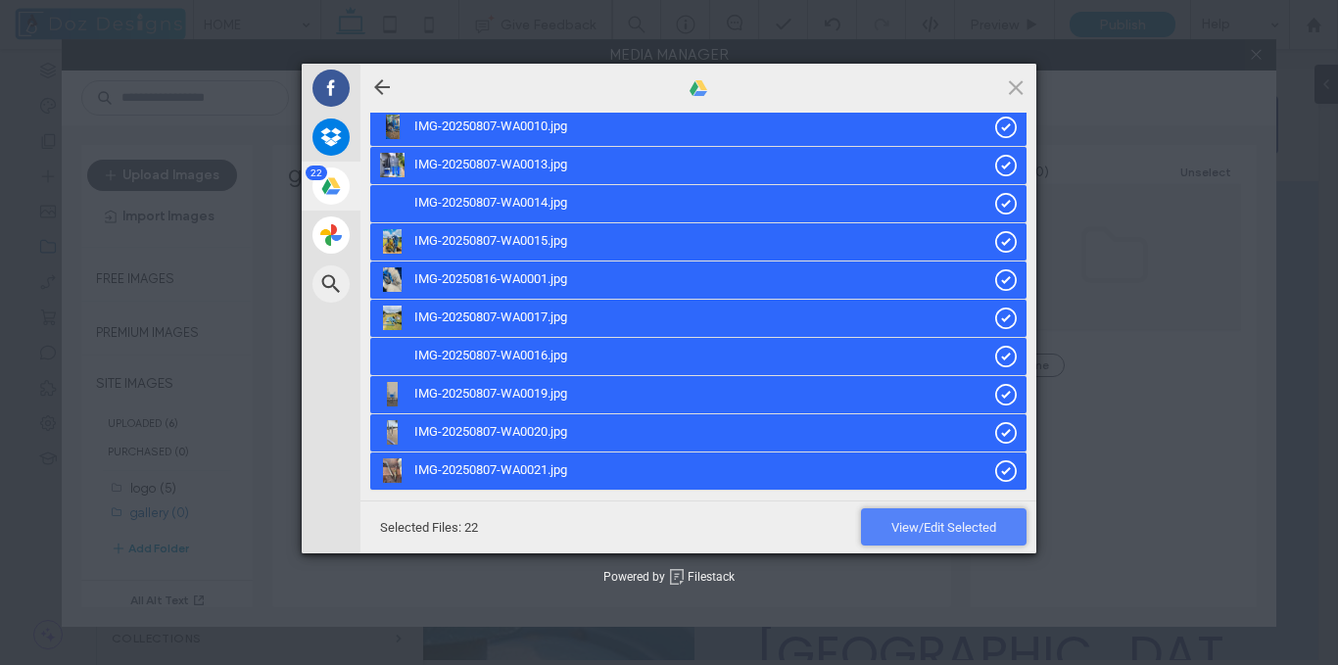
click at [929, 530] on span "View/Edit Selected" at bounding box center [943, 527] width 105 height 15
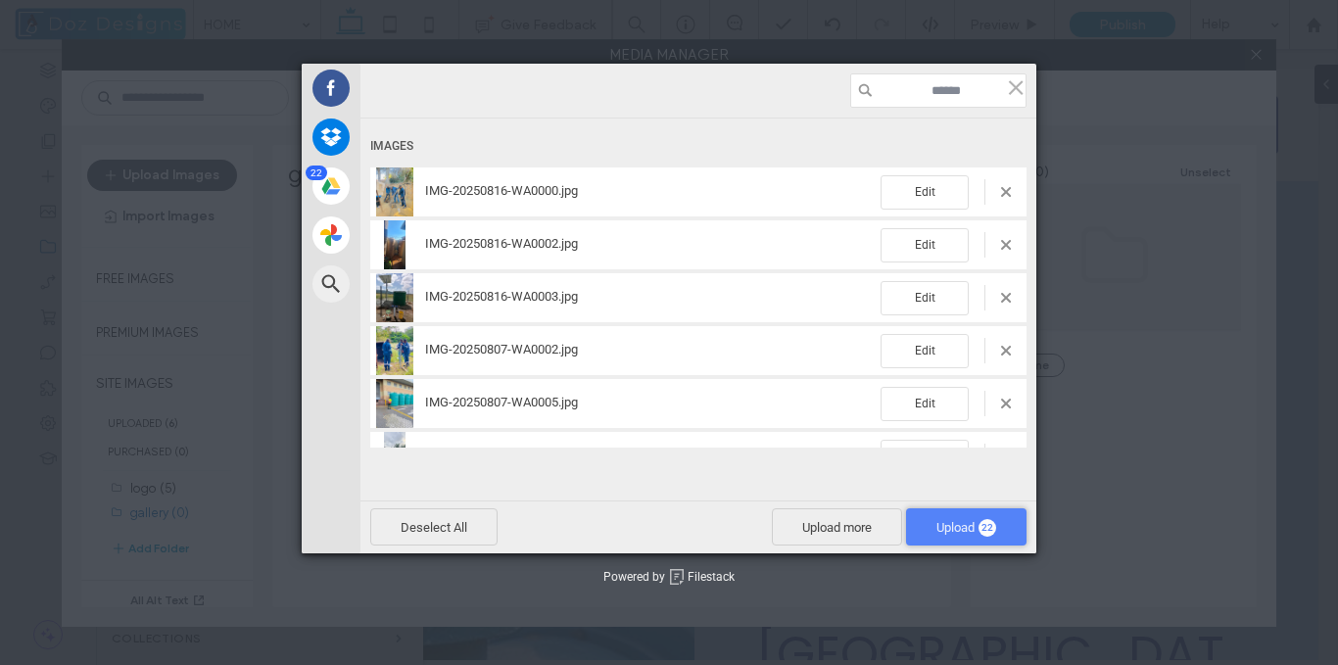
click at [936, 534] on span "Upload 22" at bounding box center [966, 527] width 60 height 15
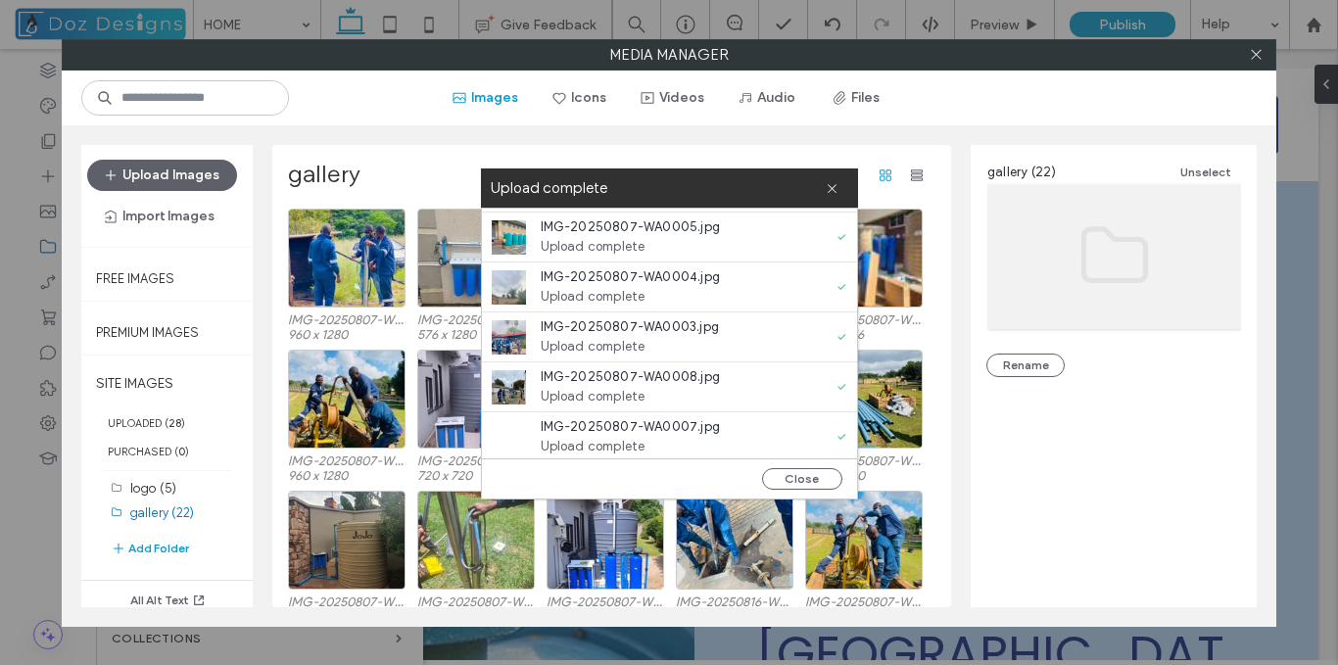
scroll to position [294, 0]
click at [830, 184] on icon at bounding box center [832, 188] width 13 height 13
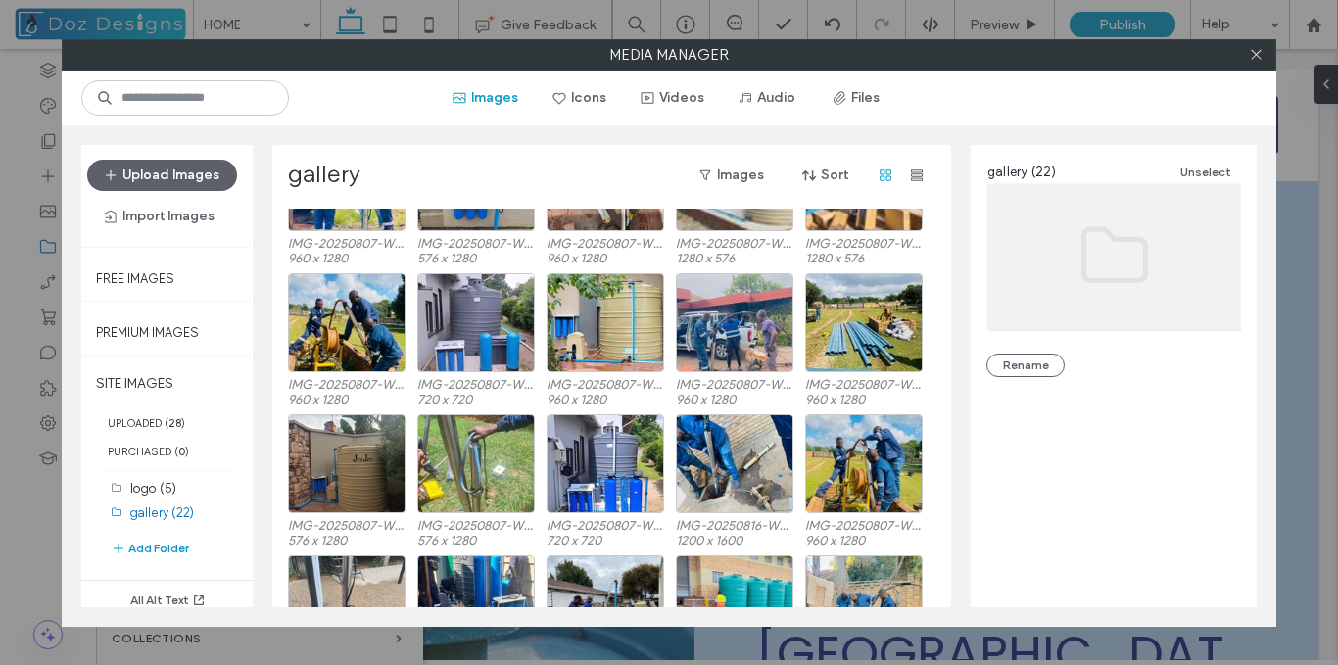
scroll to position [196, 0]
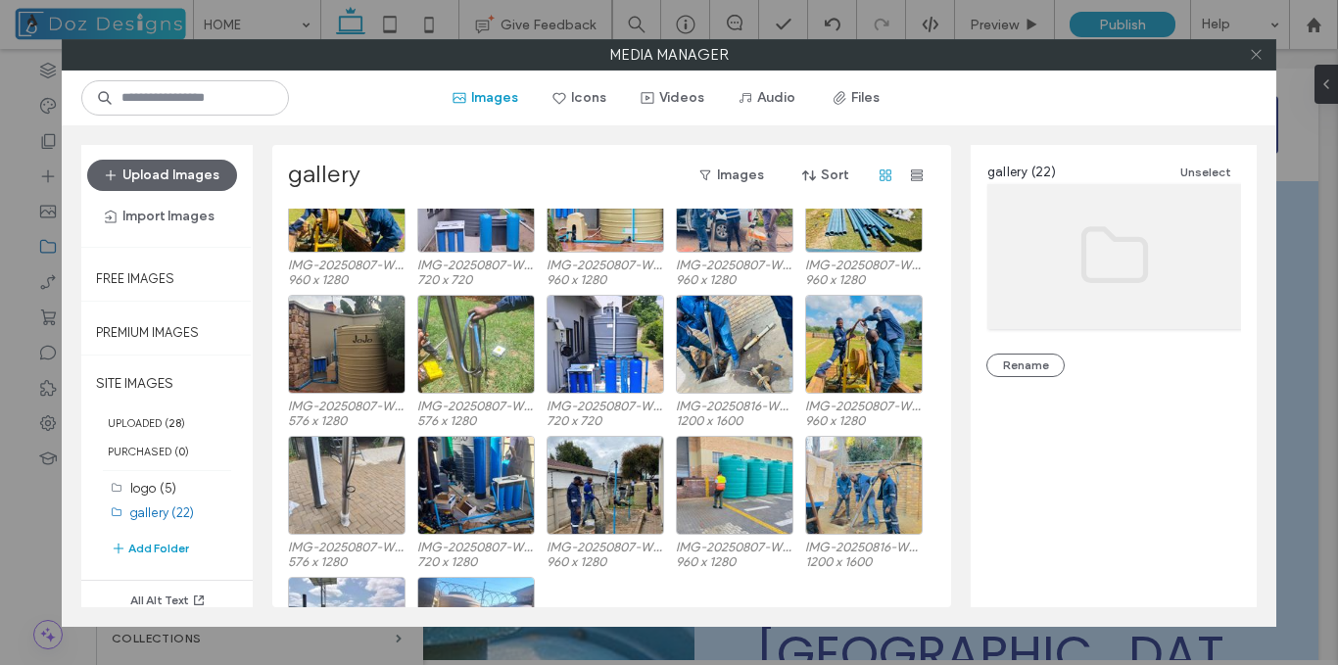
click at [1257, 51] on icon at bounding box center [1256, 54] width 15 height 15
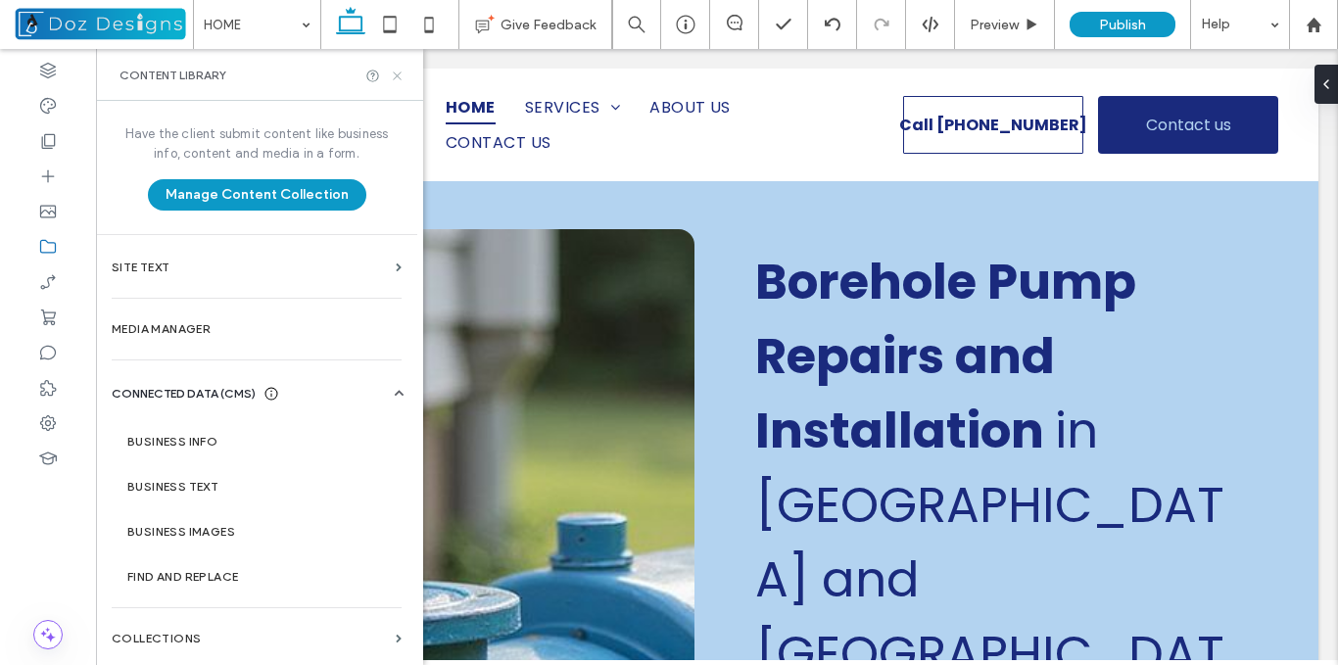
click at [396, 73] on use at bounding box center [397, 75] width 8 height 8
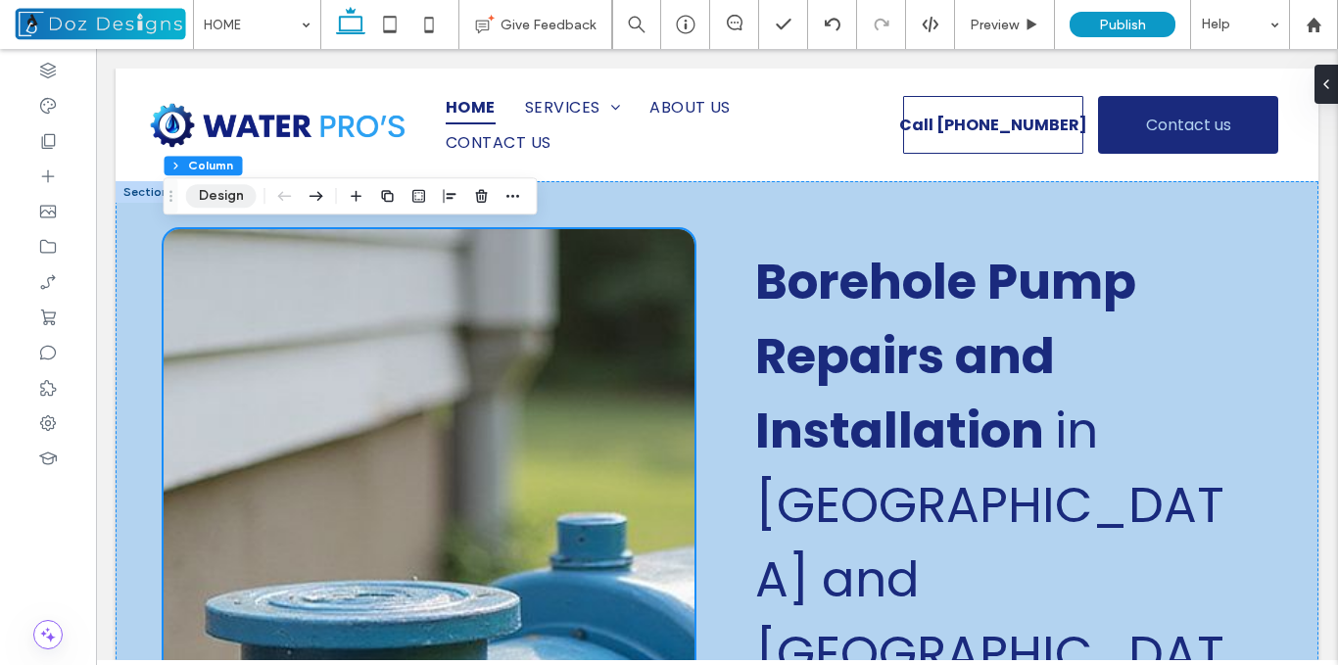
click at [213, 196] on button "Design" at bounding box center [221, 196] width 71 height 24
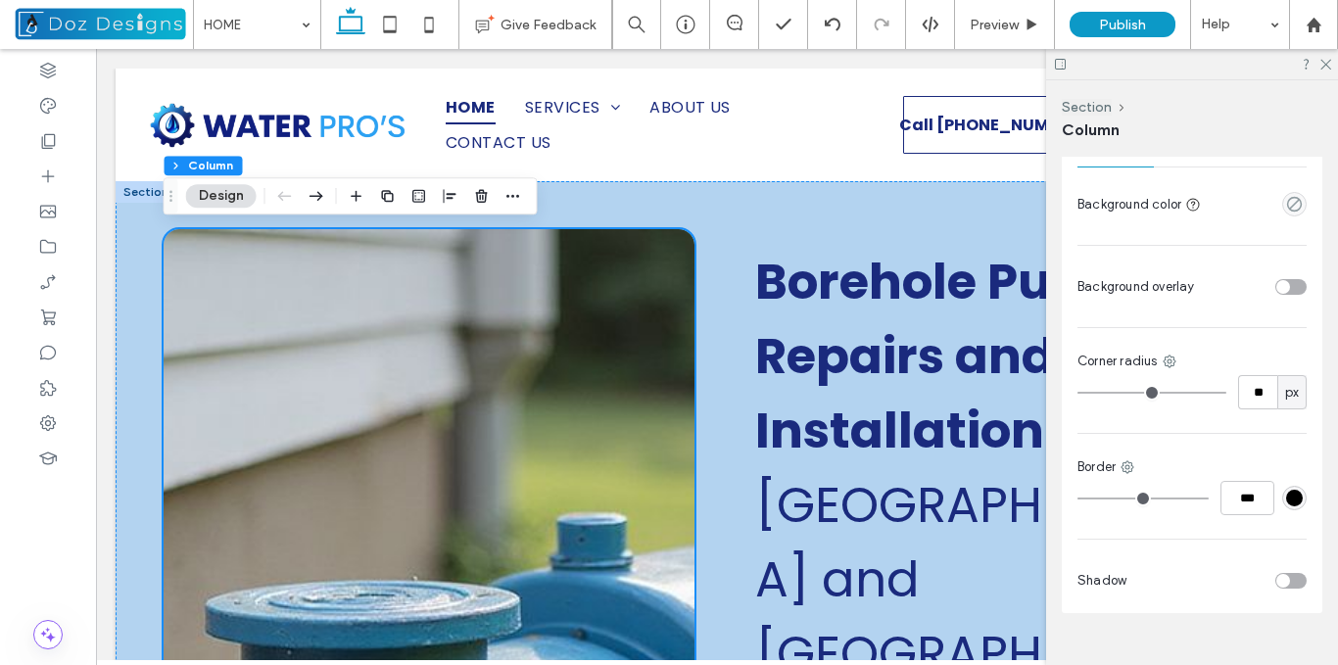
scroll to position [1028, 0]
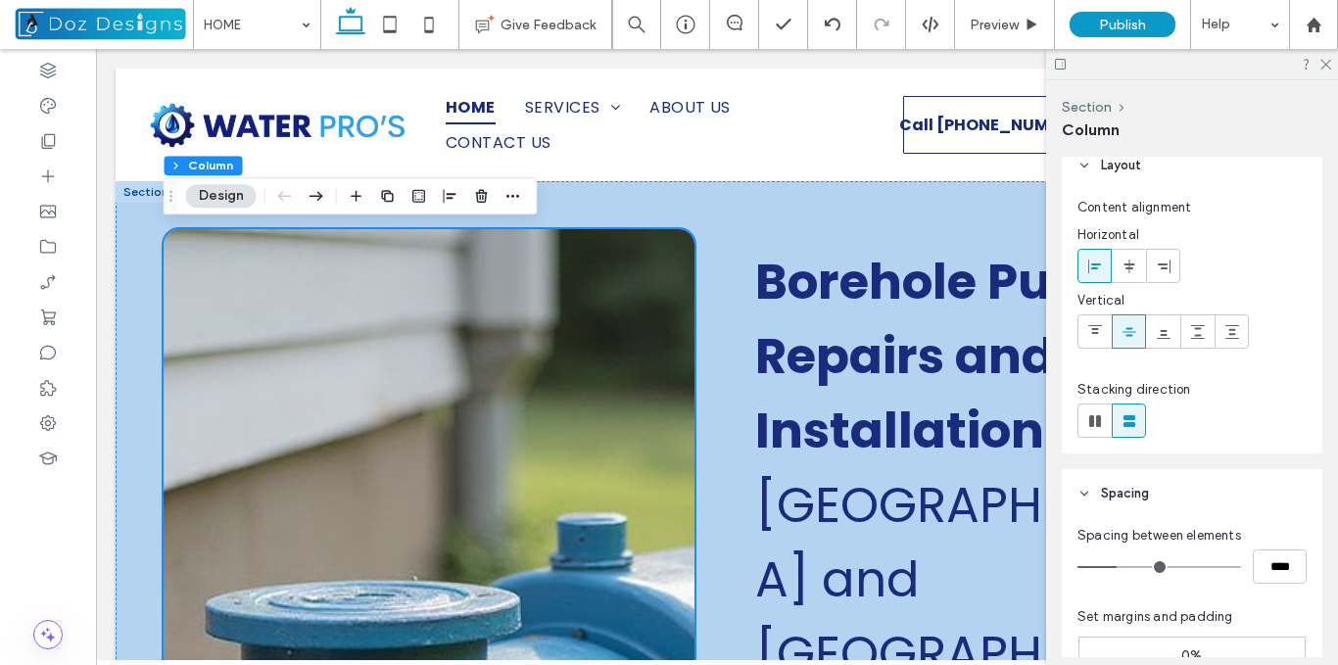
scroll to position [0, 0]
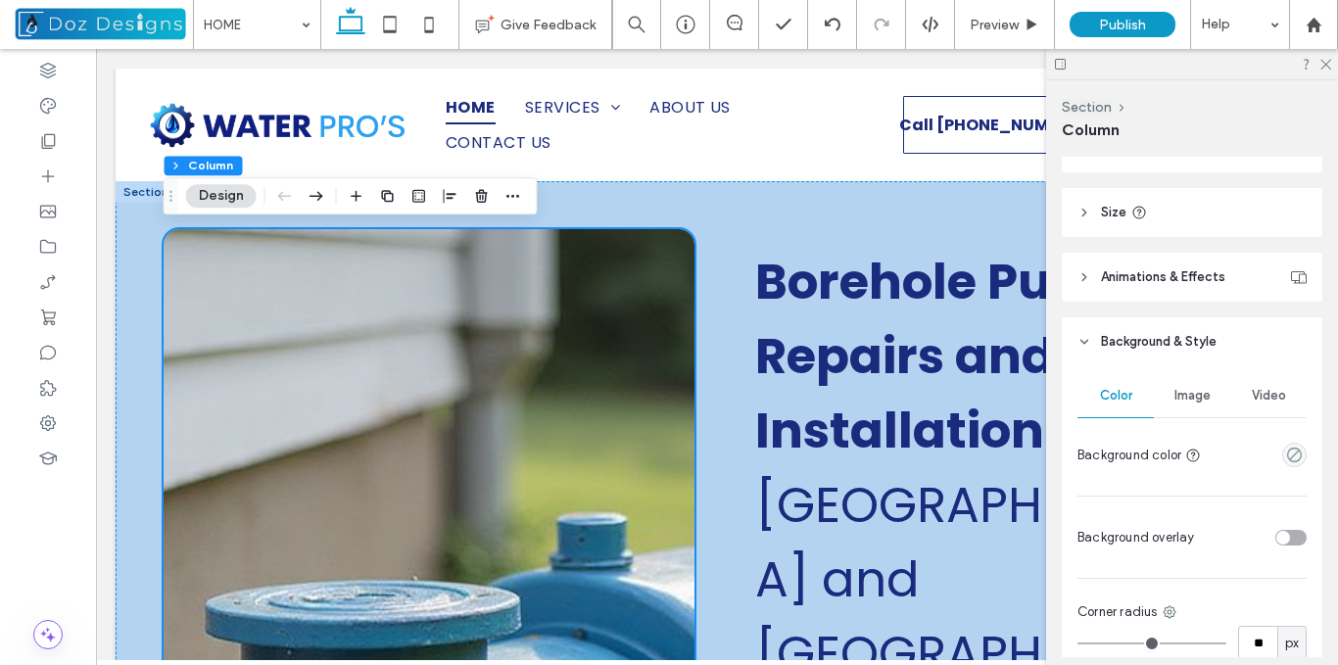
scroll to position [772, 0]
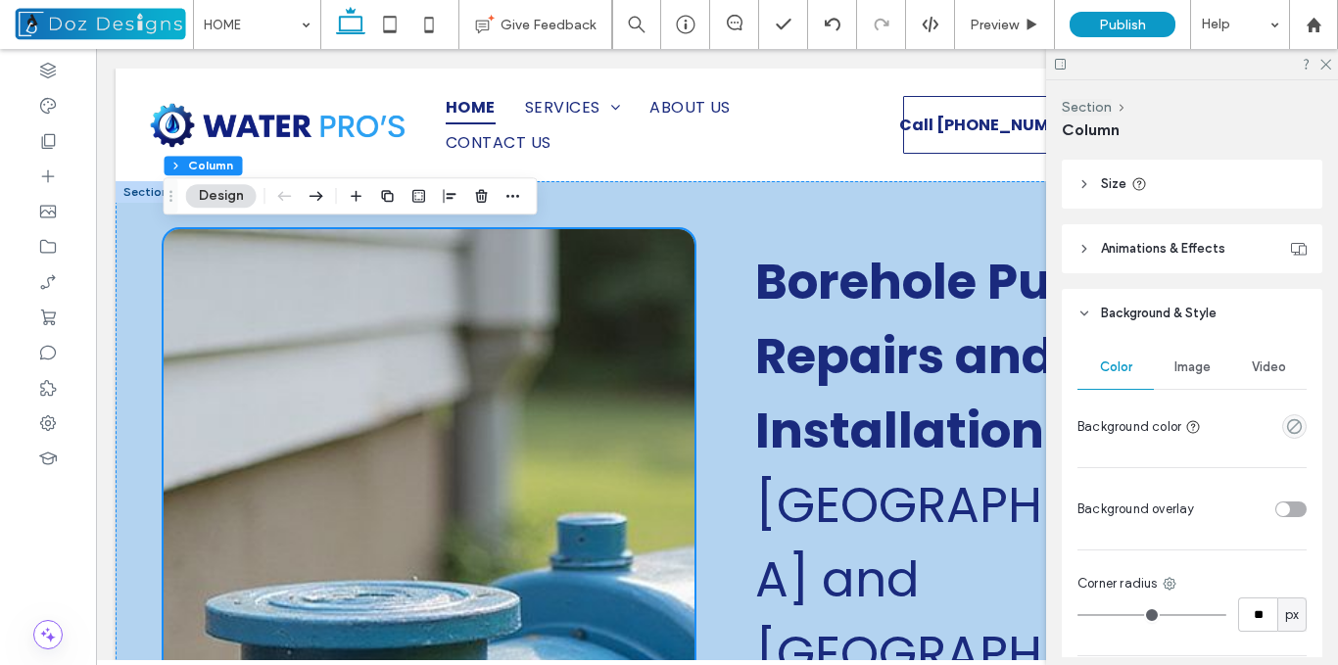
click at [1191, 363] on span "Image" at bounding box center [1192, 367] width 36 height 16
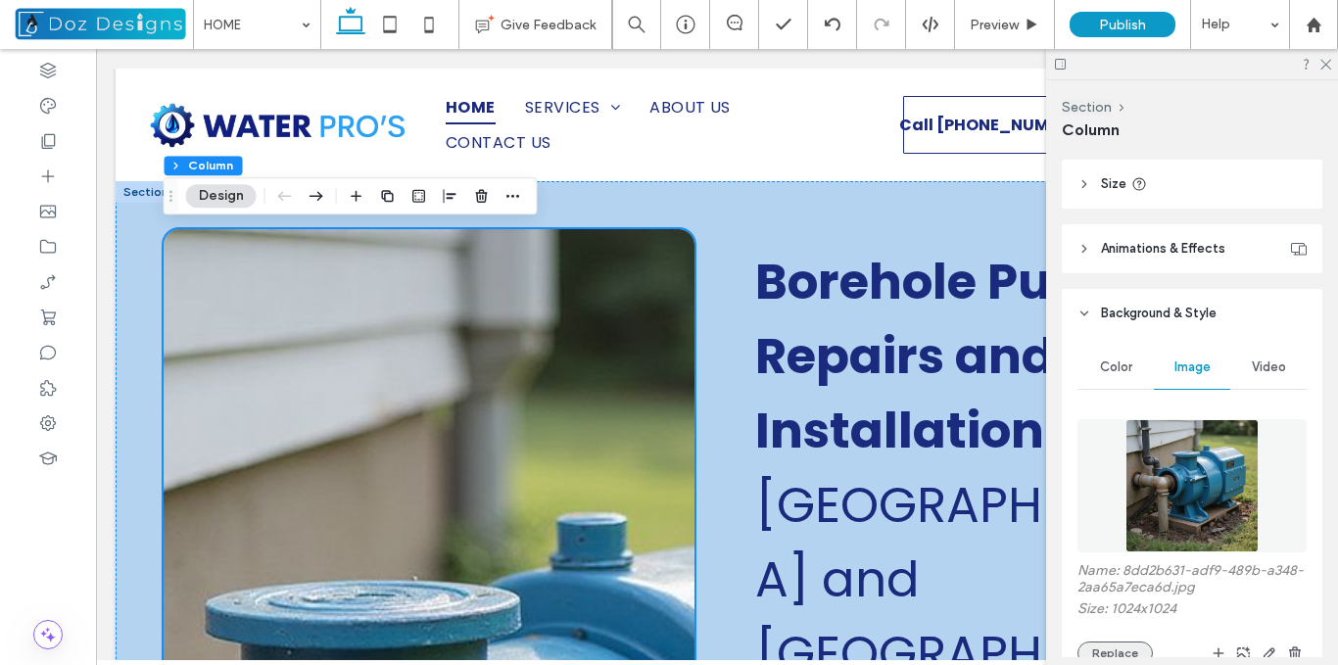
click at [1109, 653] on button "Replace" at bounding box center [1114, 653] width 75 height 24
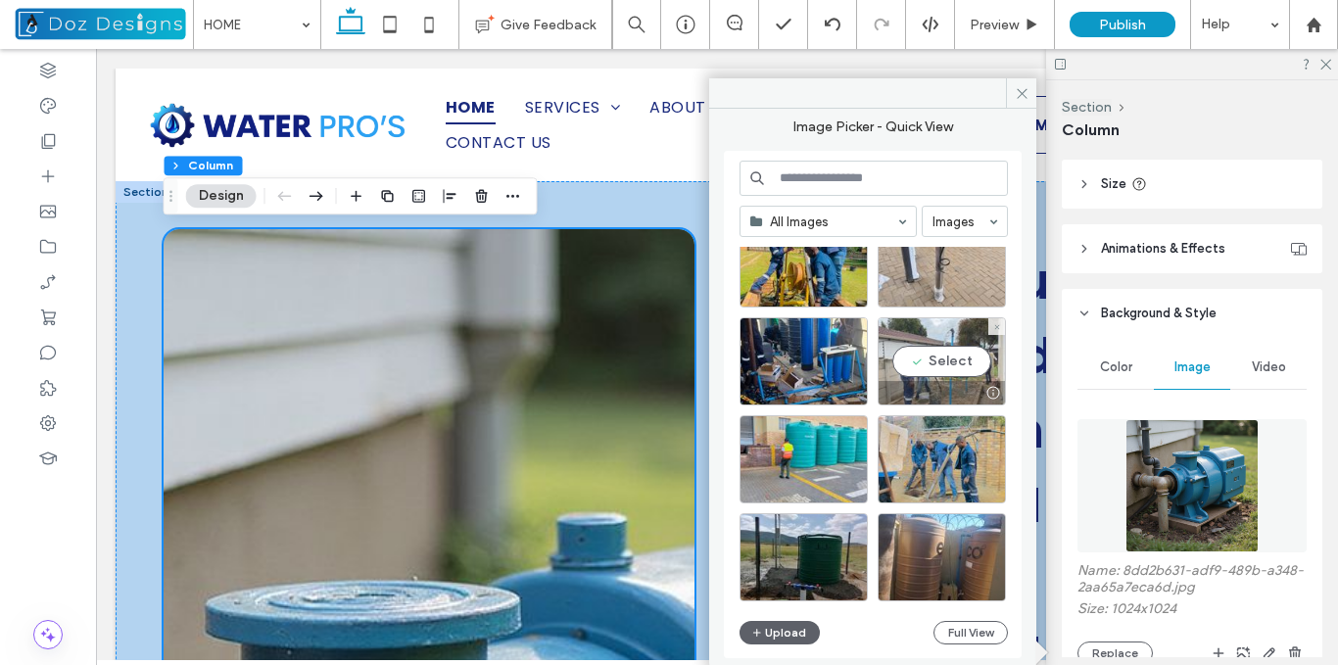
scroll to position [644, 0]
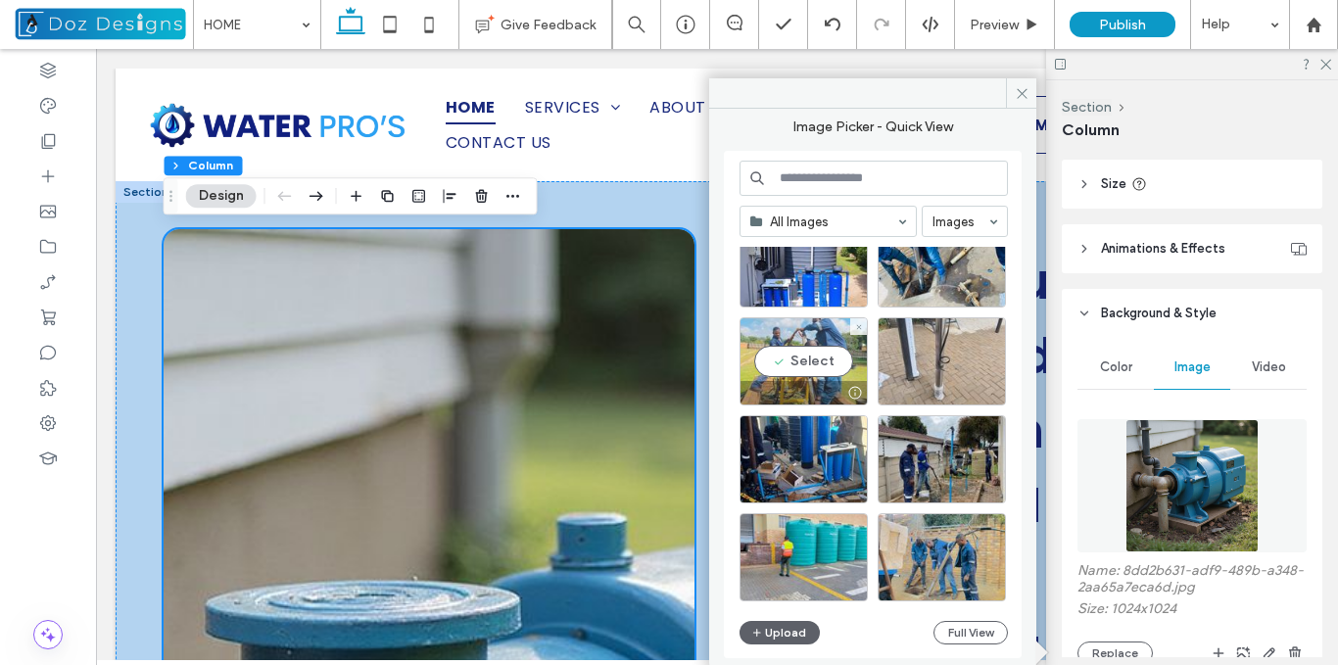
click at [821, 363] on div "Select" at bounding box center [803, 361] width 128 height 88
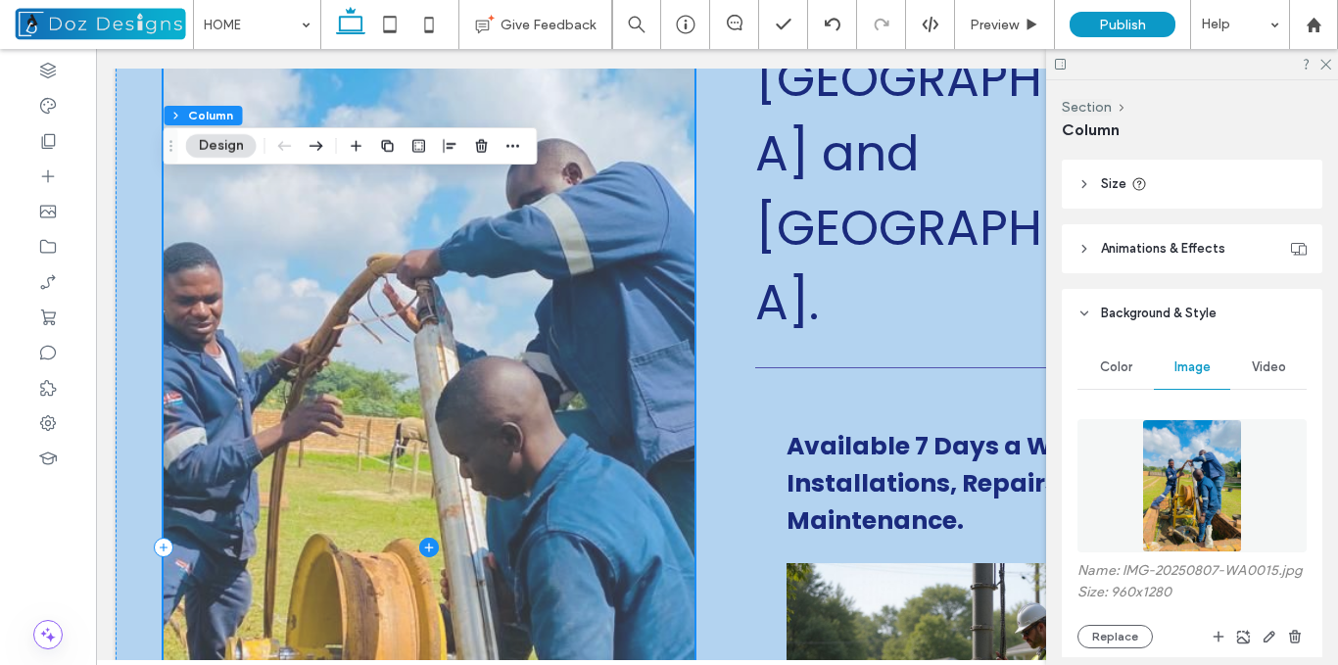
scroll to position [392, 0]
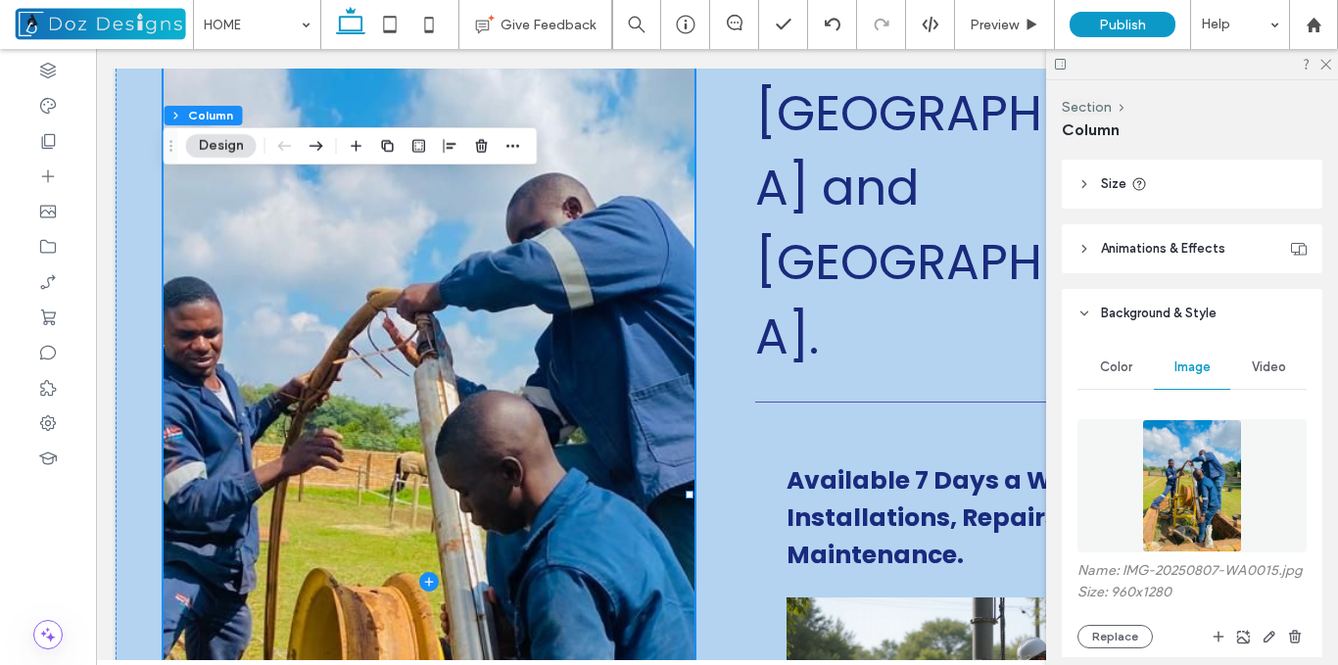
drag, startPoint x: 1325, startPoint y: 62, endPoint x: 1320, endPoint y: 76, distance: 15.5
click at [1325, 61] on icon at bounding box center [1324, 63] width 13 height 13
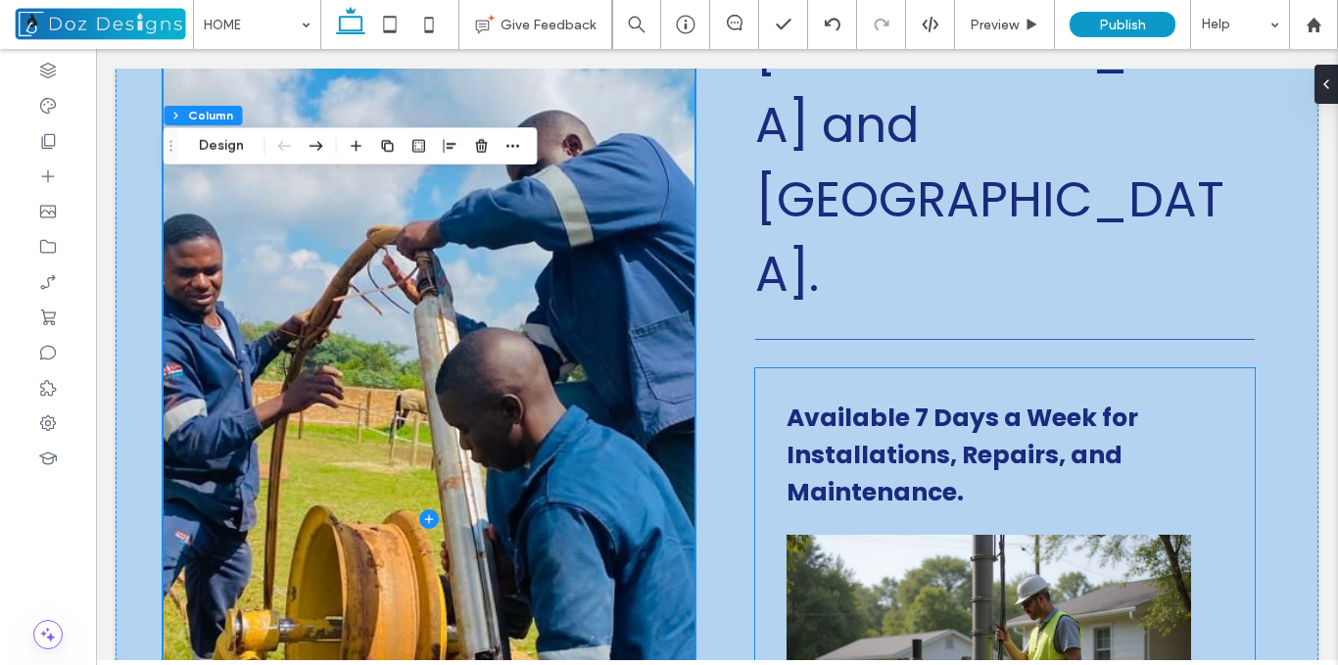
scroll to position [588, 0]
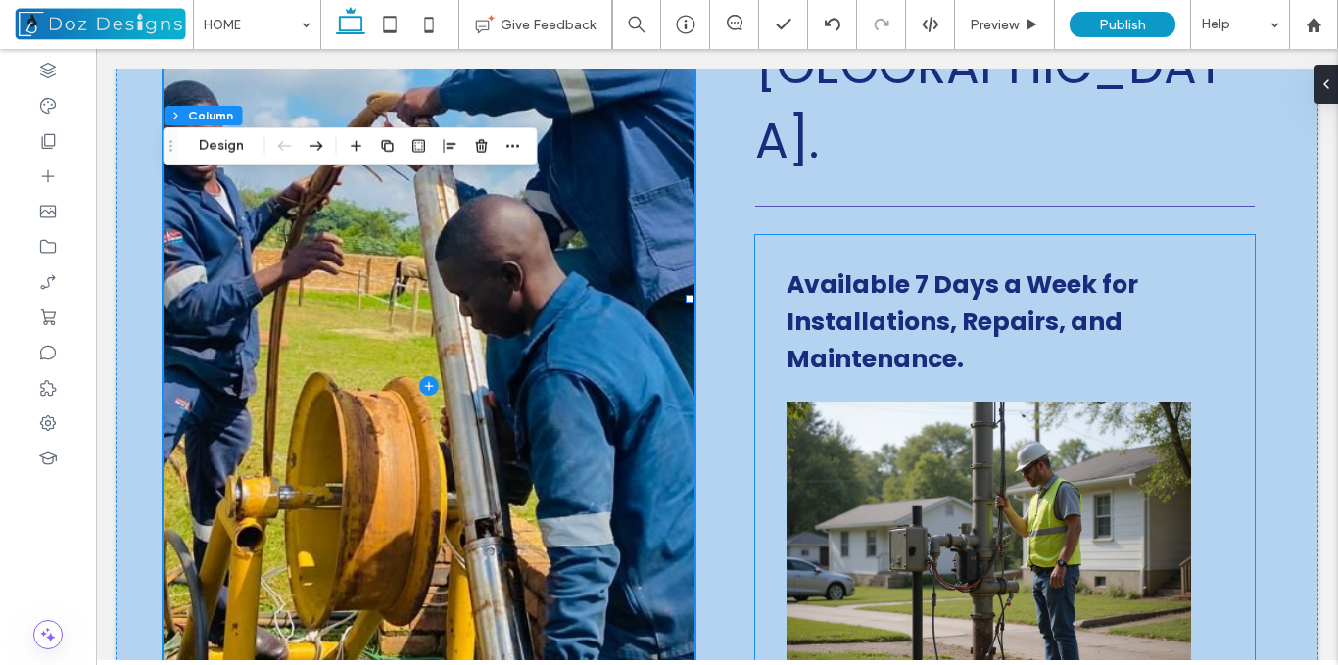
click at [1011, 459] on img at bounding box center [988, 558] width 405 height 313
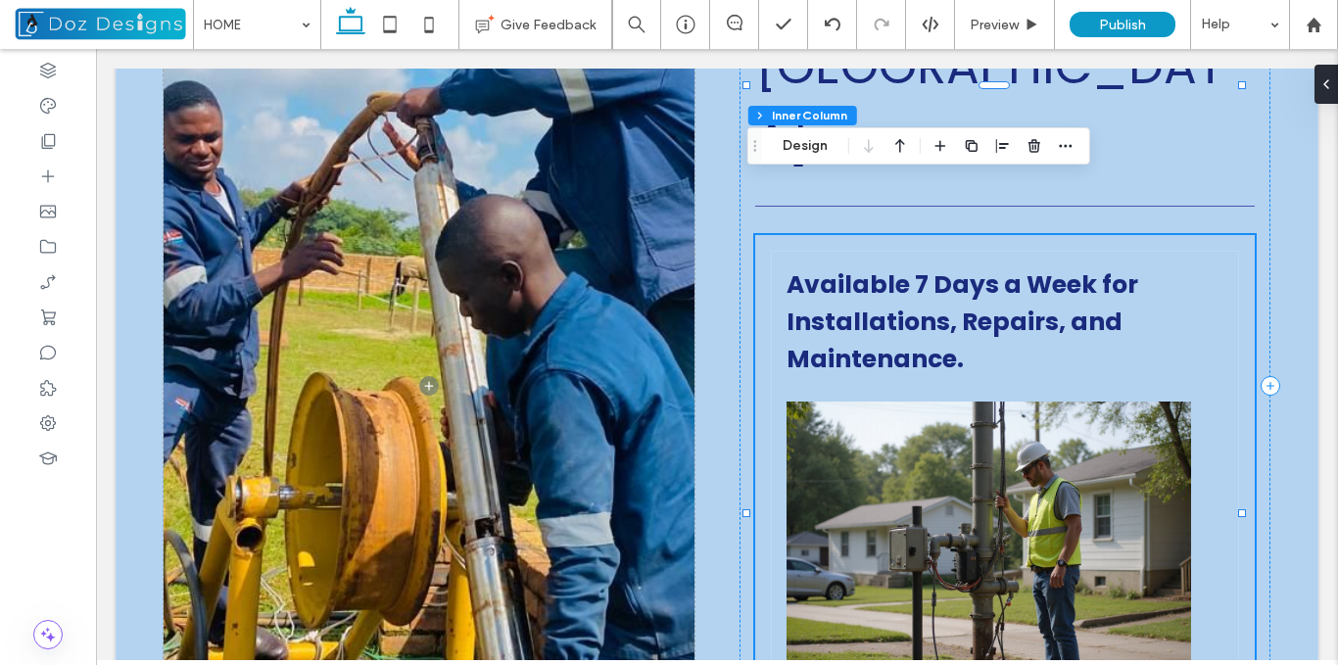
click at [1011, 432] on img at bounding box center [988, 558] width 405 height 313
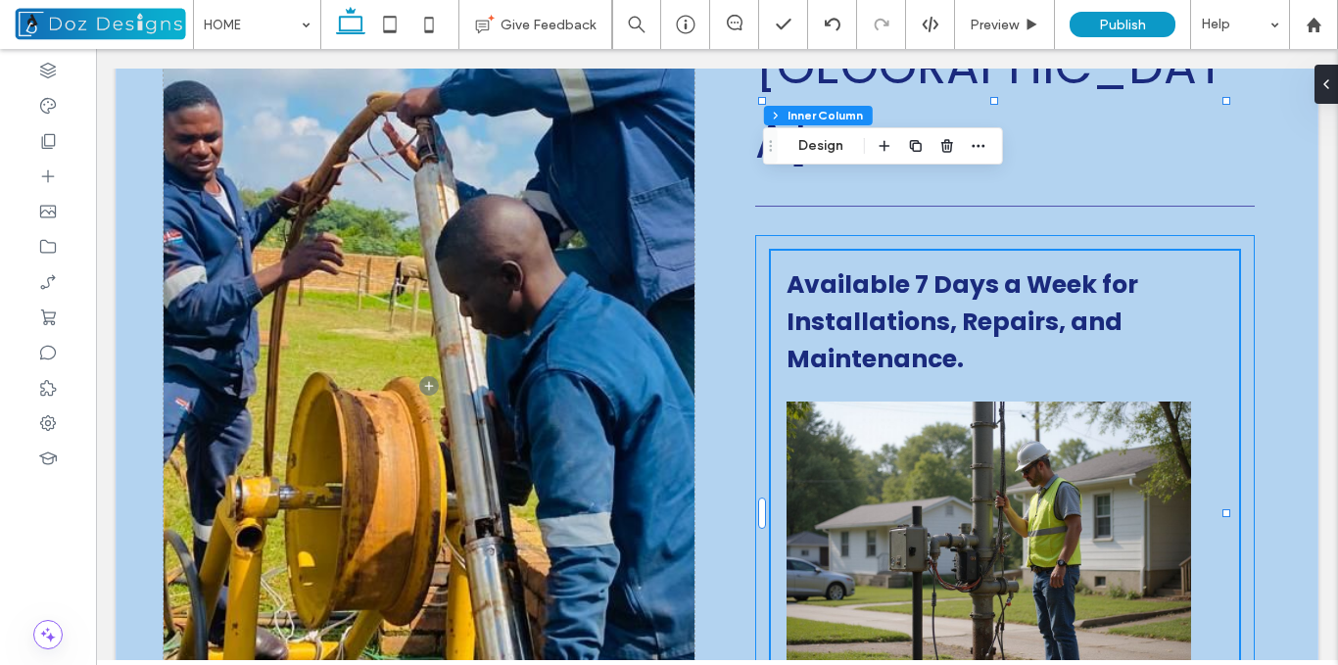
click at [1011, 432] on img at bounding box center [988, 558] width 405 height 313
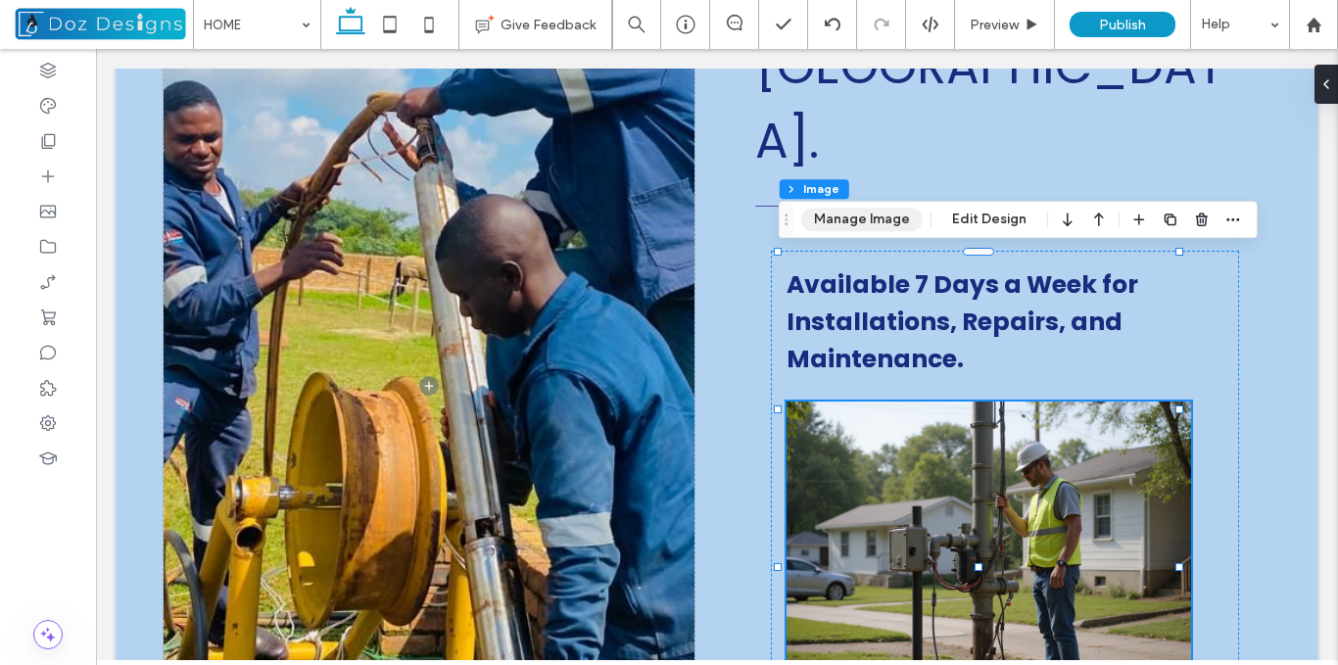
click at [874, 217] on button "Manage Image" at bounding box center [861, 220] width 121 height 24
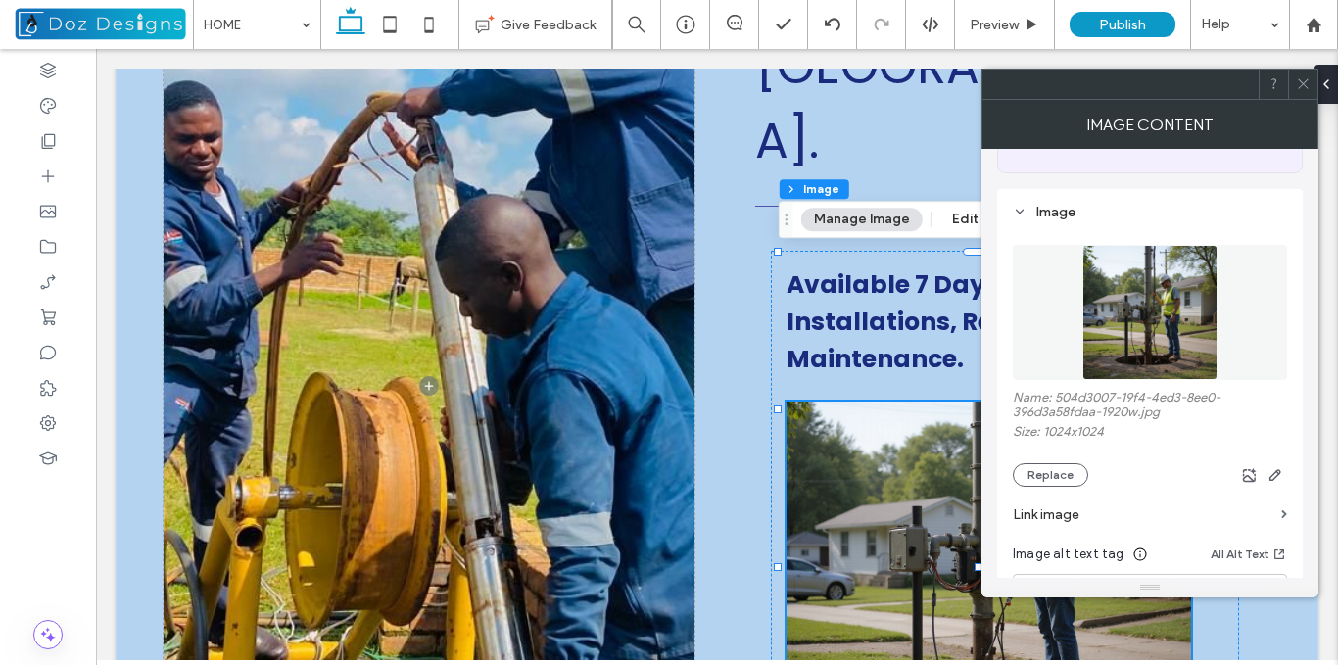
scroll to position [196, 0]
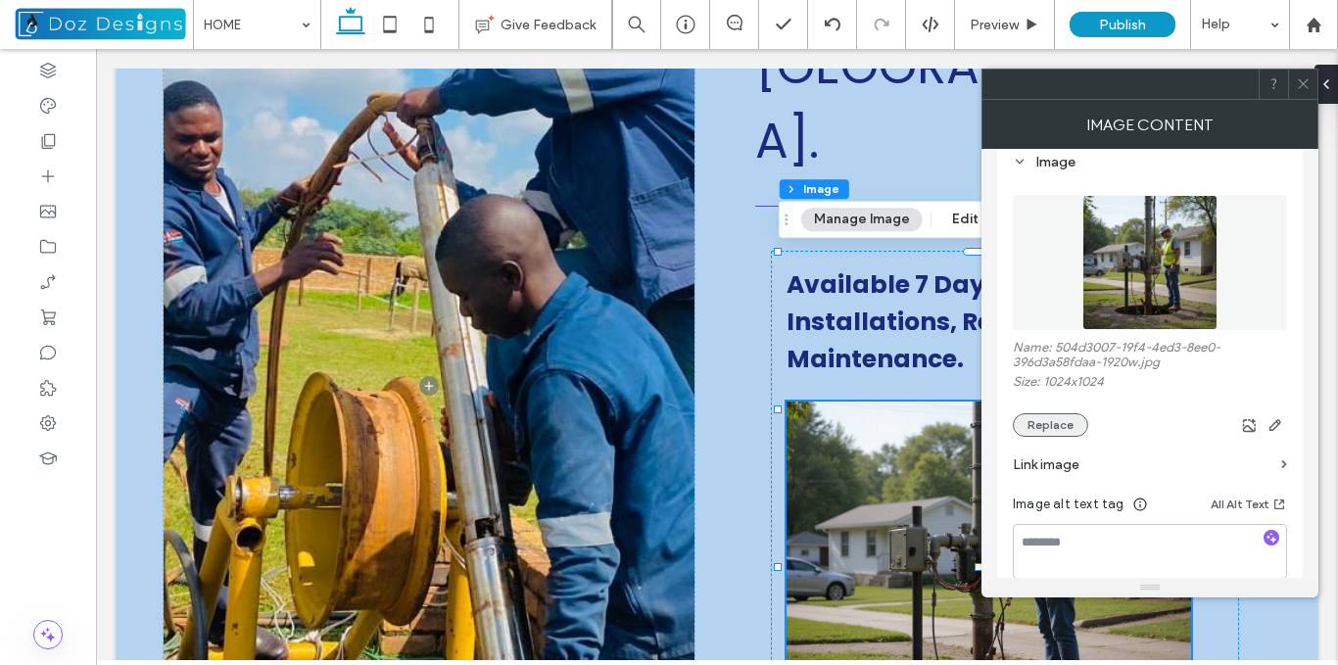
click at [1054, 421] on button "Replace" at bounding box center [1050, 425] width 75 height 24
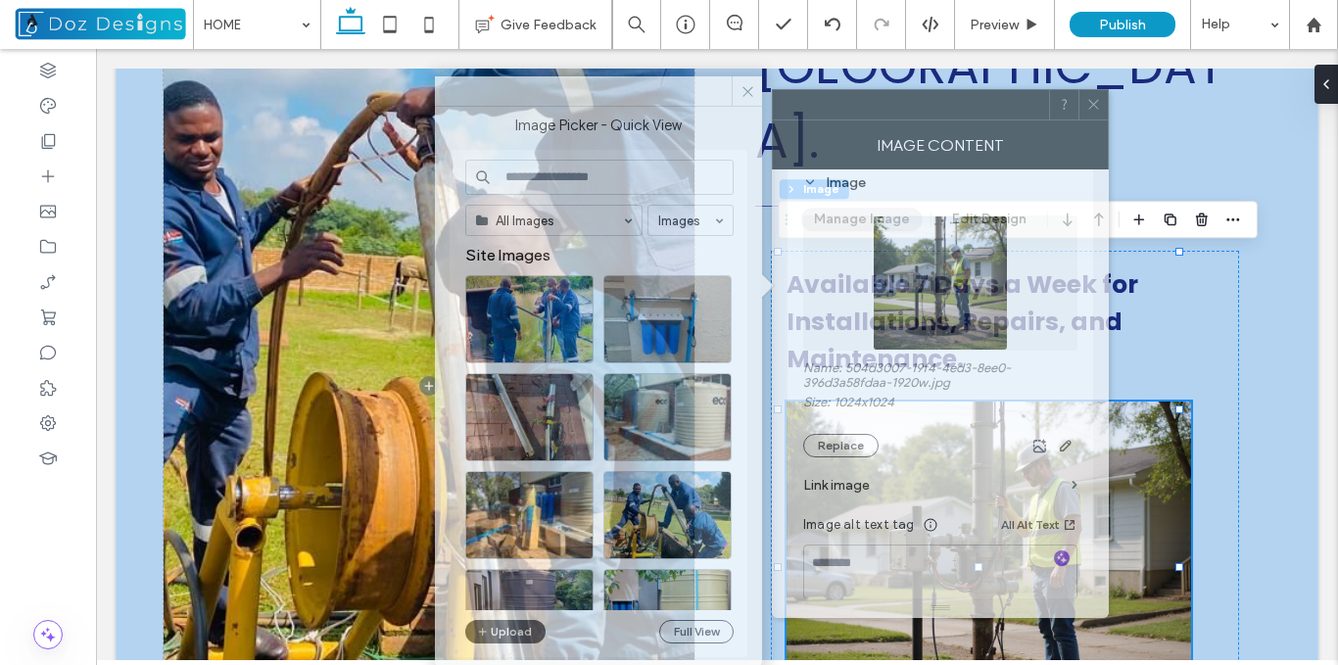
drag, startPoint x: 1036, startPoint y: 89, endPoint x: 827, endPoint y: 110, distance: 210.6
click at [827, 110] on div at bounding box center [911, 104] width 276 height 29
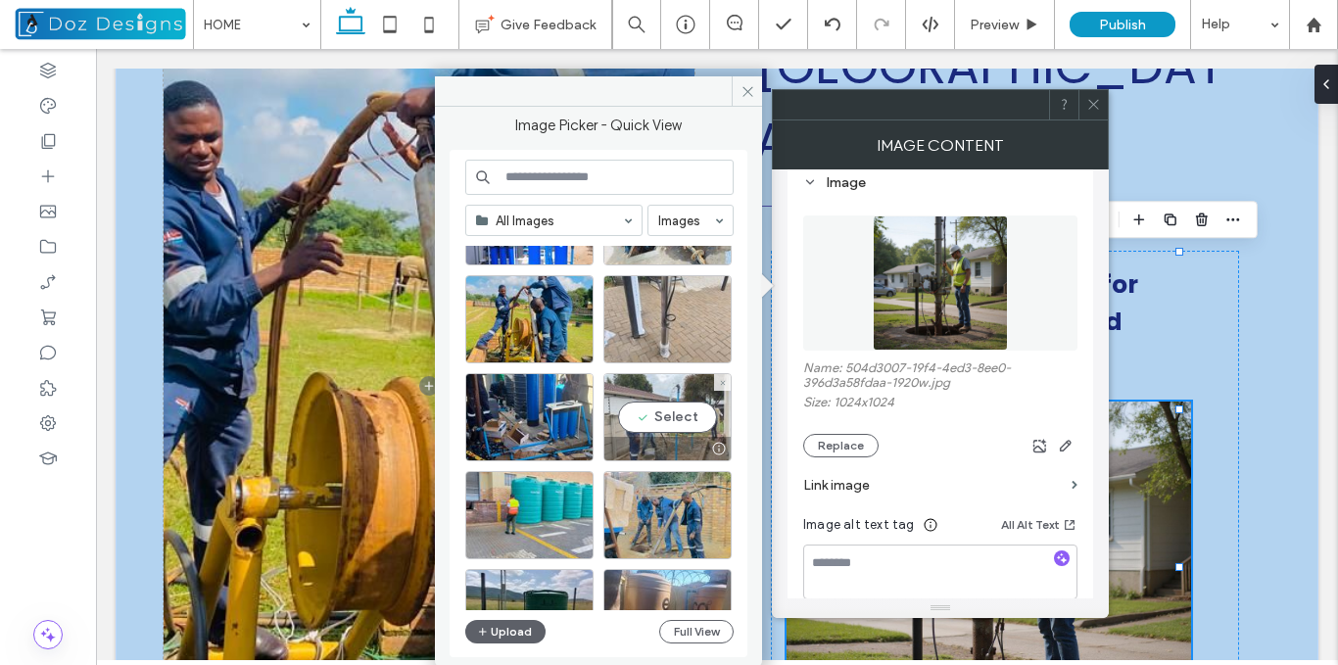
scroll to position [588, 0]
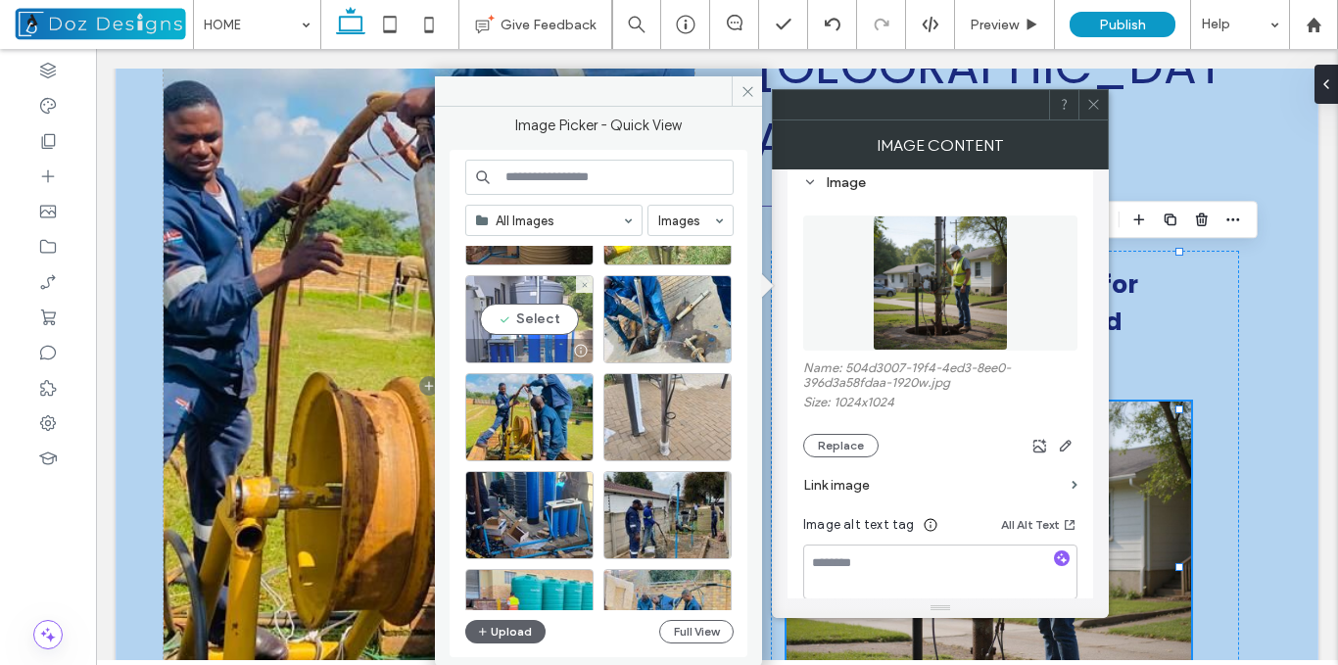
click at [550, 321] on div "Select" at bounding box center [529, 319] width 128 height 88
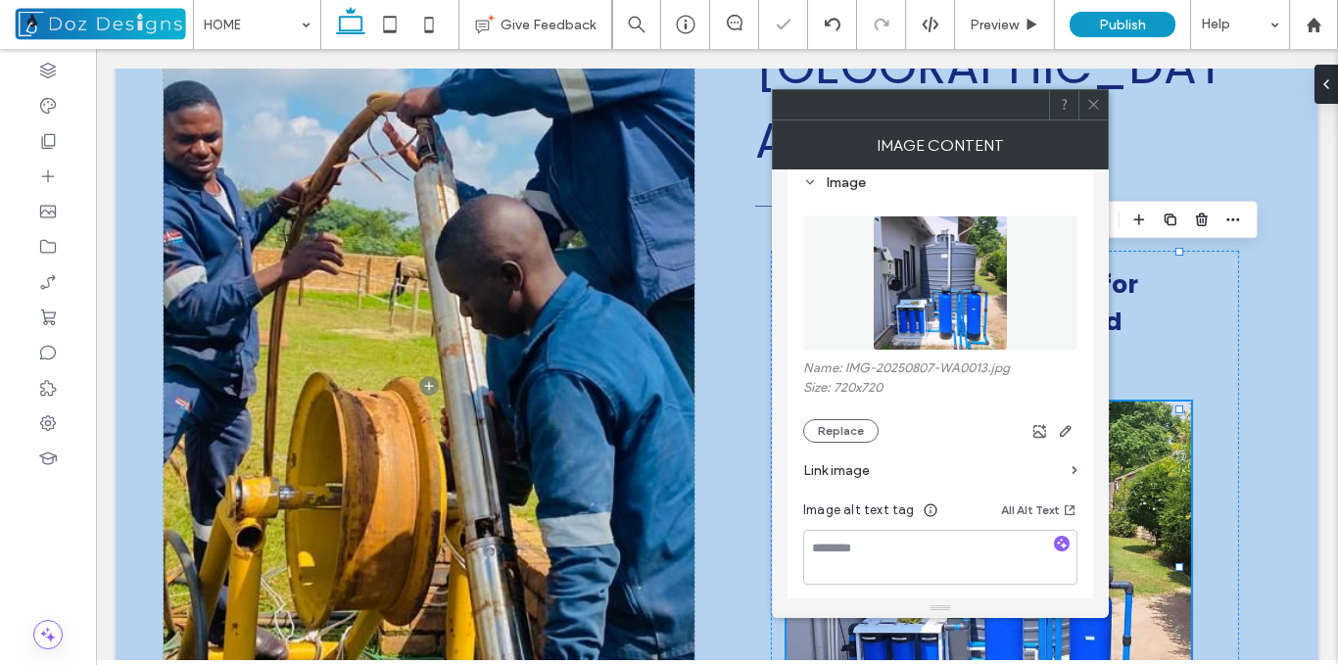
click at [1098, 103] on icon at bounding box center [1093, 104] width 15 height 15
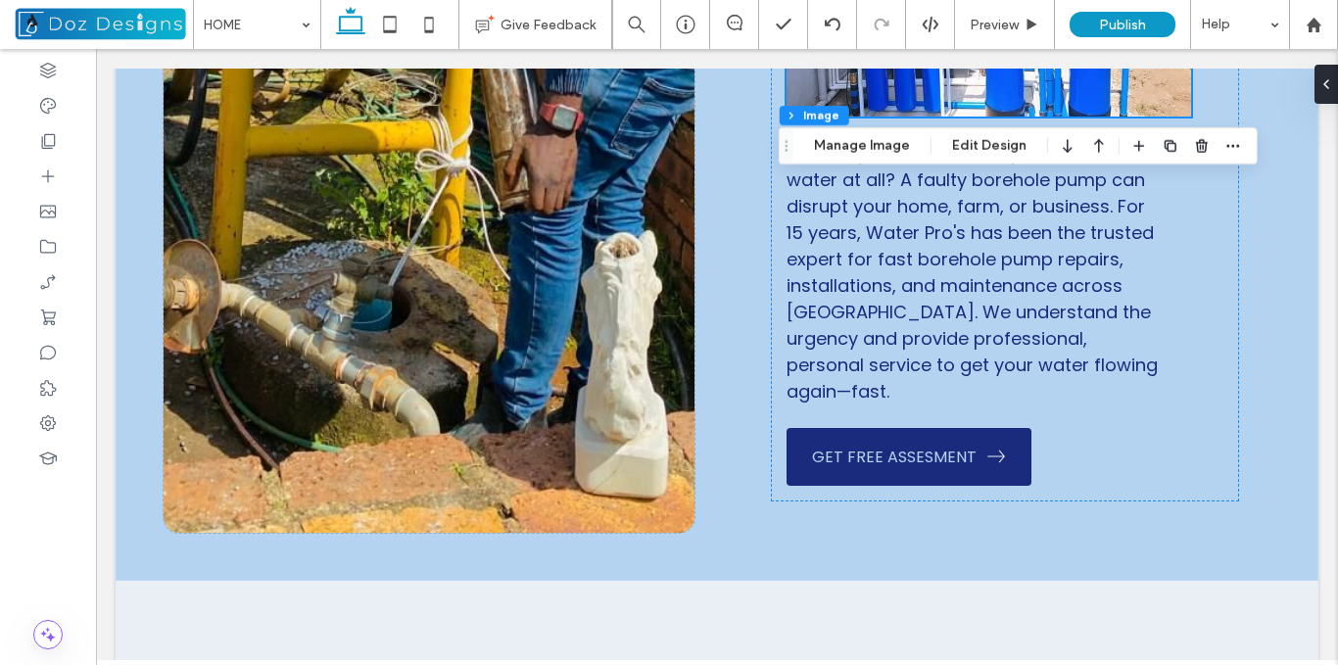
scroll to position [1159, 0]
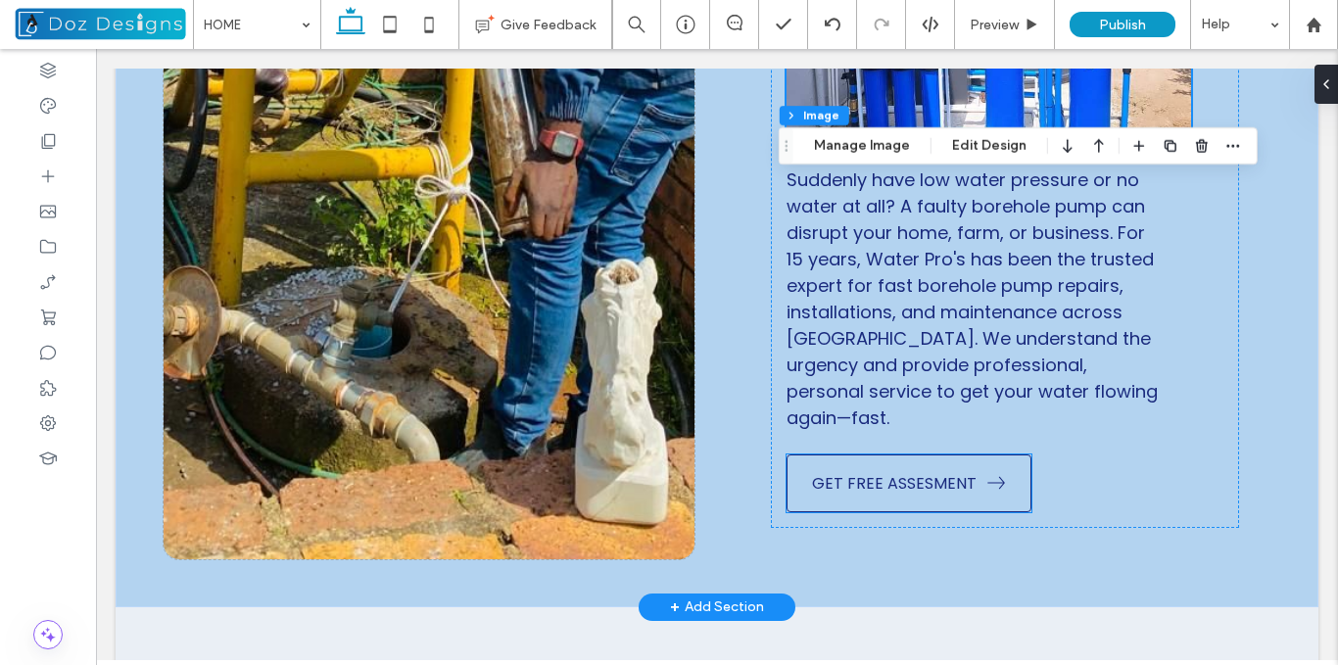
click at [971, 454] on link "GET FREE ASSESMENT" at bounding box center [908, 483] width 245 height 58
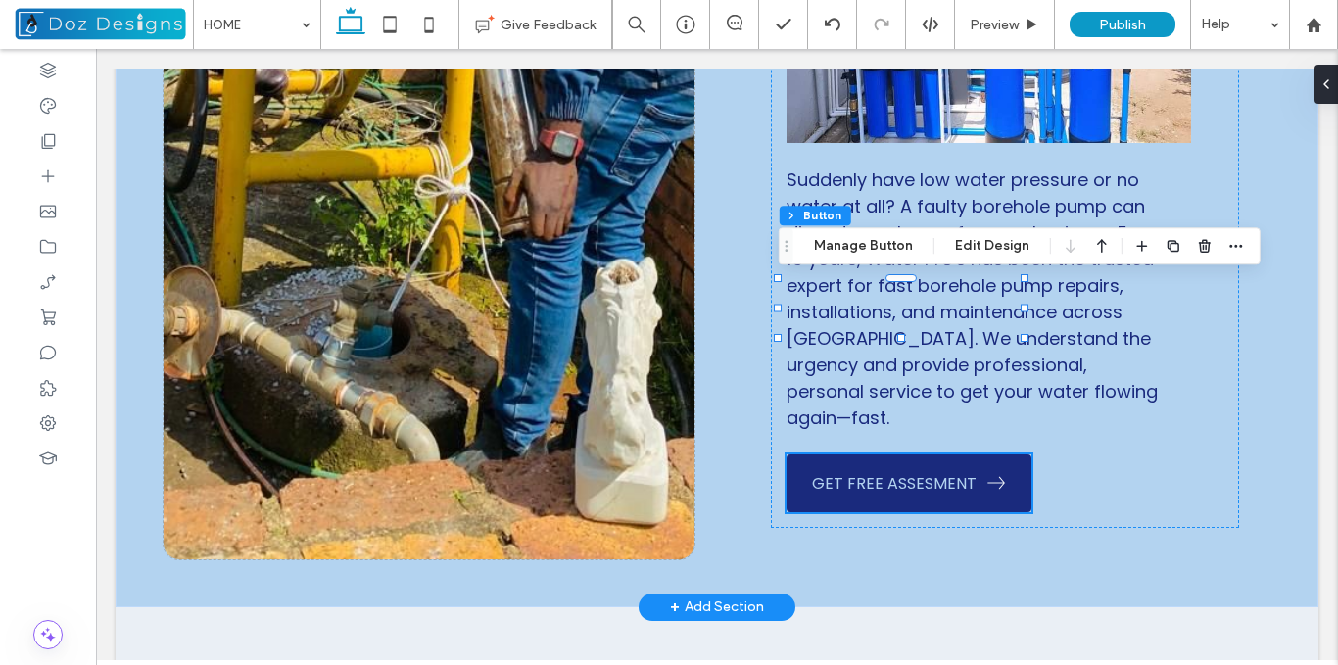
type input "**"
click at [856, 255] on button "Manage Button" at bounding box center [863, 246] width 124 height 24
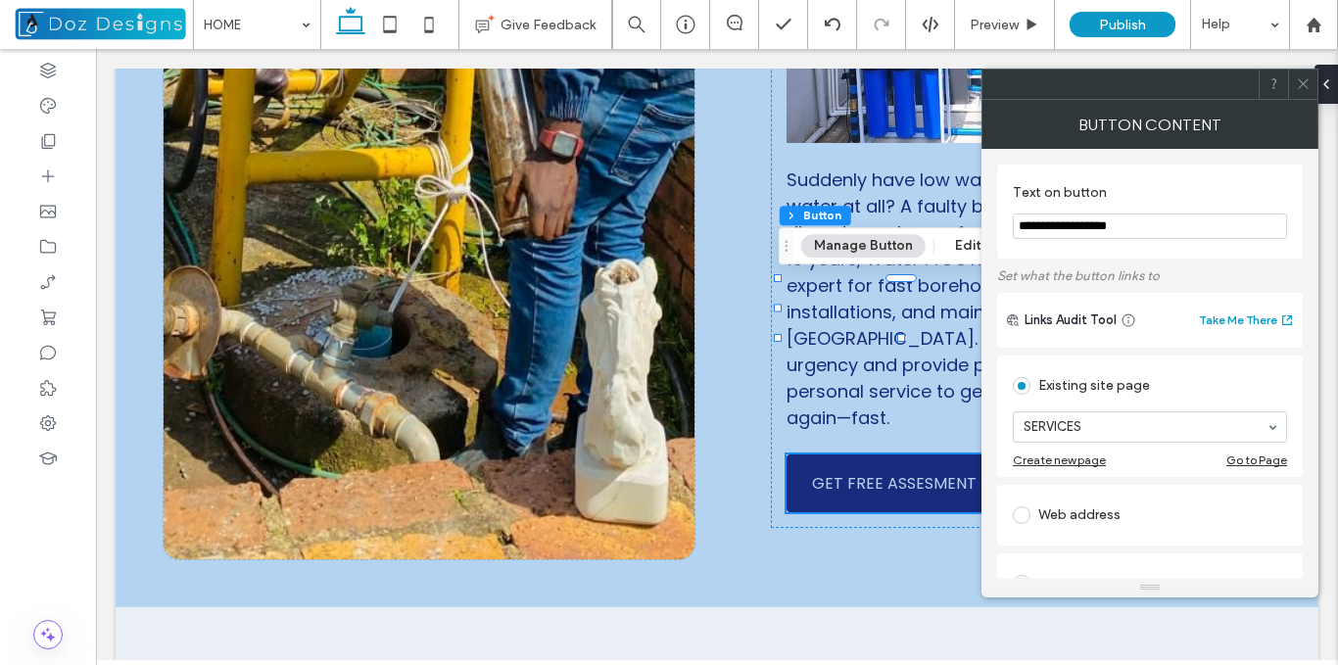
drag, startPoint x: 1167, startPoint y: 222, endPoint x: 1080, endPoint y: 220, distance: 87.2
click at [1080, 220] on input "**********" at bounding box center [1150, 225] width 274 height 25
type input "**********"
click at [1301, 82] on icon at bounding box center [1303, 83] width 15 height 15
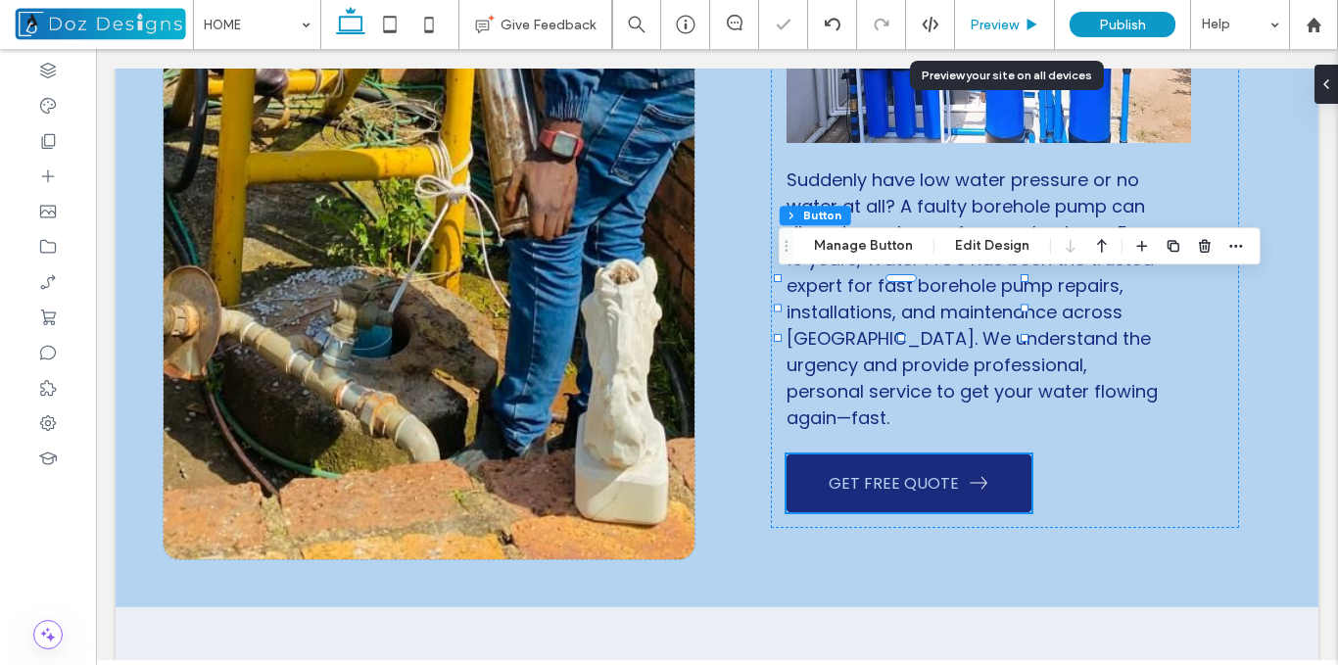
drag, startPoint x: 1015, startPoint y: 28, endPoint x: 1035, endPoint y: 188, distance: 160.9
click at [1015, 28] on span "Preview" at bounding box center [993, 25] width 49 height 17
